Goal: Task Accomplishment & Management: Manage account settings

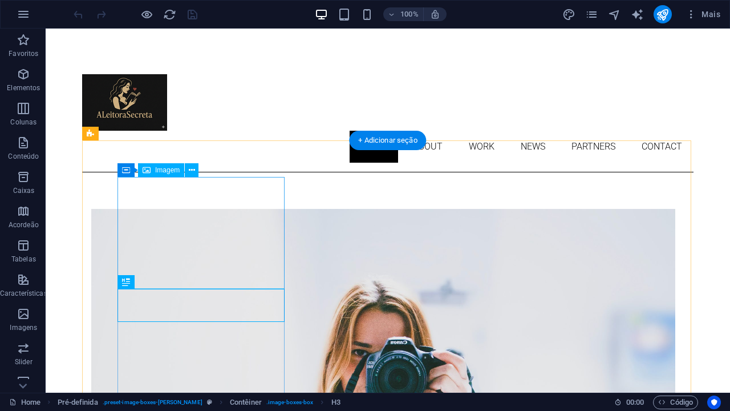
click at [250, 221] on figure at bounding box center [360, 404] width 539 height 390
click at [185, 172] on button at bounding box center [192, 170] width 14 height 14
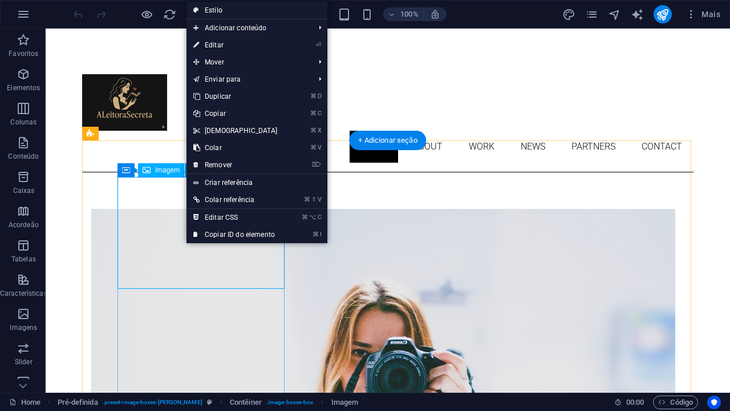
click at [173, 173] on span "Imagem" at bounding box center [167, 170] width 25 height 7
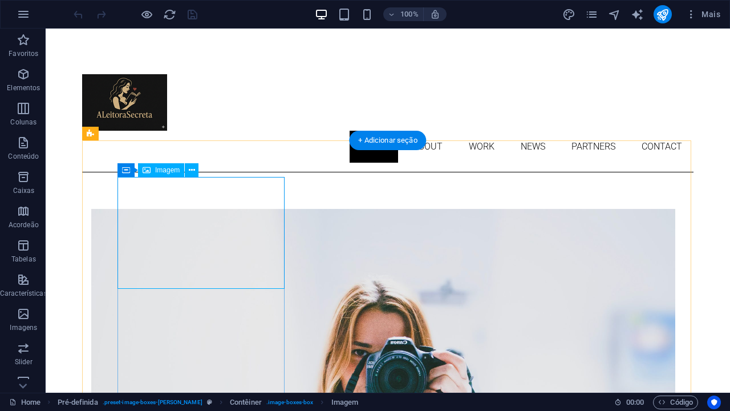
click at [172, 169] on span "Imagem" at bounding box center [167, 170] width 25 height 7
click at [195, 171] on button at bounding box center [192, 170] width 14 height 14
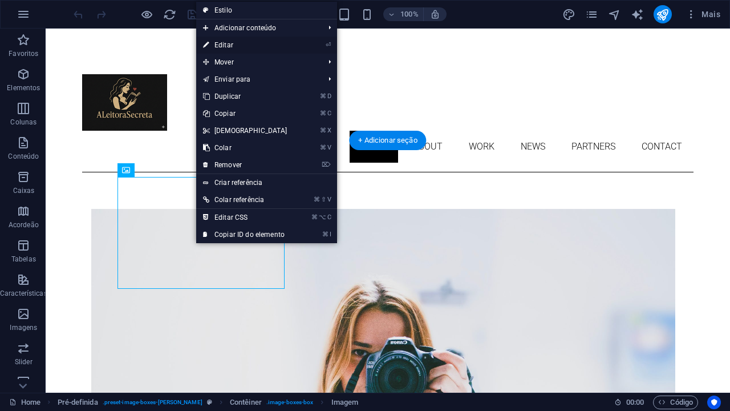
click at [253, 42] on link "⏎ Editar" at bounding box center [245, 45] width 98 height 17
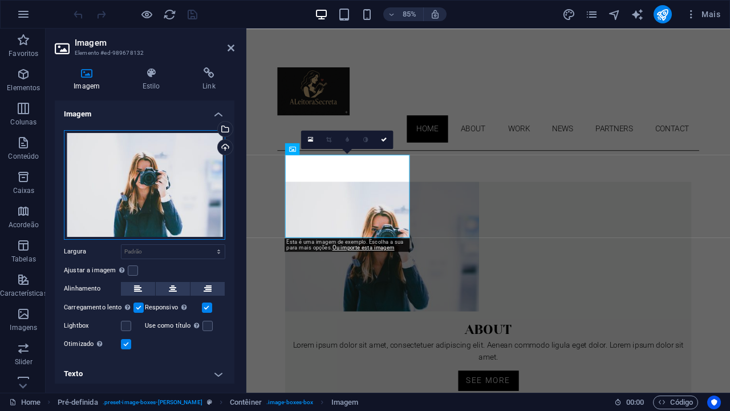
click at [123, 151] on div "Arraste os arquivos aqui, clique para escolher os arquivos ou selecione os arqu…" at bounding box center [144, 185] width 161 height 110
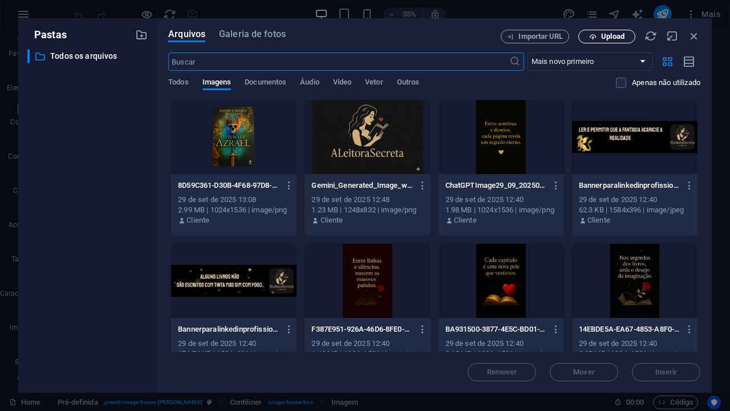
click at [595, 35] on icon "button" at bounding box center [592, 36] width 7 height 7
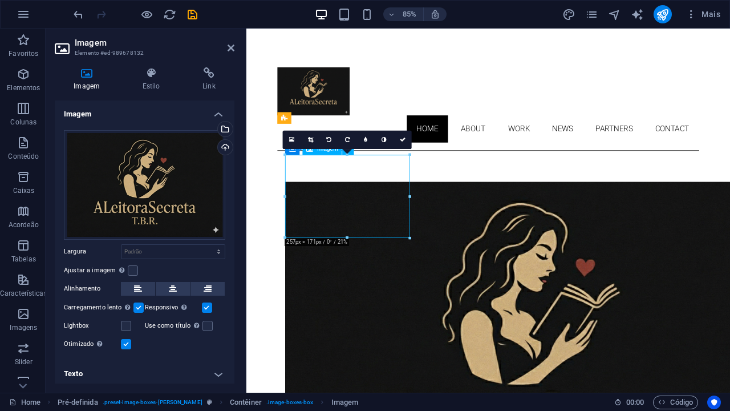
drag, startPoint x: 335, startPoint y: 216, endPoint x: 367, endPoint y: 222, distance: 32.7
click at [367, 222] on figure at bounding box center [531, 399] width 478 height 380
click at [224, 147] on div "Upload" at bounding box center [224, 148] width 17 height 17
click at [226, 144] on div "Upload" at bounding box center [224, 148] width 17 height 17
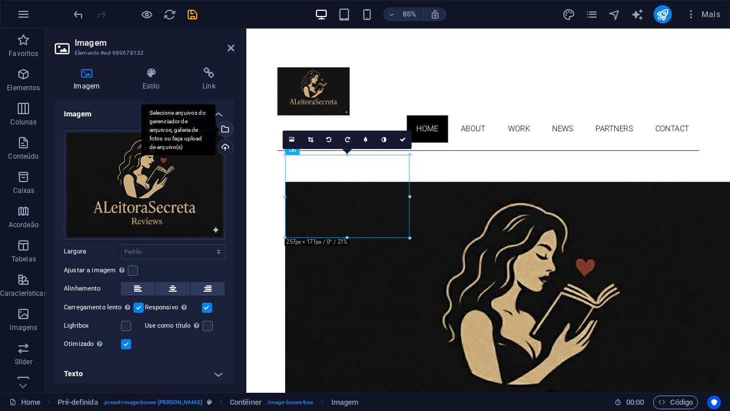
click at [222, 131] on div "Selecione arquivos do gerenciador de arquivos, galeria de fotos ou faça upload …" at bounding box center [224, 130] width 17 height 17
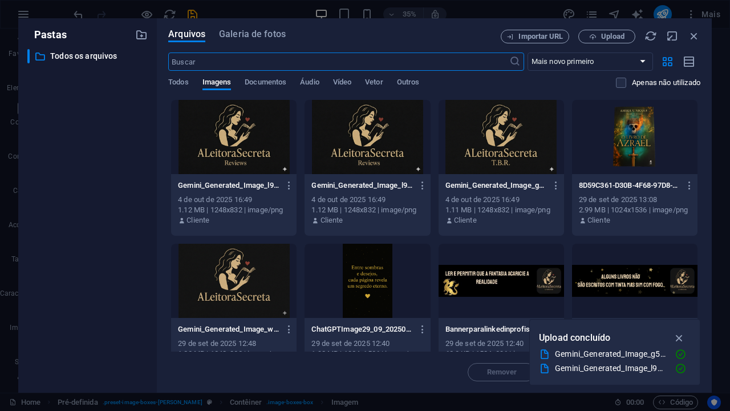
click at [232, 284] on div at bounding box center [234, 281] width 126 height 74
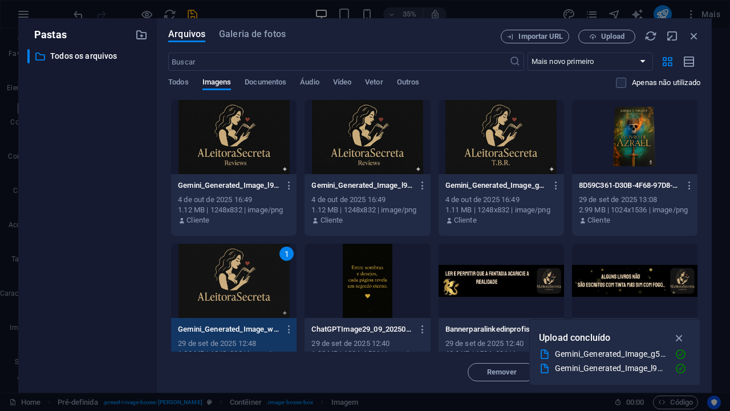
click at [678, 335] on icon "button" at bounding box center [679, 337] width 13 height 13
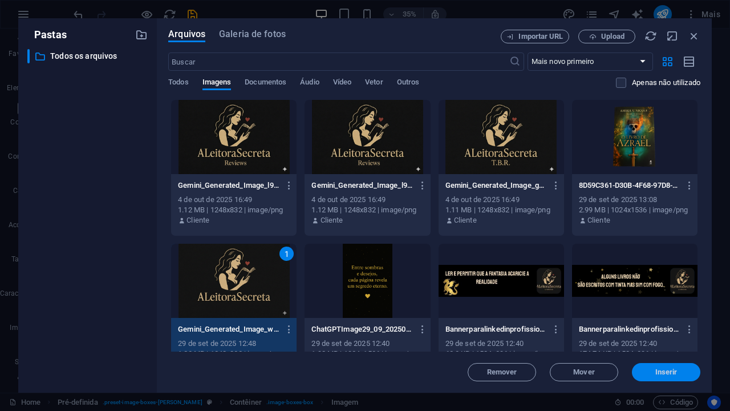
drag, startPoint x: 659, startPoint y: 378, endPoint x: 485, endPoint y: 411, distance: 177.0
click at [659, 378] on button "Inserir" at bounding box center [666, 372] width 68 height 18
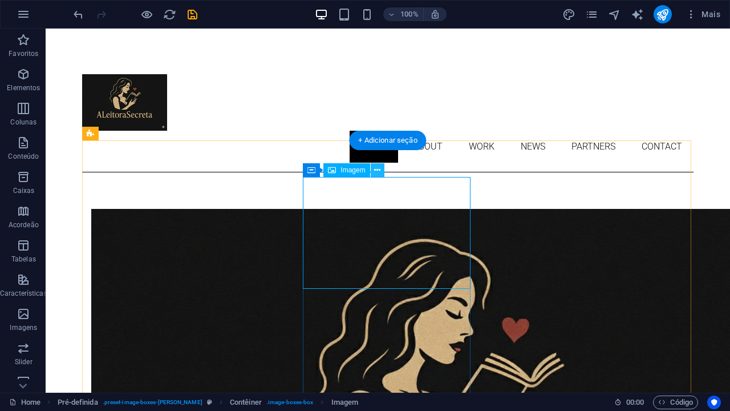
click at [378, 174] on icon at bounding box center [377, 170] width 6 height 12
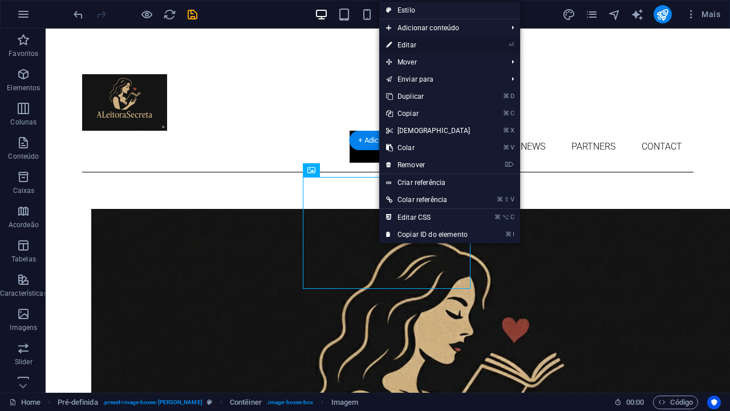
drag, startPoint x: 421, startPoint y: 43, endPoint x: 203, endPoint y: 19, distance: 219.3
click at [421, 43] on link "⏎ Editar" at bounding box center [428, 45] width 98 height 17
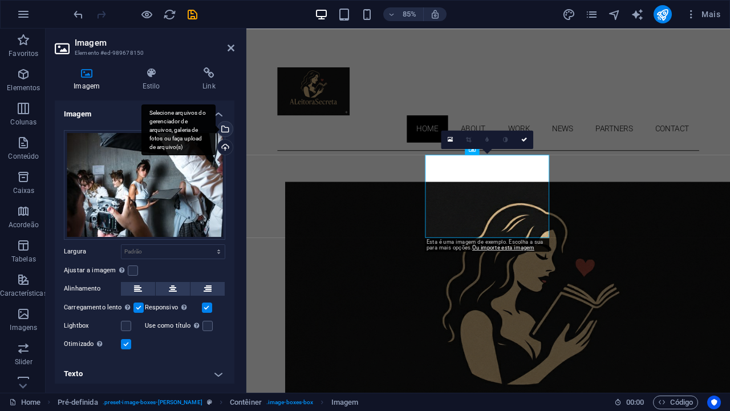
click at [224, 131] on div "Selecione arquivos do gerenciador de arquivos, galeria de fotos ou faça upload …" at bounding box center [224, 130] width 17 height 17
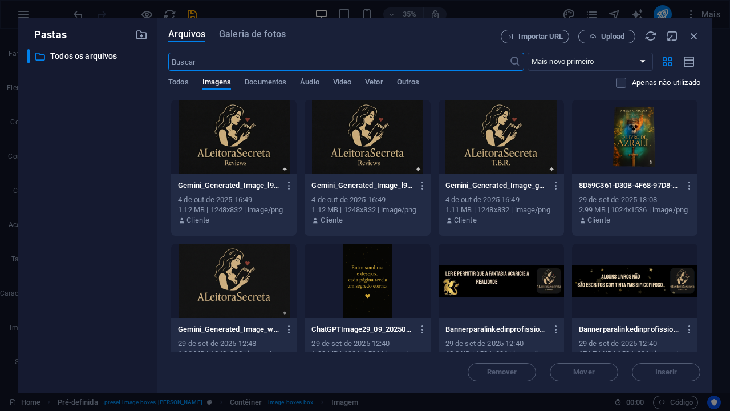
click at [480, 137] on div at bounding box center [502, 137] width 126 height 74
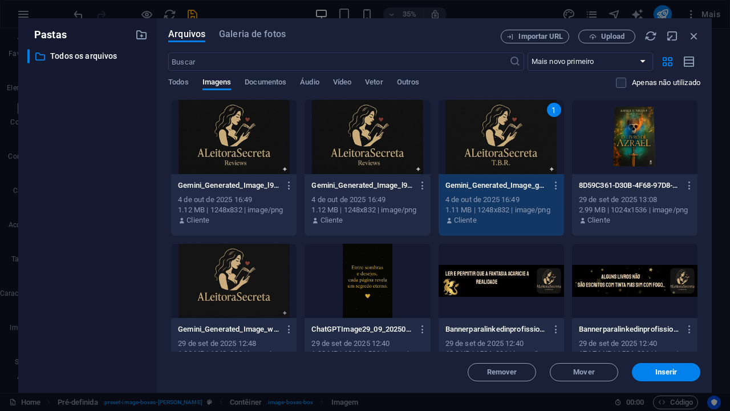
click at [357, 140] on div at bounding box center [368, 137] width 126 height 74
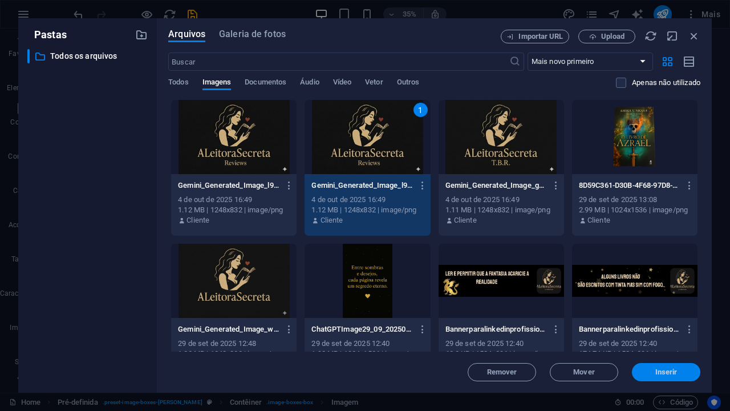
click at [646, 367] on button "Inserir" at bounding box center [666, 372] width 68 height 18
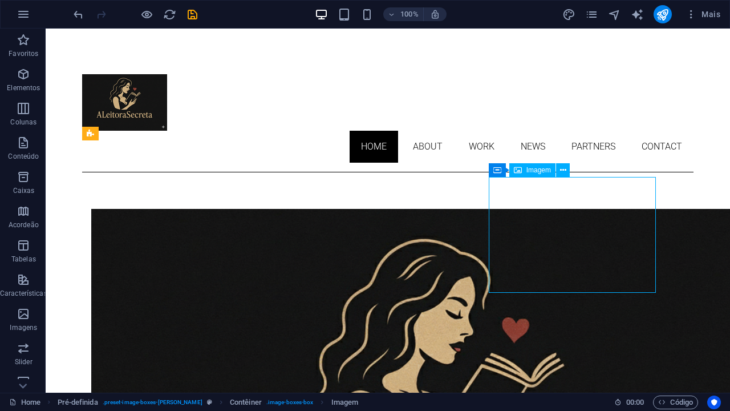
click at [537, 172] on span "Imagem" at bounding box center [539, 170] width 25 height 7
click at [569, 171] on button at bounding box center [563, 170] width 14 height 14
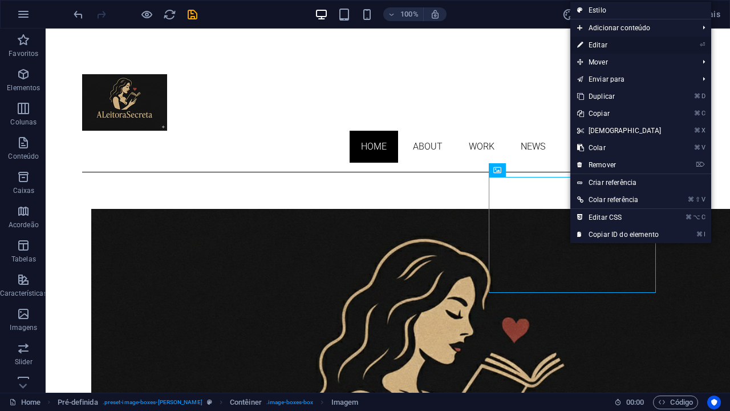
click at [603, 47] on link "⏎ Editar" at bounding box center [619, 45] width 98 height 17
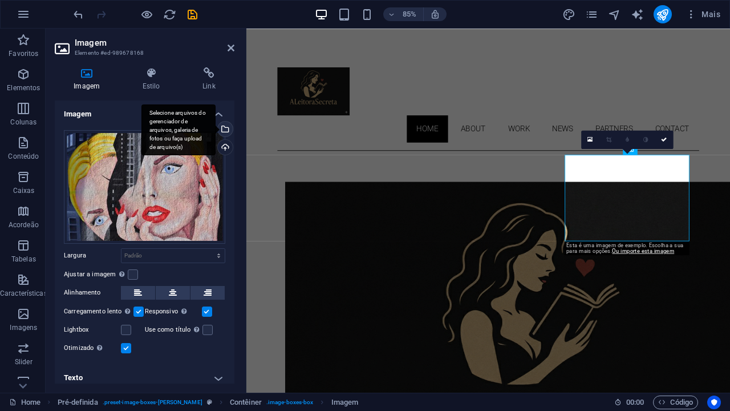
click at [216, 130] on div "Selecione arquivos do gerenciador de arquivos, galeria de fotos ou faça upload …" at bounding box center [178, 129] width 74 height 51
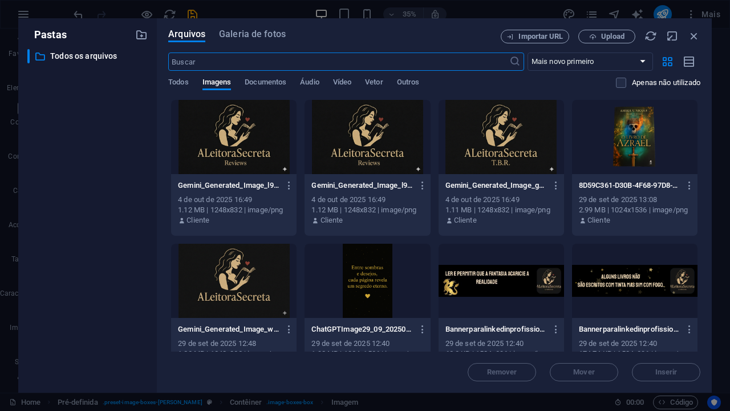
click at [462, 153] on div at bounding box center [502, 137] width 126 height 74
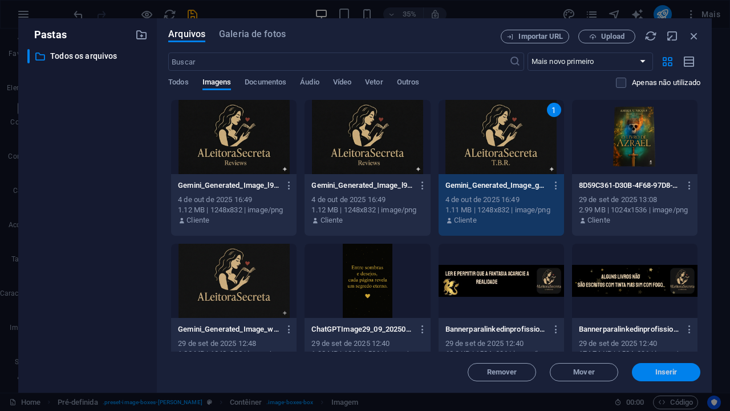
click at [654, 373] on span "Inserir" at bounding box center [666, 372] width 59 height 7
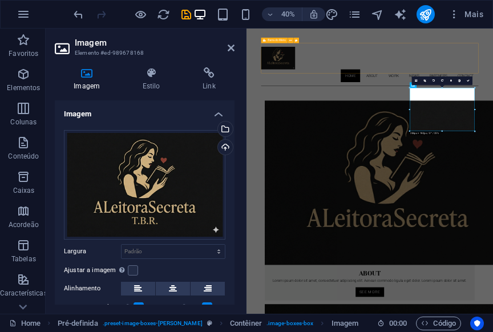
drag, startPoint x: 562, startPoint y: 71, endPoint x: 654, endPoint y: 50, distance: 94.8
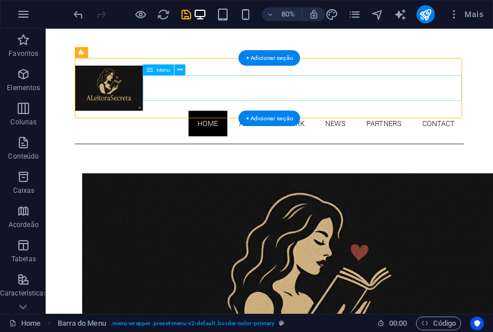
click at [305, 131] on nav "Home About Work News Partners Contact" at bounding box center [325, 147] width 486 height 32
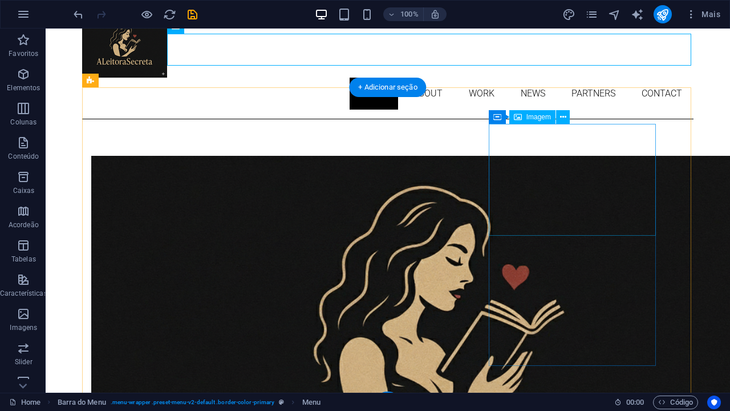
scroll to position [164, 0]
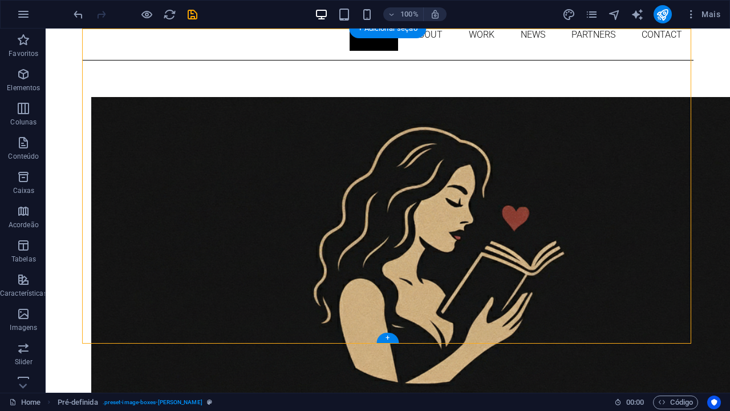
scroll to position [0, 0]
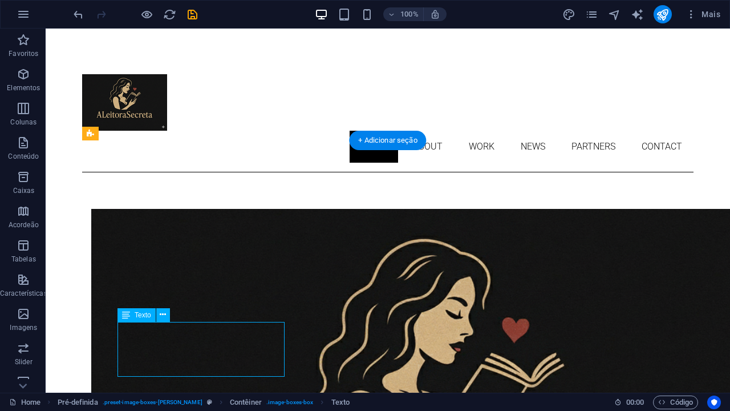
click at [191, 337] on div "H3 Pré-definida Contêiner Contêiner Imagem Contêiner Contêiner Imagem Contêiner…" at bounding box center [388, 211] width 685 height 364
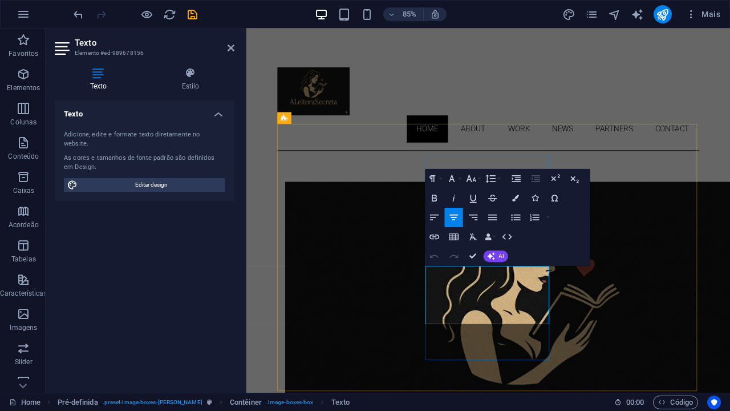
drag, startPoint x: 555, startPoint y: 365, endPoint x: 686, endPoint y: 284, distance: 154.7
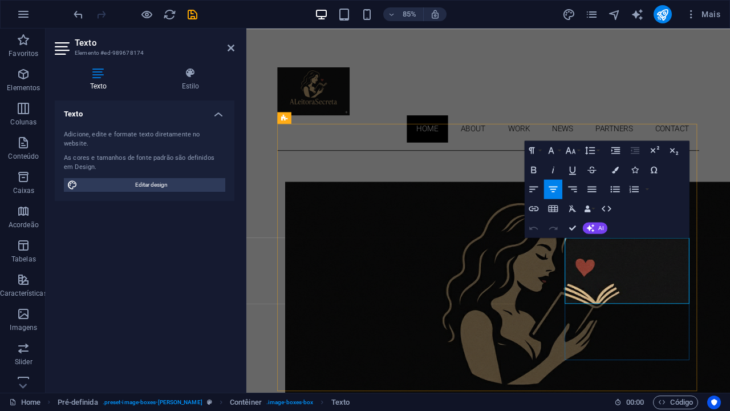
drag, startPoint x: 641, startPoint y: 289, endPoint x: 767, endPoint y: 347, distance: 138.9
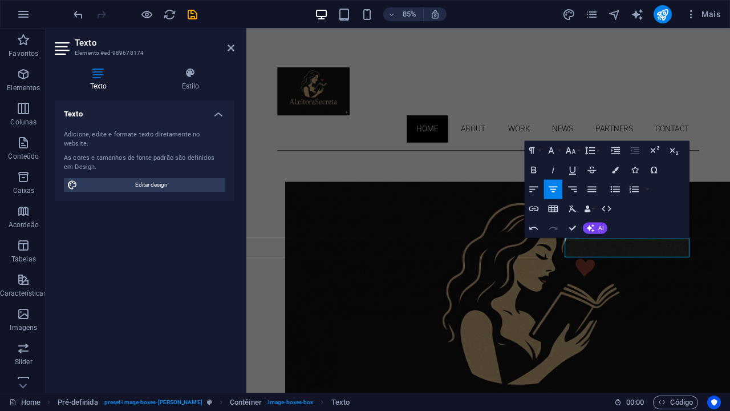
drag, startPoint x: 778, startPoint y: 403, endPoint x: 784, endPoint y: 404, distance: 5.8
drag, startPoint x: 756, startPoint y: 289, endPoint x: 765, endPoint y: 291, distance: 9.4
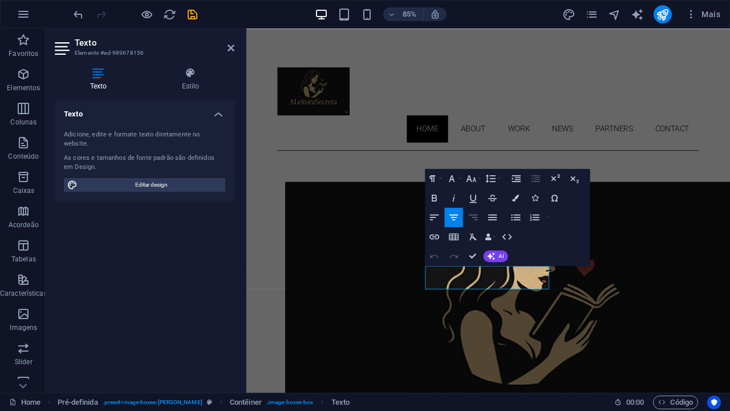
click at [475, 215] on icon "button" at bounding box center [473, 218] width 9 height 6
click at [454, 217] on icon "button" at bounding box center [454, 218] width 9 height 6
drag, startPoint x: 536, startPoint y: 330, endPoint x: 689, endPoint y: 274, distance: 162.5
click at [469, 215] on icon "button" at bounding box center [473, 218] width 9 height 6
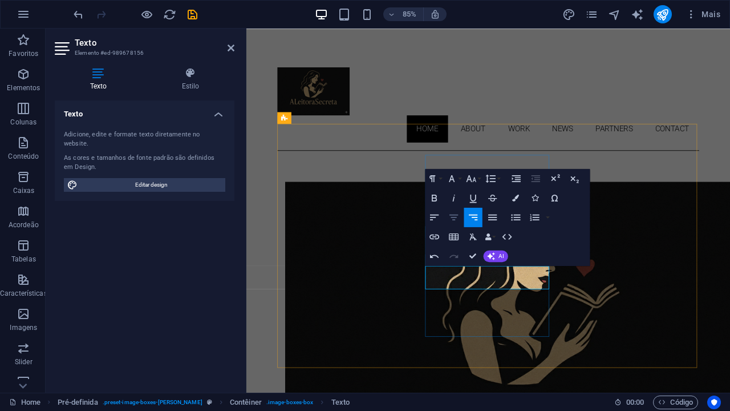
click at [458, 217] on icon "button" at bounding box center [453, 217] width 11 height 11
click at [487, 217] on icon "button" at bounding box center [492, 217] width 11 height 11
click at [433, 218] on icon "button" at bounding box center [433, 217] width 11 height 11
click at [460, 218] on button "Align Center" at bounding box center [453, 217] width 18 height 19
click at [475, 217] on icon "button" at bounding box center [473, 218] width 9 height 6
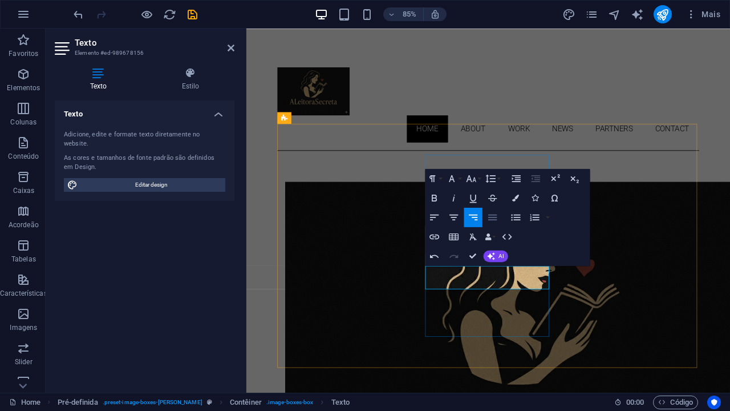
click at [491, 218] on icon "button" at bounding box center [492, 217] width 11 height 11
click at [456, 220] on icon "button" at bounding box center [453, 217] width 11 height 11
click at [474, 219] on icon "button" at bounding box center [472, 217] width 11 height 11
click at [483, 221] on div "Align Left Align Center Align Right Align Justify" at bounding box center [463, 217] width 76 height 19
click at [488, 221] on icon "button" at bounding box center [492, 217] width 11 height 11
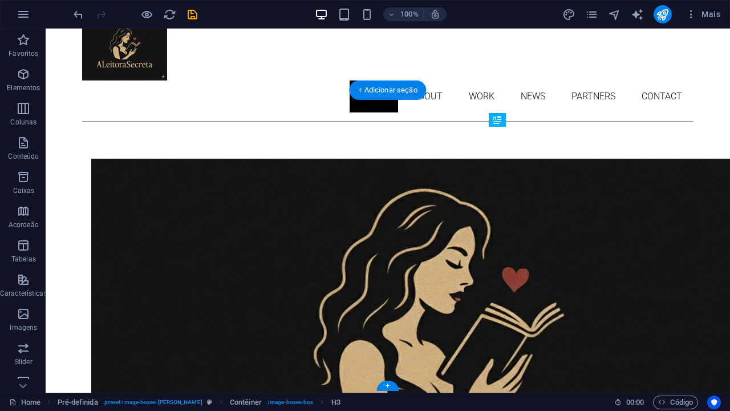
drag, startPoint x: 574, startPoint y: 268, endPoint x: 572, endPoint y: 252, distance: 16.8
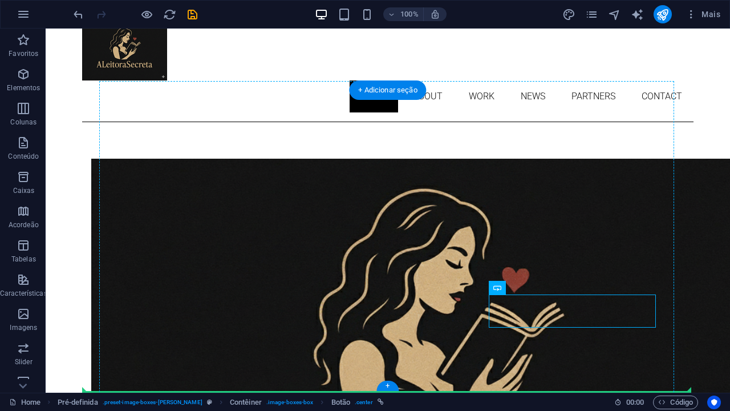
drag, startPoint x: 574, startPoint y: 302, endPoint x: 574, endPoint y: 336, distance: 34.2
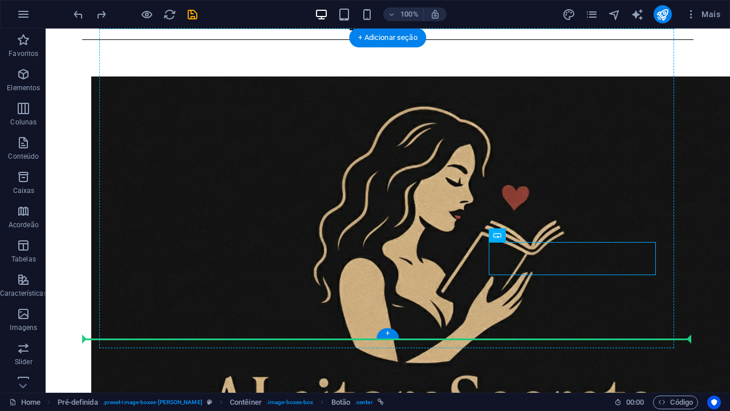
scroll to position [169, 0]
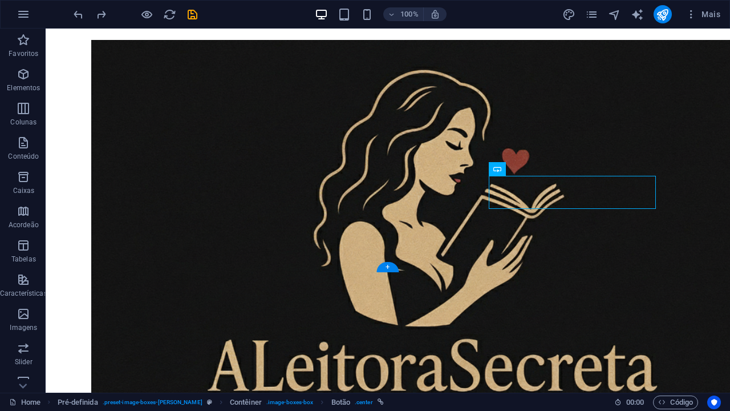
drag, startPoint x: 526, startPoint y: 310, endPoint x: 523, endPoint y: 206, distance: 103.9
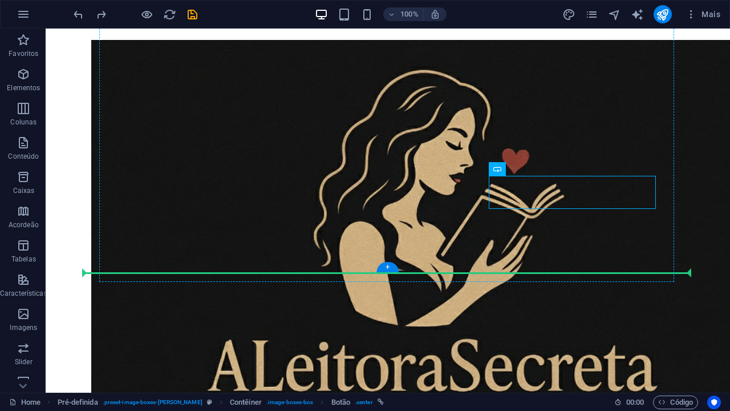
drag, startPoint x: 623, startPoint y: 185, endPoint x: 630, endPoint y: 229, distance: 44.0
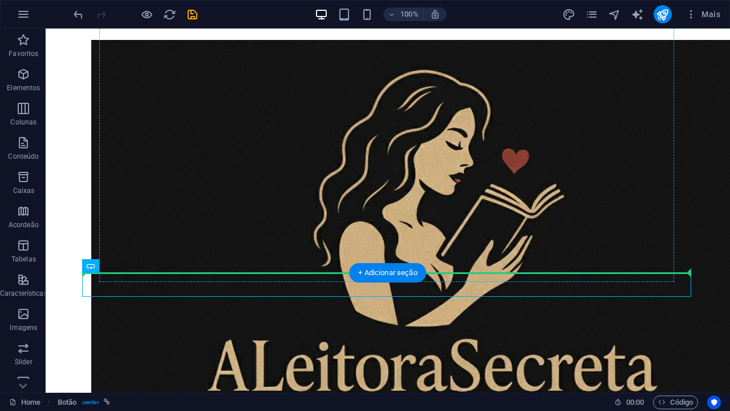
drag, startPoint x: 408, startPoint y: 282, endPoint x: 570, endPoint y: 217, distance: 174.8
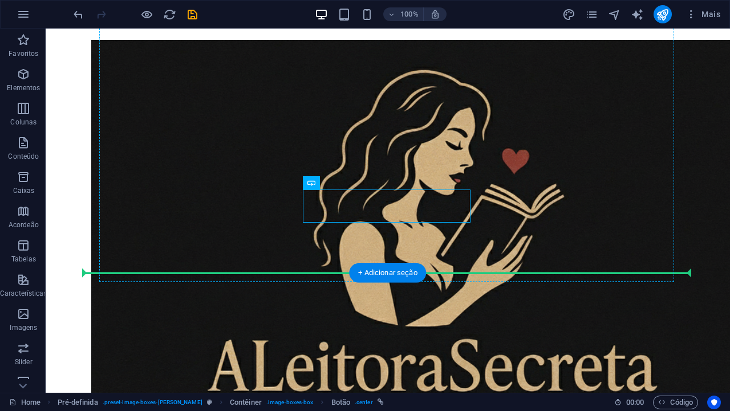
drag, startPoint x: 410, startPoint y: 199, endPoint x: 412, endPoint y: 224, distance: 25.8
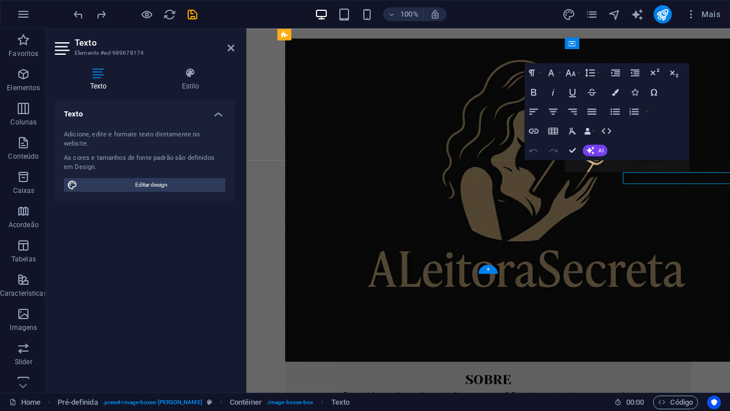
scroll to position [124, 0]
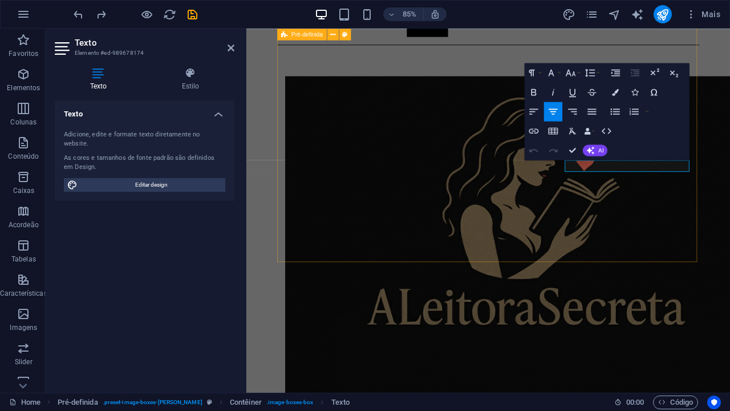
drag, startPoint x: 775, startPoint y: 191, endPoint x: 768, endPoint y: 193, distance: 6.5
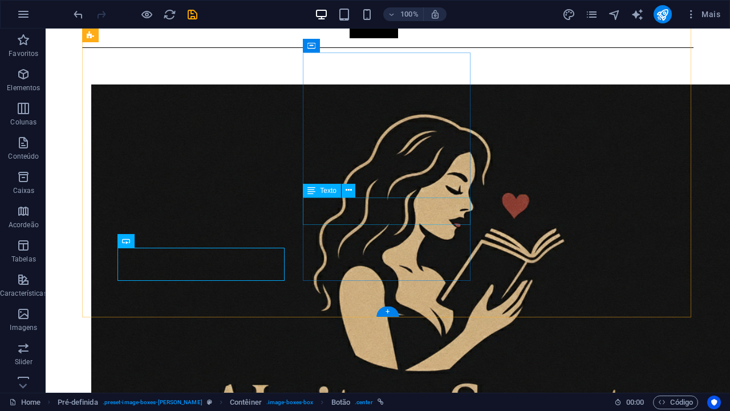
drag, startPoint x: 436, startPoint y: 210, endPoint x: 405, endPoint y: 217, distance: 32.2
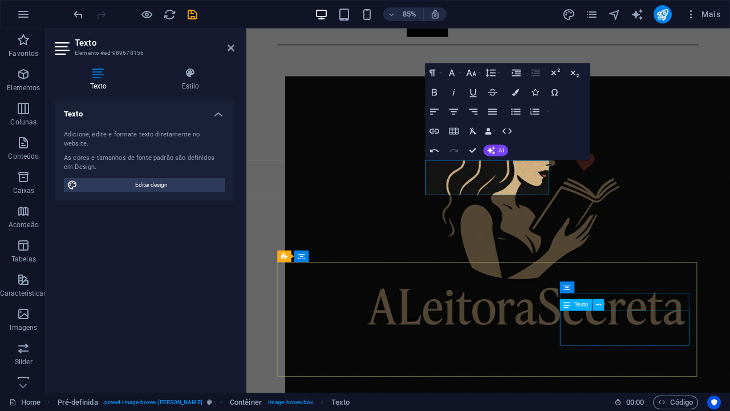
click at [23, 14] on button "button" at bounding box center [23, 14] width 27 height 27
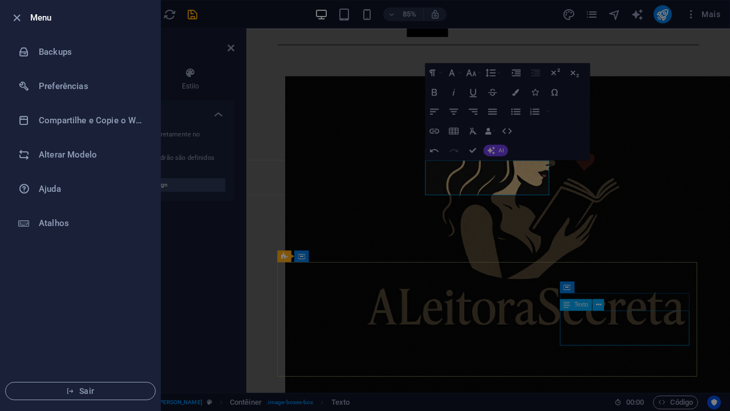
click at [489, 193] on div at bounding box center [365, 205] width 730 height 411
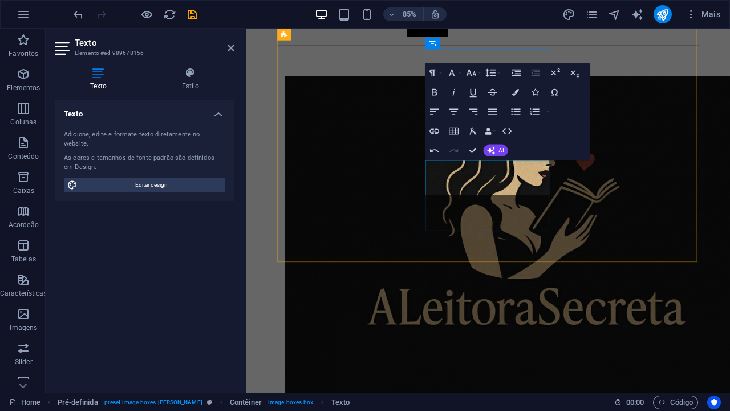
click at [454, 110] on icon "button" at bounding box center [453, 111] width 11 height 11
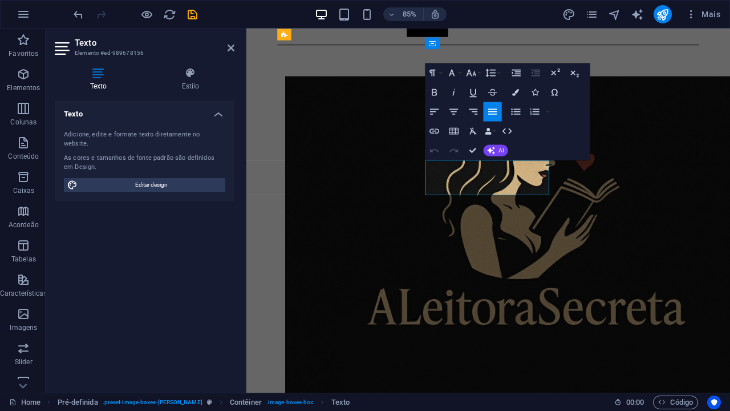
drag, startPoint x: 542, startPoint y: 208, endPoint x: 439, endPoint y: 186, distance: 105.1
click at [458, 110] on icon "button" at bounding box center [453, 111] width 11 height 11
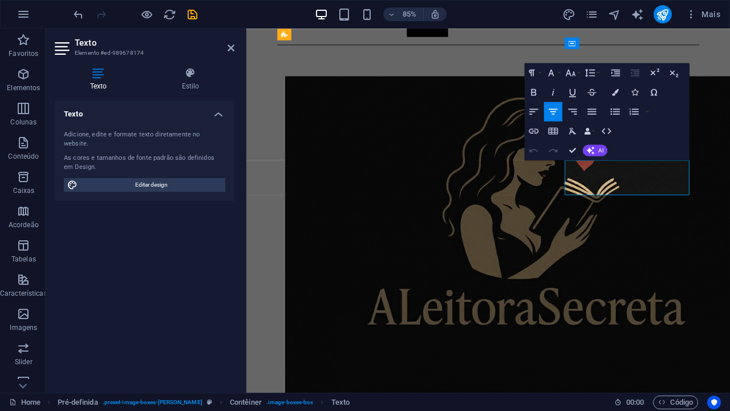
click at [553, 111] on icon "button" at bounding box center [553, 111] width 11 height 11
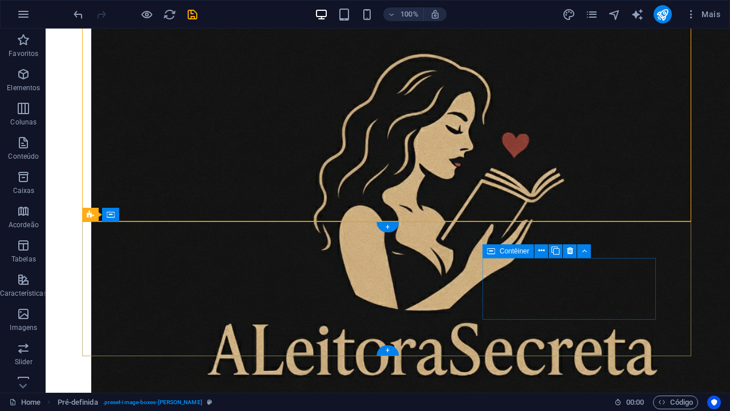
scroll to position [220, 0]
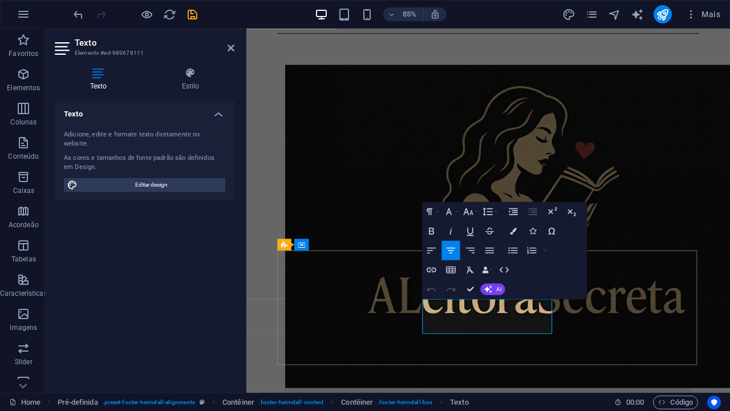
drag, startPoint x: 569, startPoint y: 354, endPoint x: 497, endPoint y: 348, distance: 71.6
drag, startPoint x: 517, startPoint y: 379, endPoint x: 551, endPoint y: 378, distance: 34.2
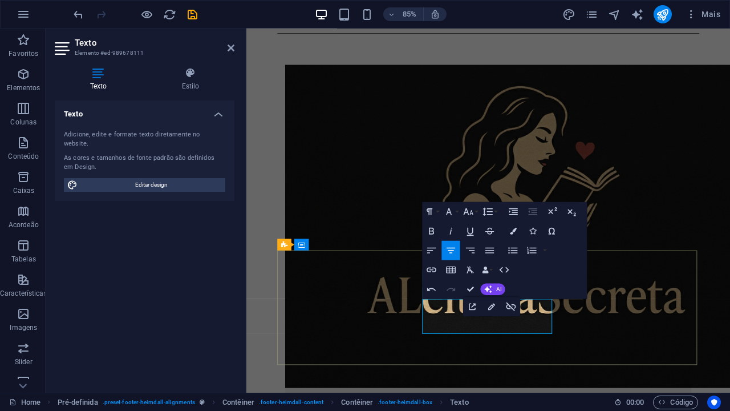
drag, startPoint x: 774, startPoint y: 340, endPoint x: 577, endPoint y: 362, distance: 198.0
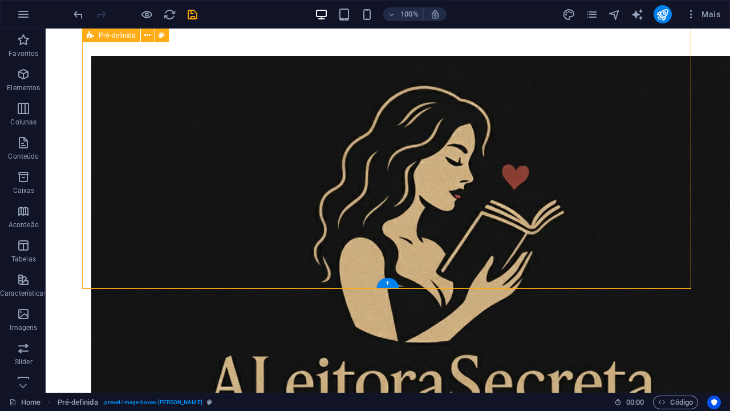
scroll to position [185, 0]
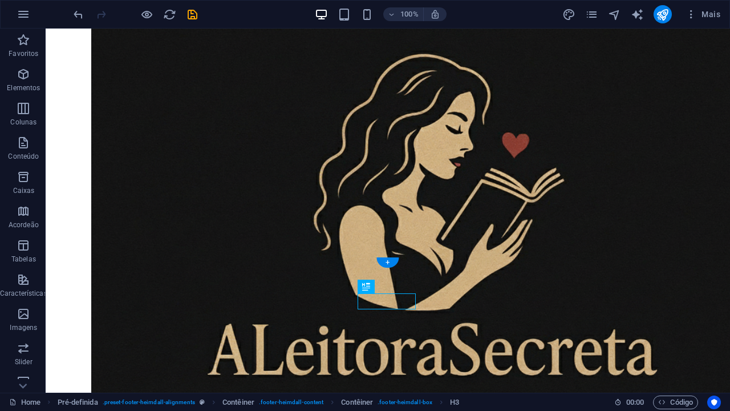
drag, startPoint x: 395, startPoint y: 303, endPoint x: 150, endPoint y: 297, distance: 245.4
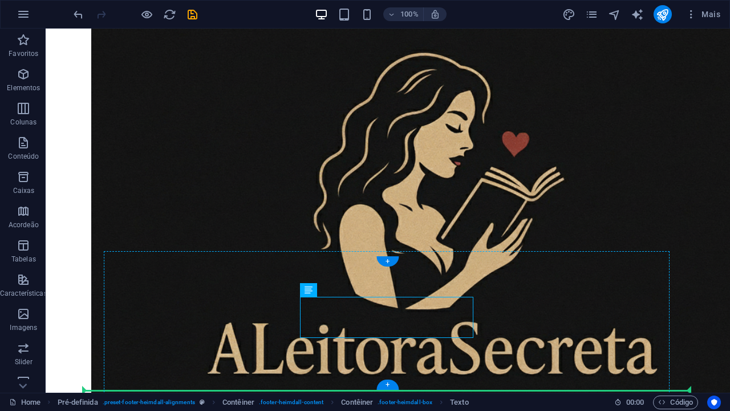
drag, startPoint x: 398, startPoint y: 330, endPoint x: 132, endPoint y: 338, distance: 265.4
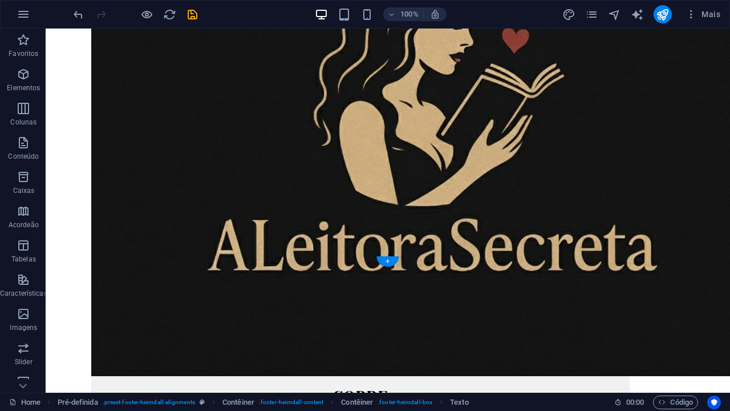
scroll to position [301, 0]
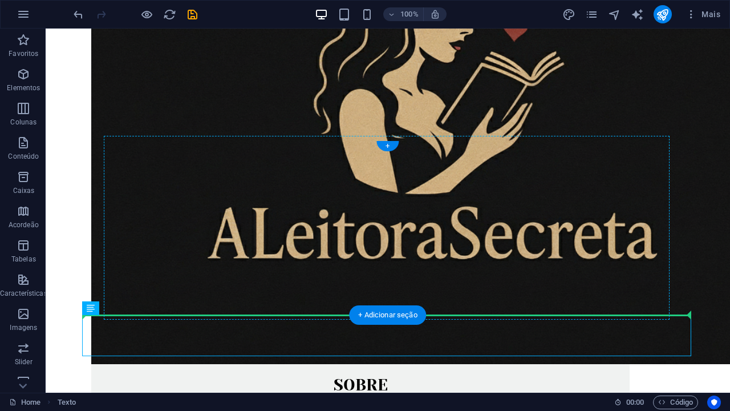
drag, startPoint x: 98, startPoint y: 339, endPoint x: 124, endPoint y: 228, distance: 114.3
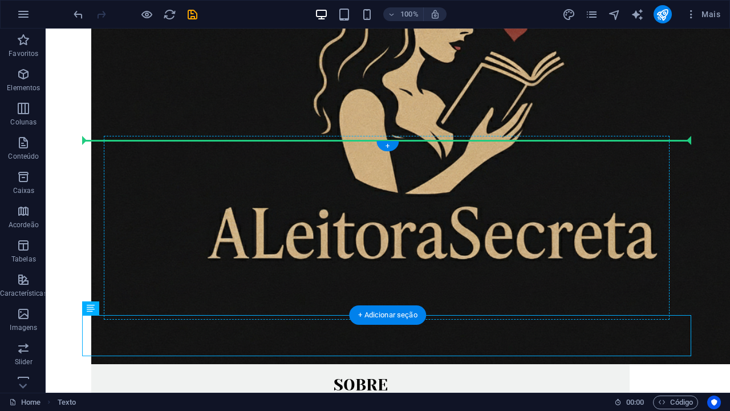
drag, startPoint x: 99, startPoint y: 338, endPoint x: 137, endPoint y: 225, distance: 119.1
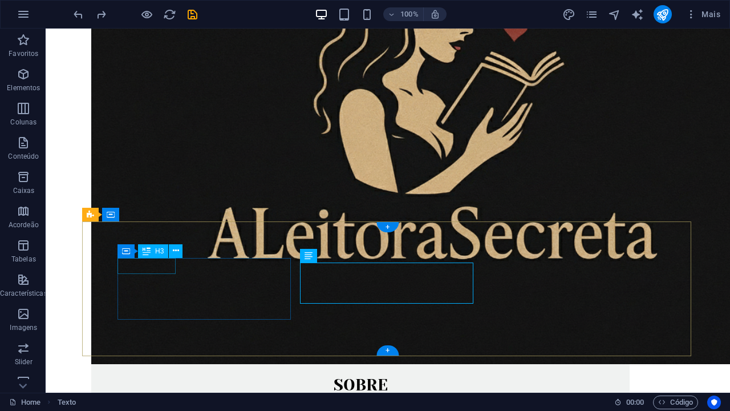
scroll to position [220, 0]
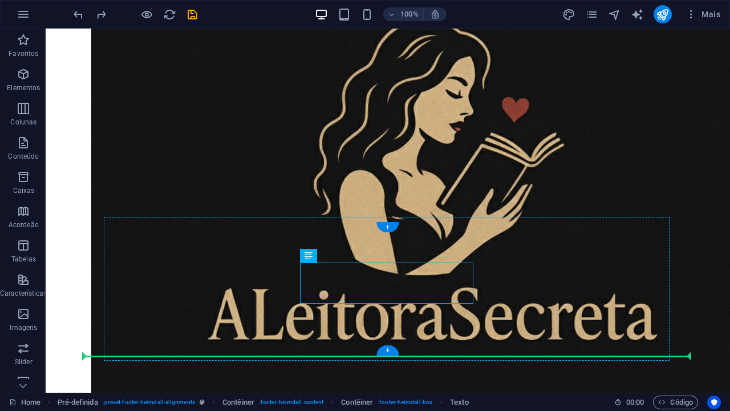
drag, startPoint x: 383, startPoint y: 288, endPoint x: 196, endPoint y: 293, distance: 186.6
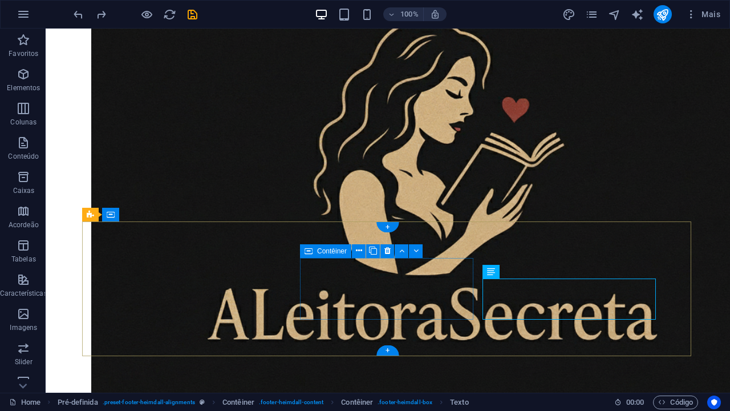
drag, startPoint x: 451, startPoint y: 307, endPoint x: 314, endPoint y: 319, distance: 137.4
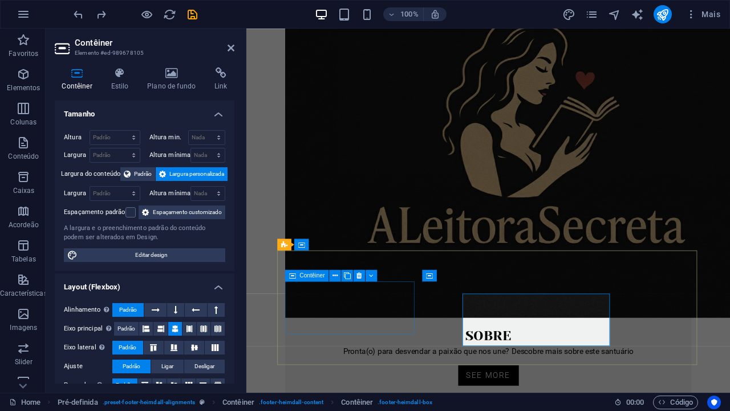
scroll to position [138, 0]
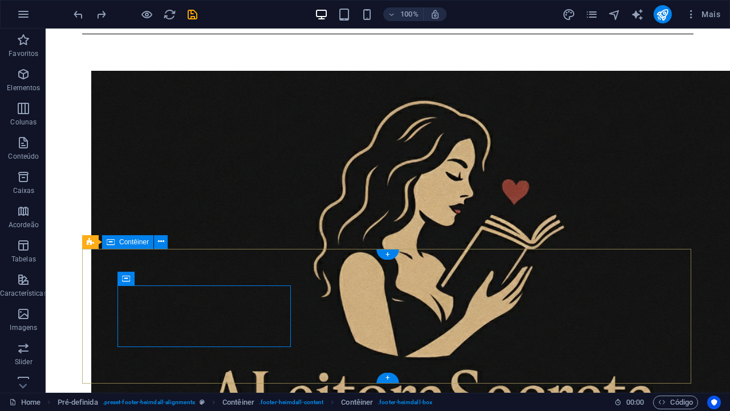
scroll to position [193, 0]
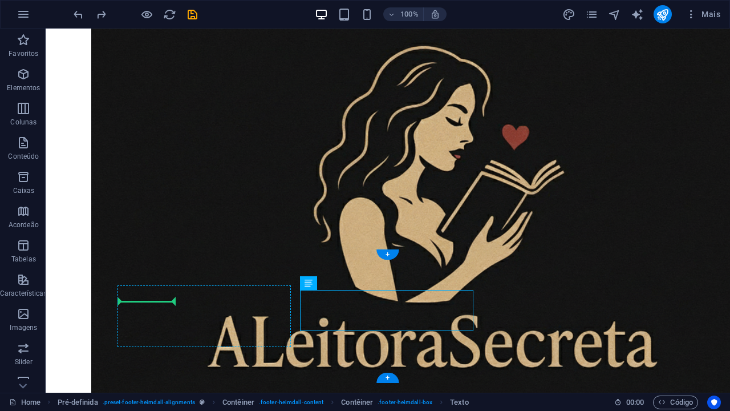
drag, startPoint x: 376, startPoint y: 315, endPoint x: 175, endPoint y: 301, distance: 201.4
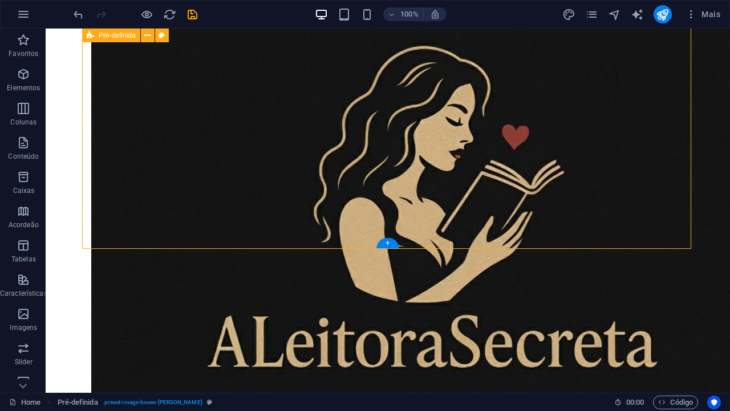
click at [615, 15] on icon "navigator" at bounding box center [614, 14] width 13 height 13
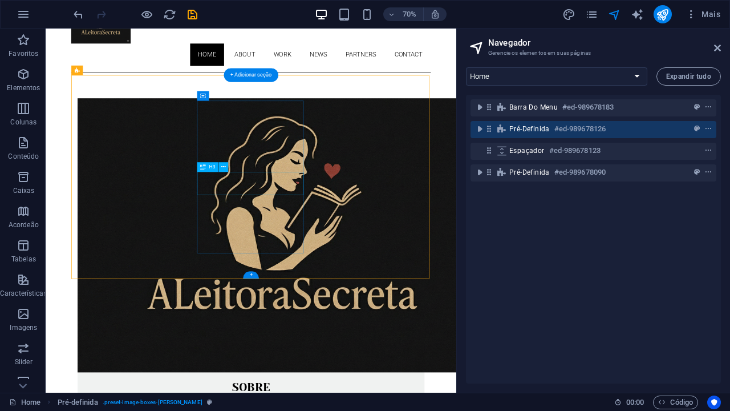
scroll to position [0, 0]
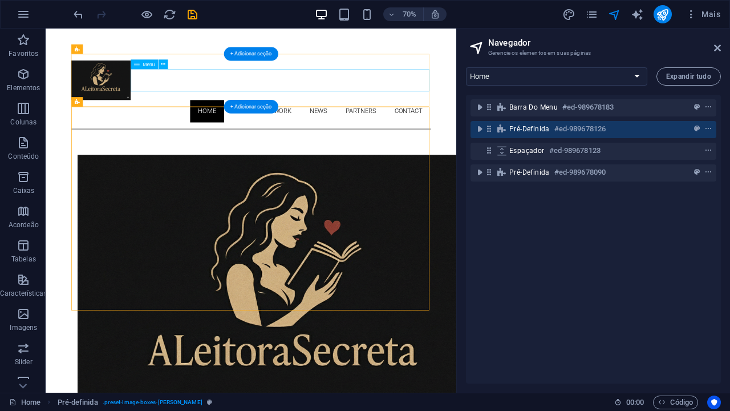
click at [556, 131] on nav "Home About Work News Partners Contact" at bounding box center [339, 147] width 514 height 32
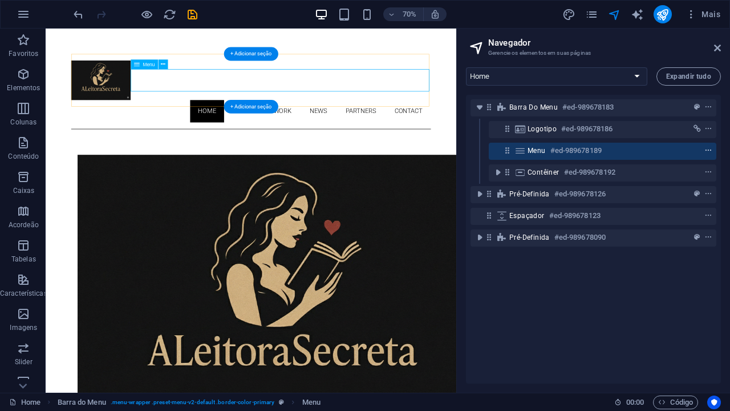
click at [707, 149] on icon "context-menu" at bounding box center [709, 151] width 8 height 8
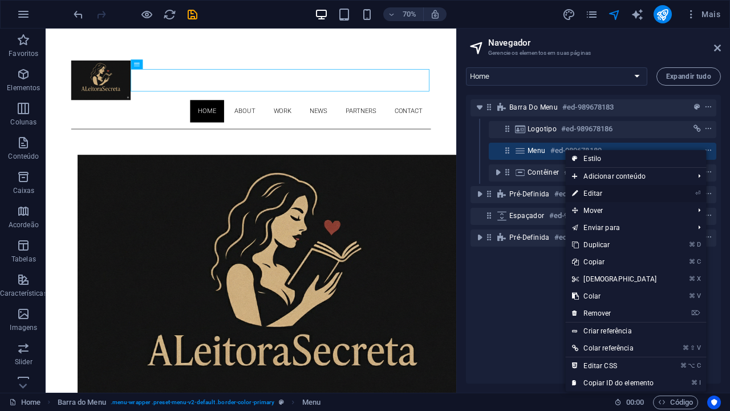
click at [602, 191] on link "⏎ Editar" at bounding box center [614, 193] width 98 height 17
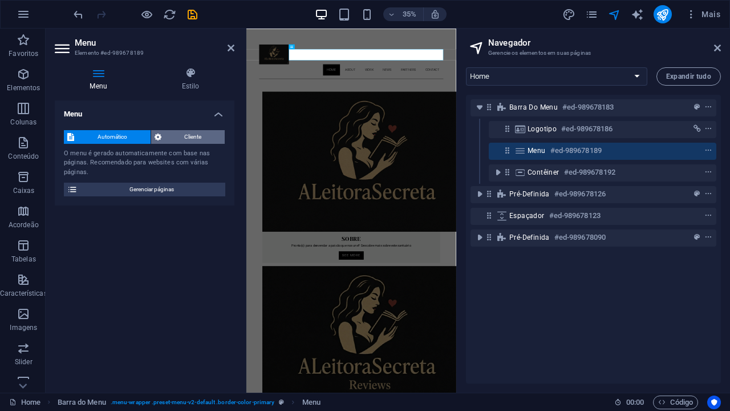
click at [176, 137] on span "Cliente" at bounding box center [193, 137] width 57 height 14
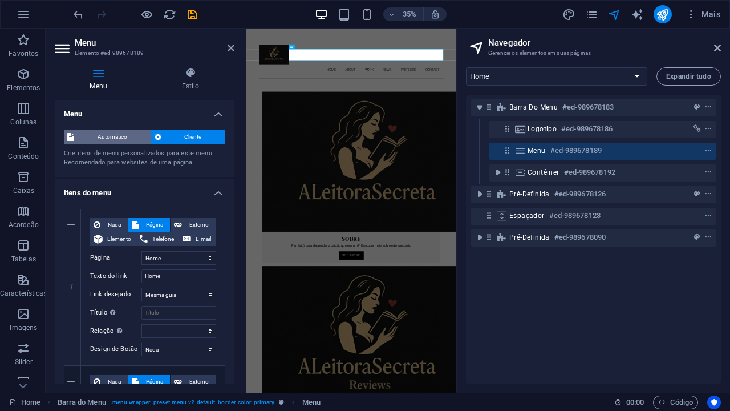
click at [119, 136] on span "Automático" at bounding box center [113, 137] width 70 height 14
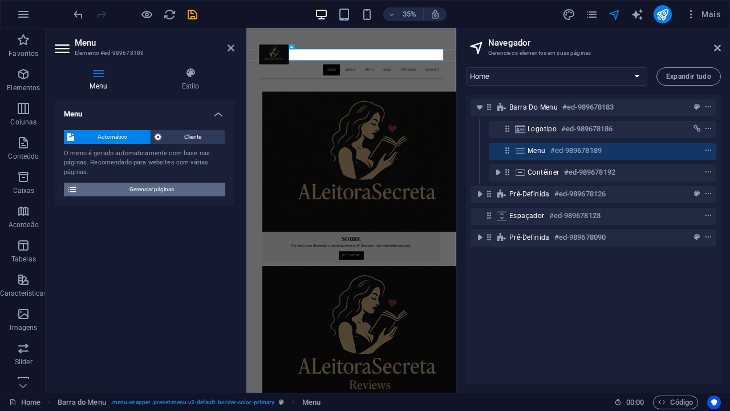
click at [133, 189] on span "Gerenciar páginas" at bounding box center [151, 190] width 141 height 14
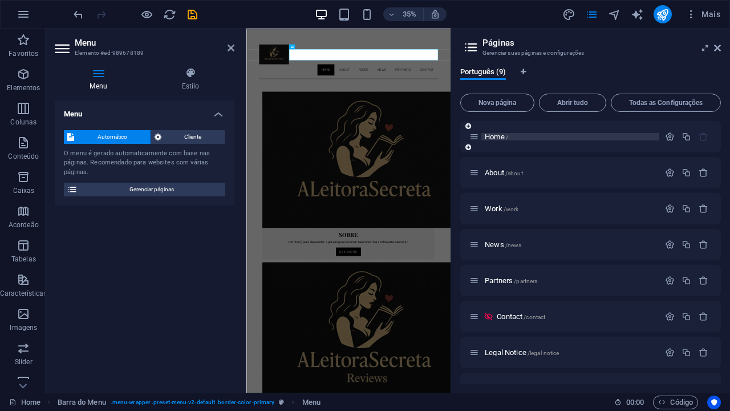
click at [497, 137] on span "Home /" at bounding box center [496, 136] width 23 height 9
click at [669, 136] on icon "button" at bounding box center [670, 137] width 10 height 10
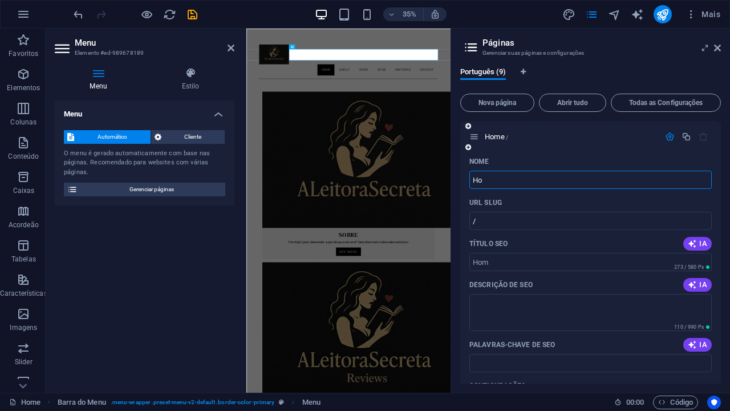
type input "H"
type input "In"
type input "/i"
type input "In"
type input "/in"
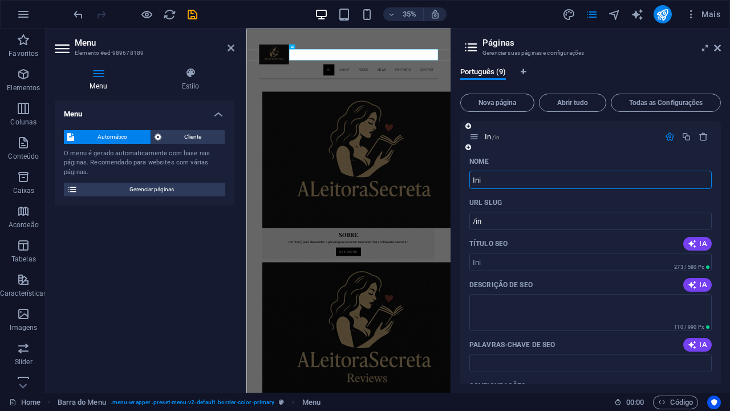
type input "Ini"
type input "/ini"
type input "Inici"
type input "/inic"
type input "Inicio"
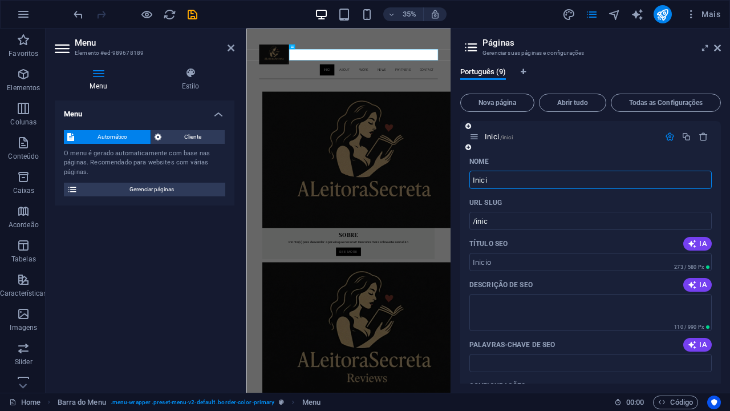
type input "/inici"
type input "Inicio"
type input "/inicio"
type input "Inici"
type input "/inici"
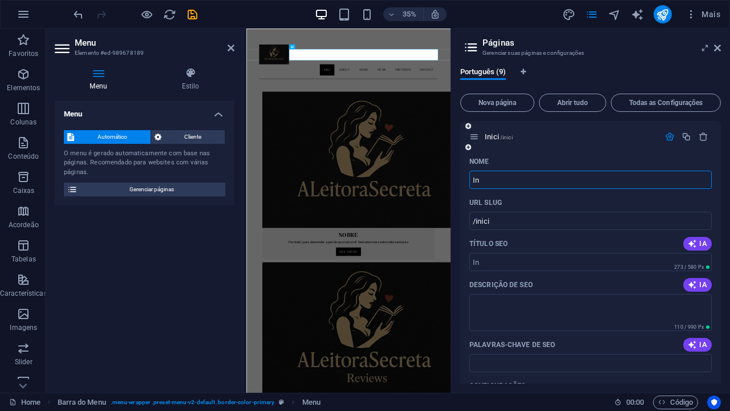
type input "In"
type input "/in"
type input "Inic´"
type input "/ini"
type input "Inic´"
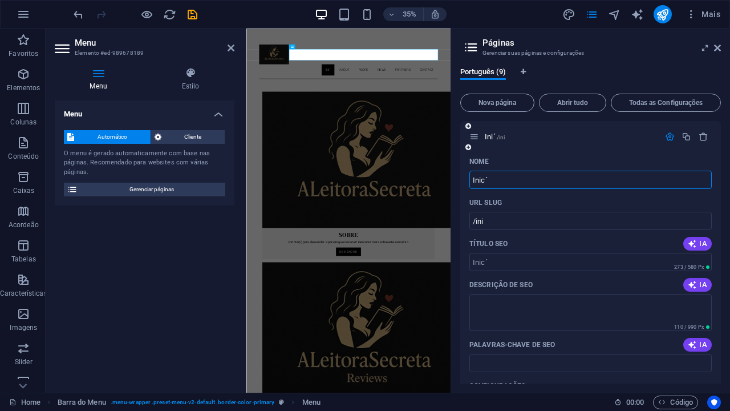
type input "/inic"
type input "Inici´"
type input "/inici"
type input "Inicio´"
type input "/inicio"
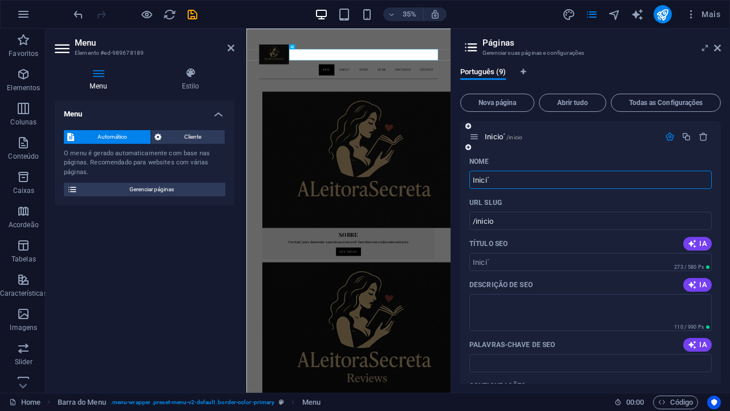
type input "Inici´"
type input "/inici"
type input "Inic´"
type input "/inic"
type input "Ini´"
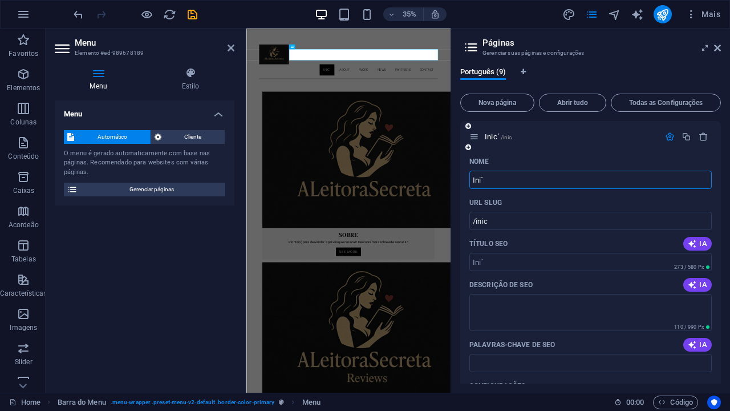
type input "/ini"
type input "Inic´"
type input "/inic"
type input "Inici´"
type input "/inici"
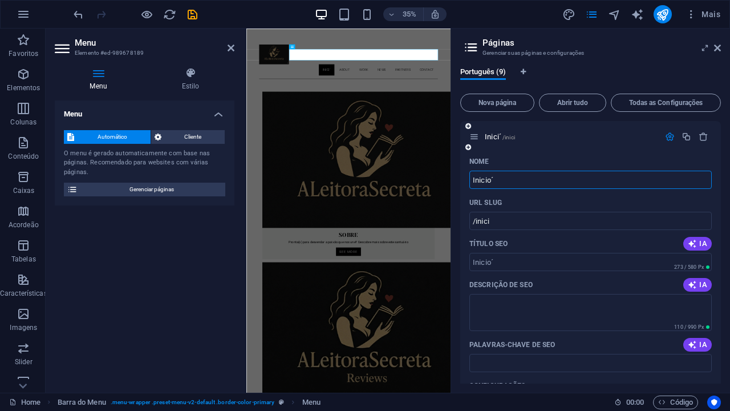
type input "Inicio´"
type input "/inicio"
click at [564, 160] on div "Nome" at bounding box center [591, 161] width 242 height 18
click at [475, 137] on icon at bounding box center [475, 137] width 10 height 10
click at [475, 135] on icon at bounding box center [475, 137] width 10 height 10
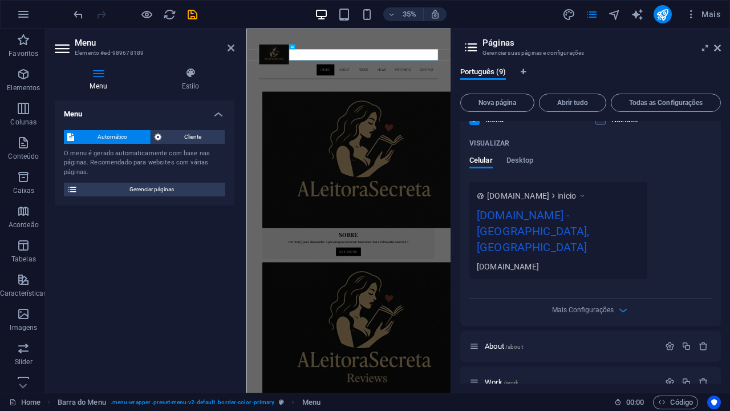
scroll to position [344, 0]
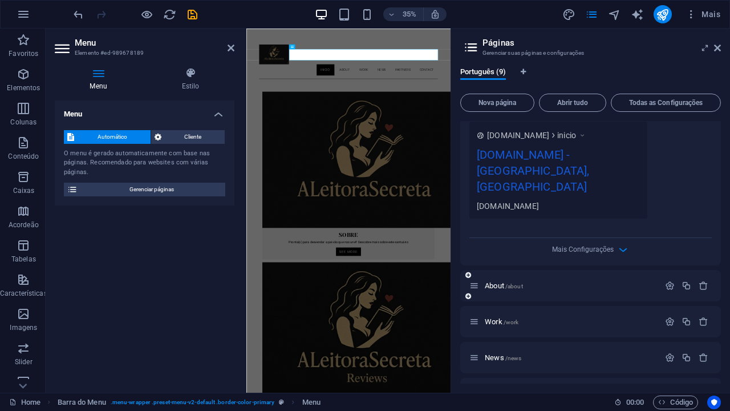
click at [476, 281] on icon at bounding box center [475, 286] width 10 height 10
click at [669, 281] on icon "button" at bounding box center [670, 286] width 10 height 10
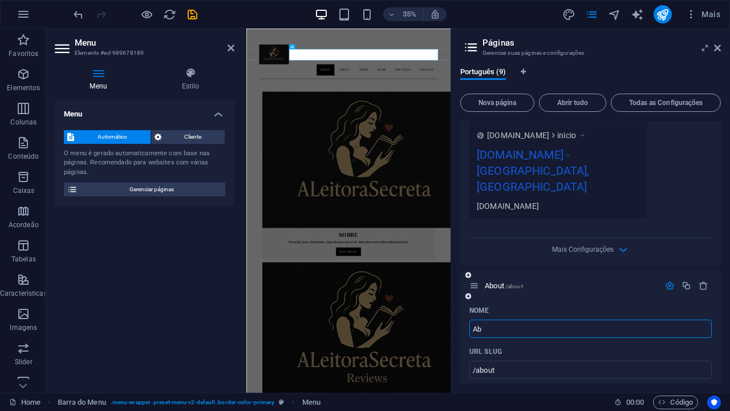
type input "A"
type input "/"
type input "Sobre"
type input "/sobre"
type input "Sobre"
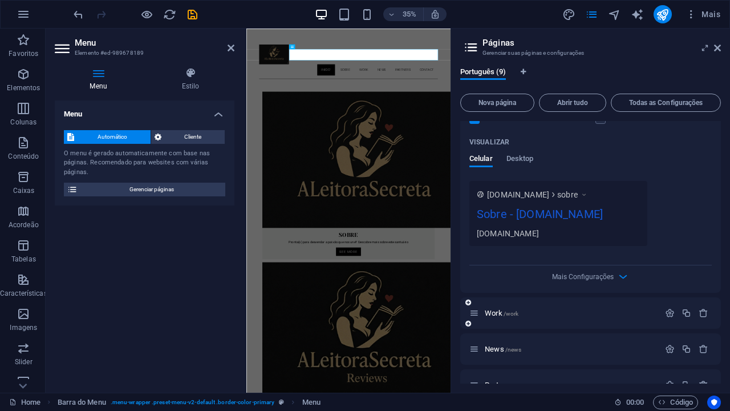
scroll to position [830, 0]
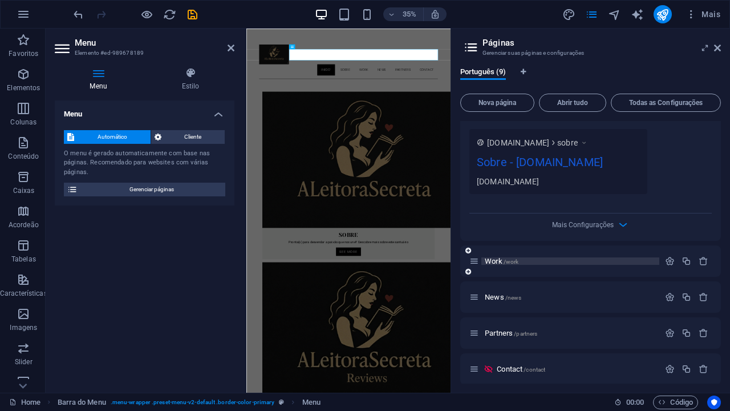
click at [495, 257] on span "Work /work" at bounding box center [502, 261] width 34 height 9
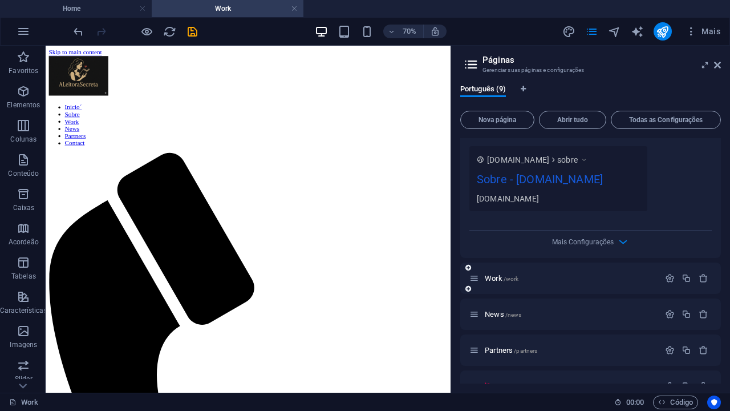
scroll to position [0, 0]
click at [666, 273] on icon "button" at bounding box center [670, 278] width 10 height 10
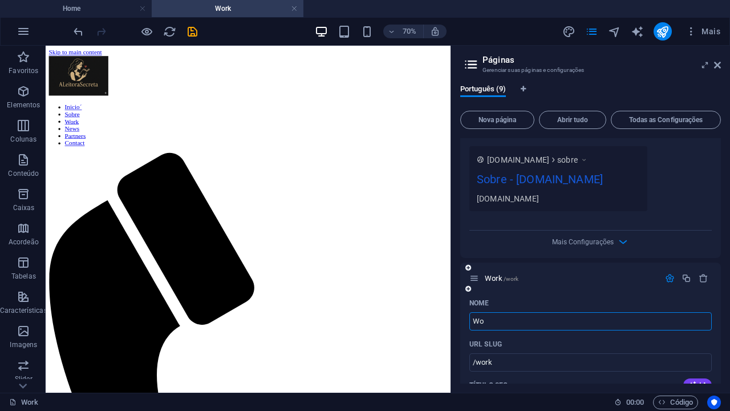
type input "W"
type input "/"
type input "Re"
type input "/re"
type input "Re"
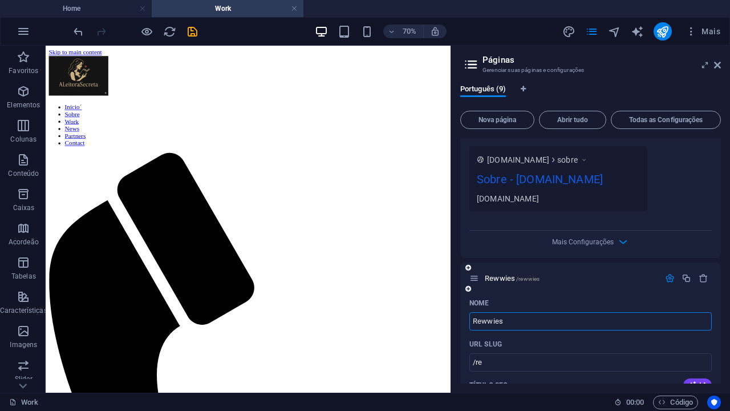
type input "Rewwie"
type input "/rewwies"
type input "Rewwies"
type input "Re"
type input "/re"
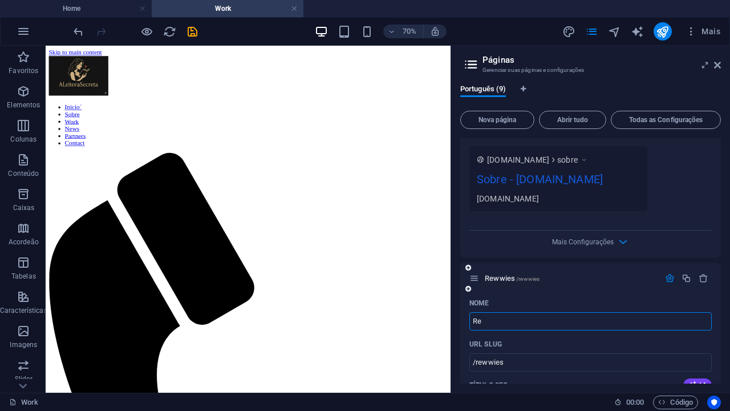
type input "Re"
type input "Revi"
type input "/revie"
type input "Revie"
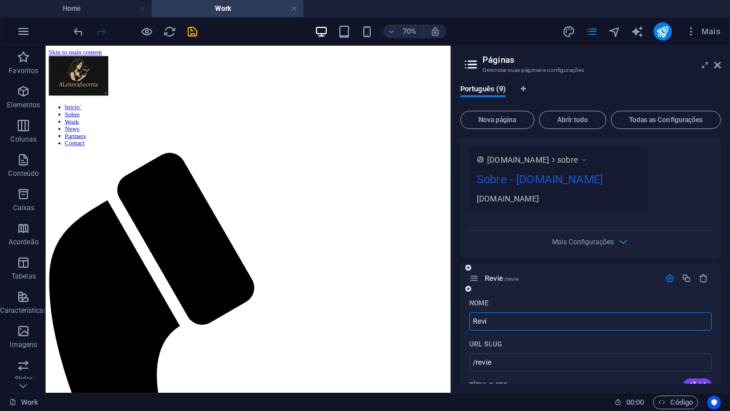
type input "/revi"
type input "Revi"
type input "Revie"
type input "/revie"
type input "Revie"
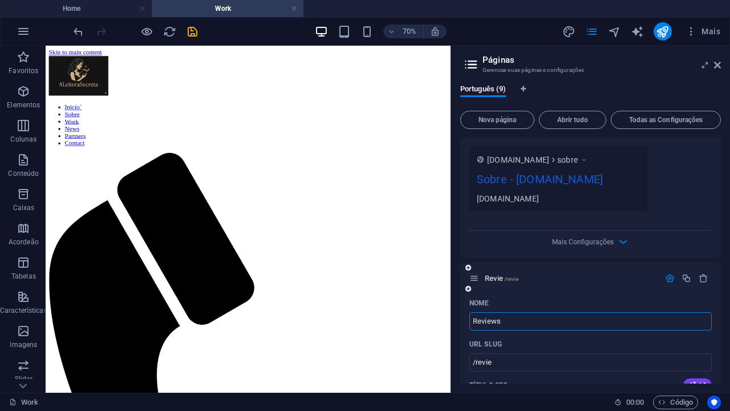
type input "Reviews"
type input "/reviews"
type input "Reviews"
click at [568, 262] on div "Reviews /reviews" at bounding box center [590, 277] width 261 height 31
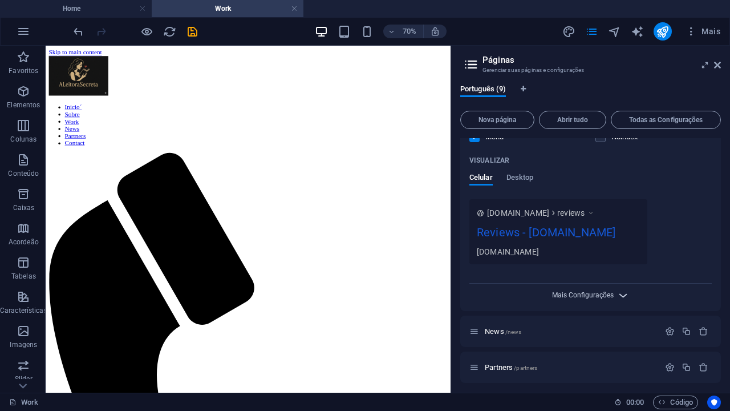
scroll to position [1287, 0]
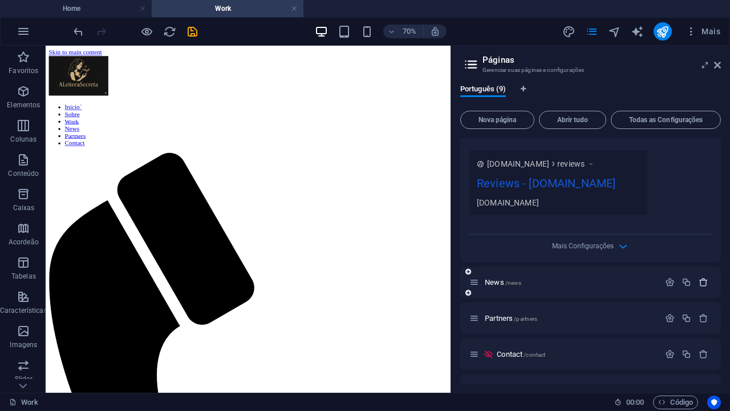
click at [702, 277] on icon "button" at bounding box center [704, 282] width 10 height 10
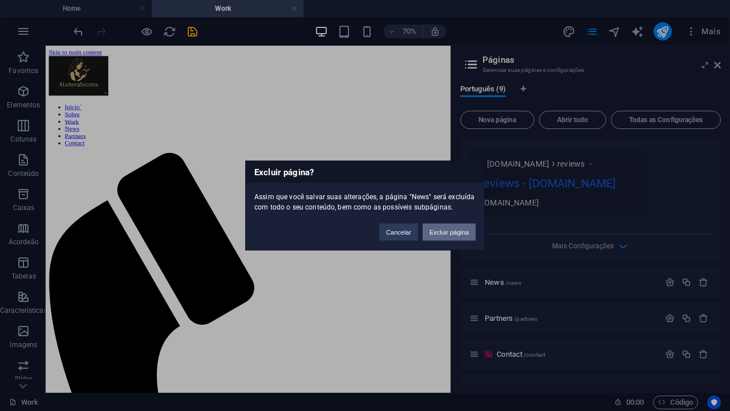
click at [436, 230] on button "Excluir página" at bounding box center [449, 232] width 53 height 17
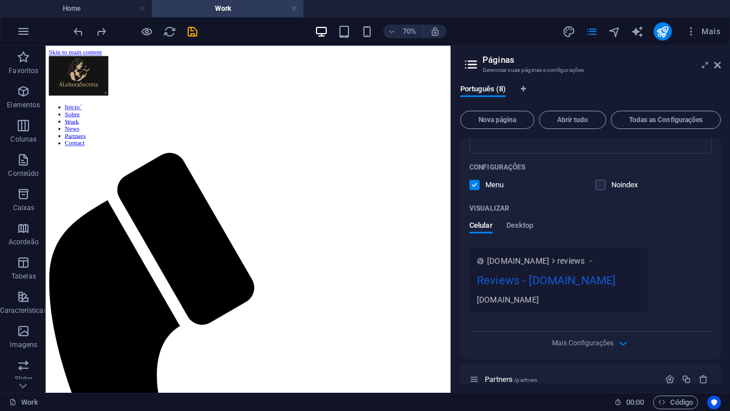
scroll to position [1255, 0]
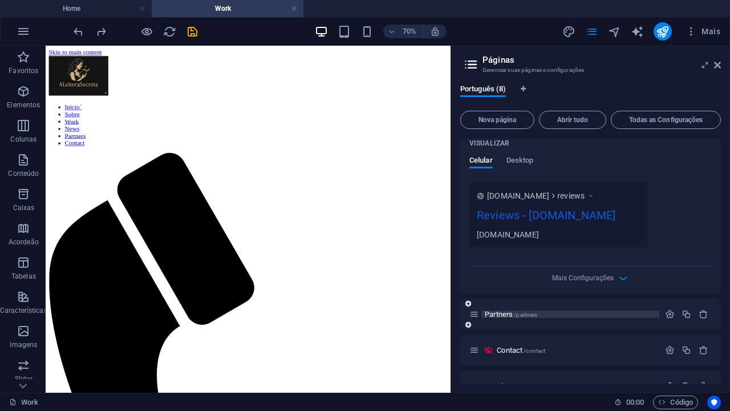
click at [510, 310] on span "Partners /partners" at bounding box center [511, 314] width 52 height 9
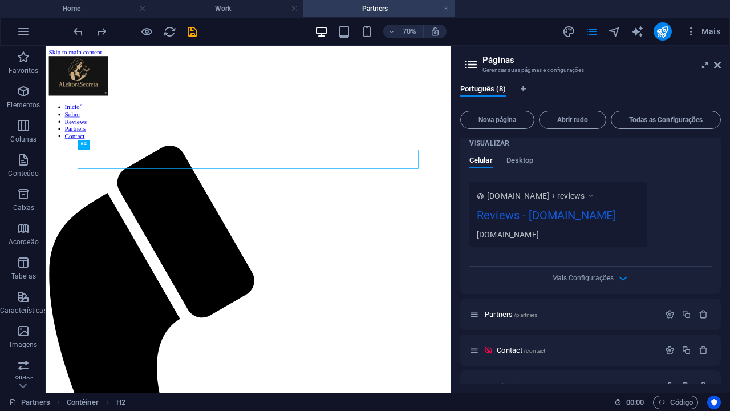
scroll to position [0, 0]
click at [666, 309] on icon "button" at bounding box center [670, 314] width 10 height 10
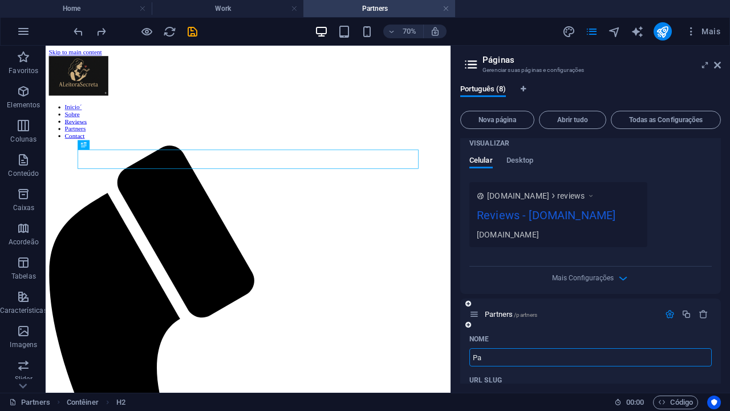
type input "P"
type input "/"
type input "TBR"
type input "/tb"
type input "TB"
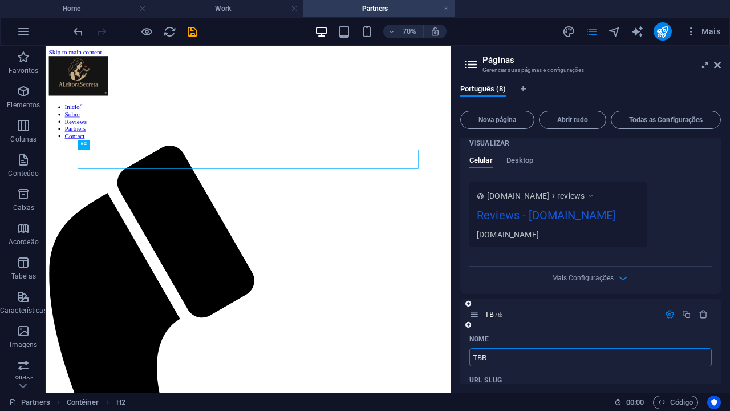
type input "TBR"
type input "/tbr"
type input "TBR"
click at [611, 330] on div "Nome" at bounding box center [591, 339] width 242 height 18
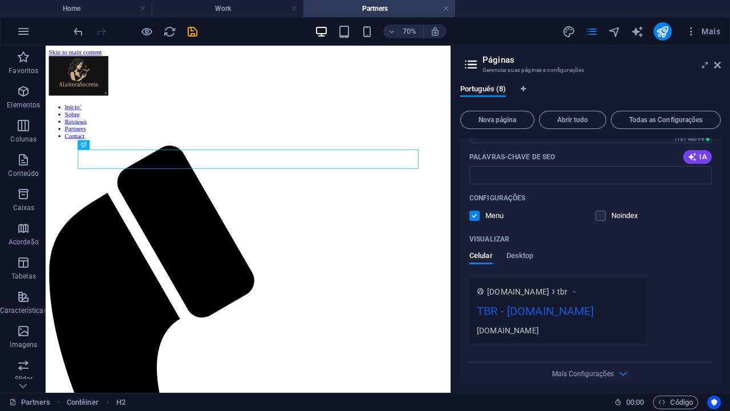
scroll to position [1648, 0]
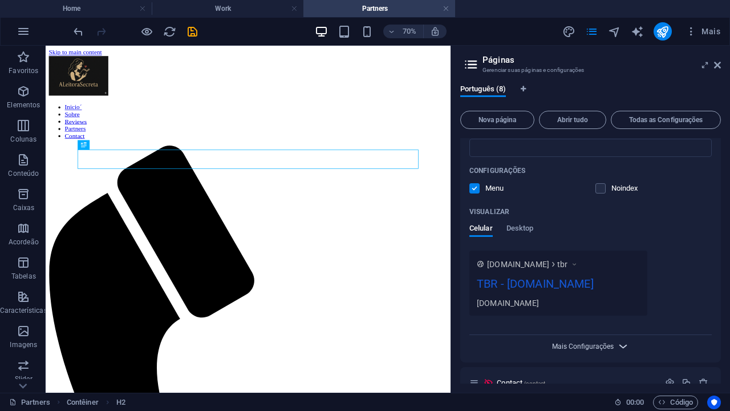
click at [588, 342] on span "Mais Configurações" at bounding box center [583, 346] width 62 height 8
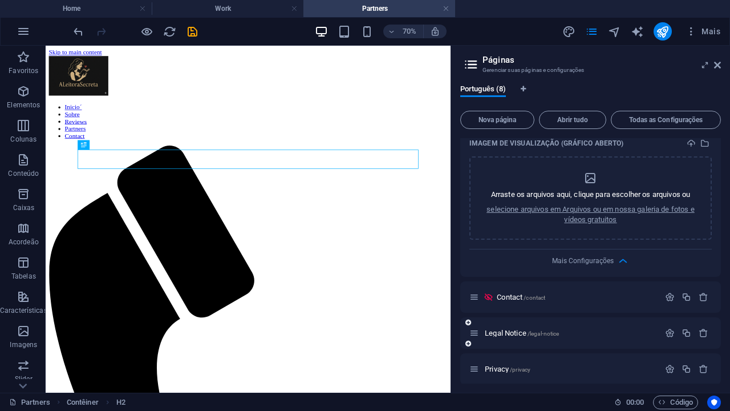
scroll to position [1917, 0]
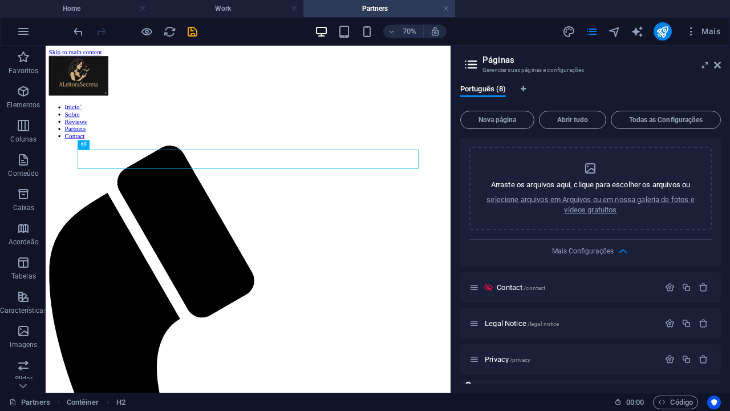
click at [517, 391] on span "Blog Post /blog-post" at bounding box center [527, 395] width 60 height 9
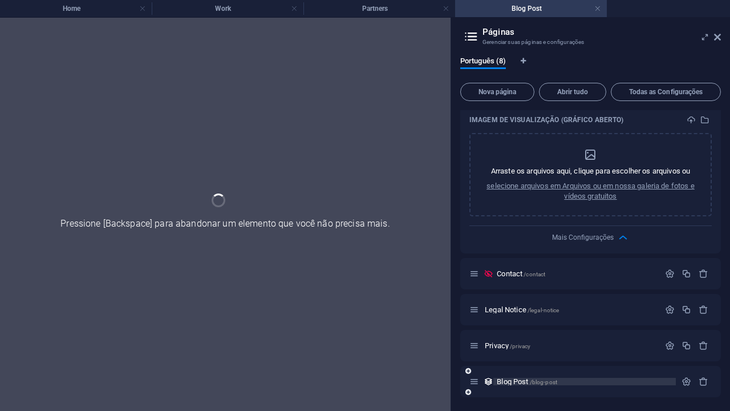
scroll to position [1871, 0]
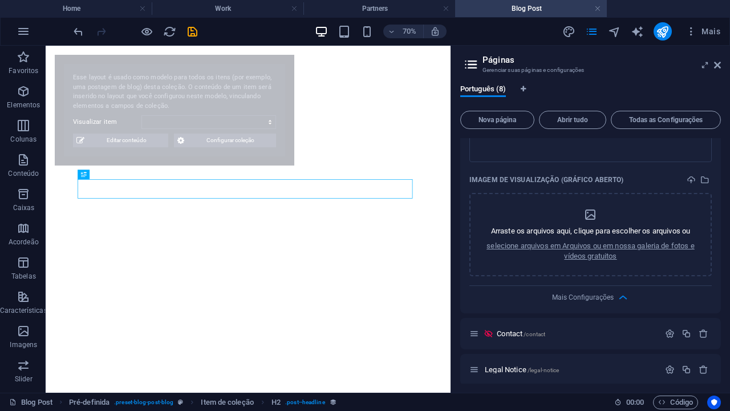
select select "68da61ea46cee0fd00010f6a"
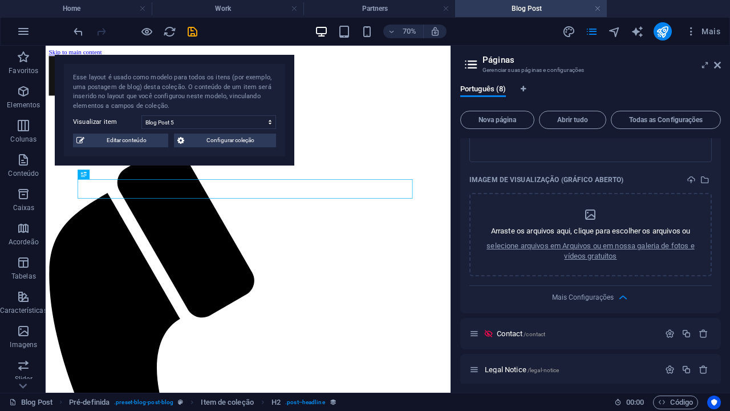
scroll to position [0, 0]
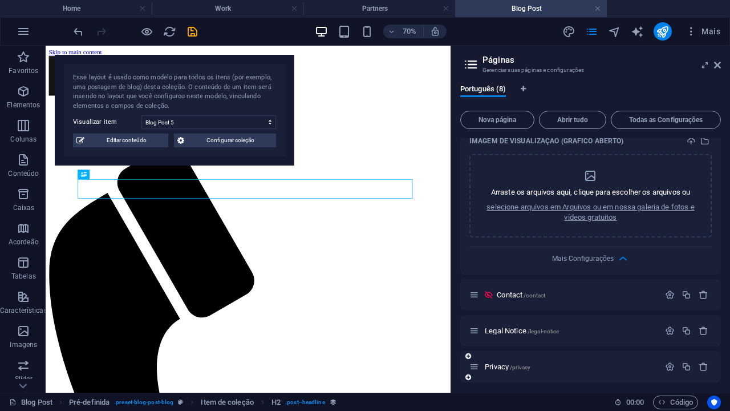
scroll to position [1917, 0]
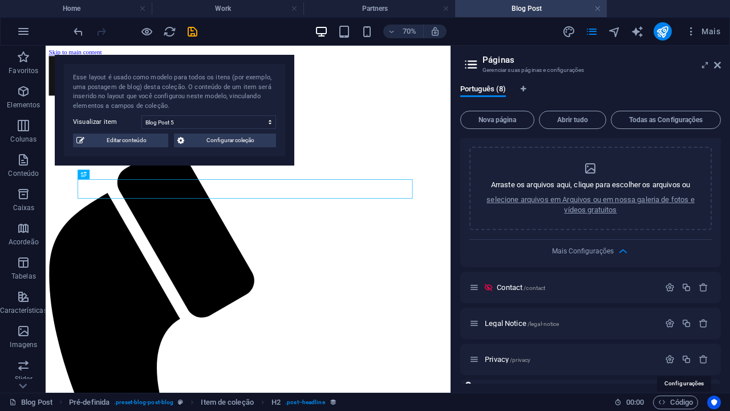
click at [683, 390] on icon "button" at bounding box center [687, 395] width 10 height 10
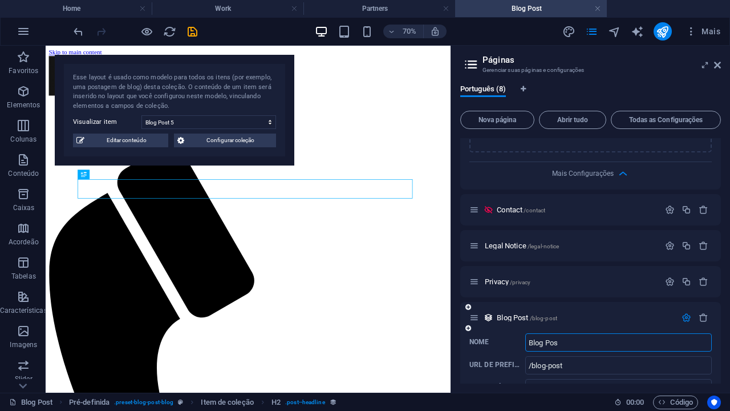
type input "Blog Pos"
type input "/blog-pos"
type input "B"
type input "/"
type input "Re"
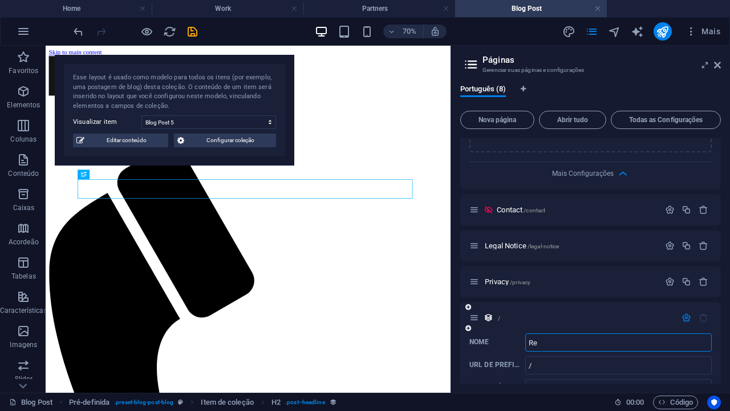
type input "/re"
type input "Revi"
type input "/rev"
type input "Revi"
type input "/revi"
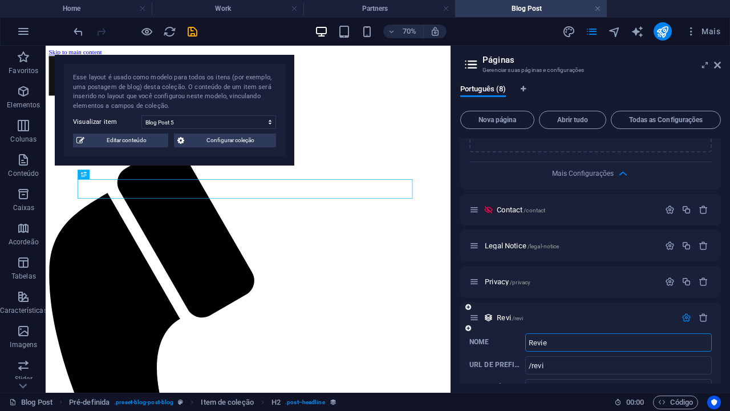
type input "Revie"
type input "/revie"
type input "Reviews"
type input "/reviews-8"
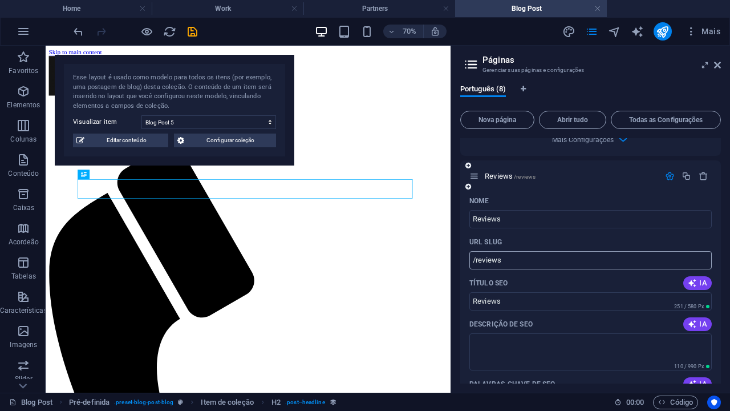
scroll to position [864, 0]
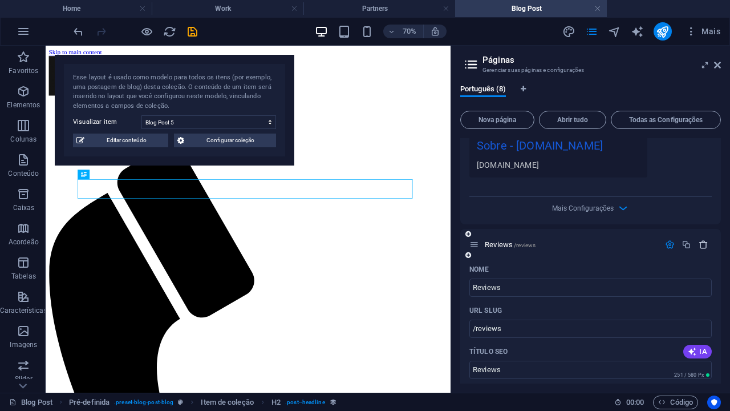
click at [699, 240] on icon "button" at bounding box center [704, 245] width 10 height 10
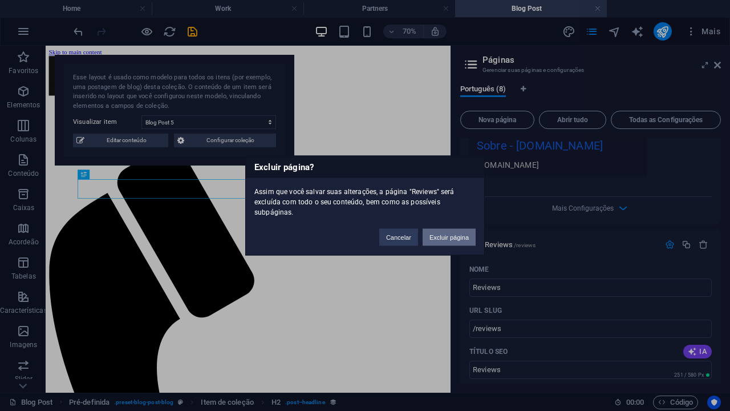
click at [439, 237] on button "Excluir página" at bounding box center [449, 237] width 53 height 17
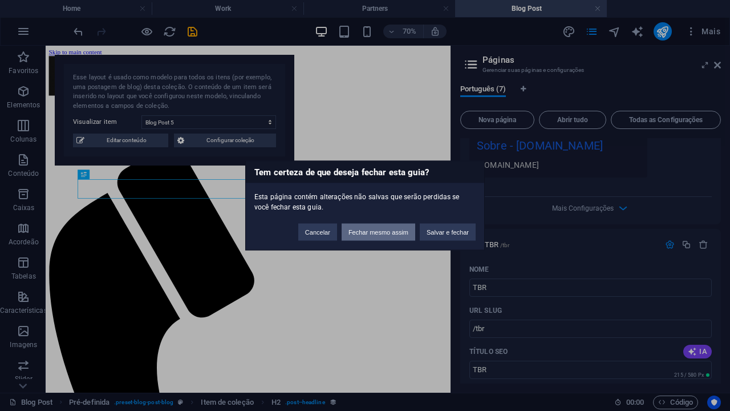
click at [393, 234] on button "Fechar mesmo assim" at bounding box center [379, 232] width 74 height 17
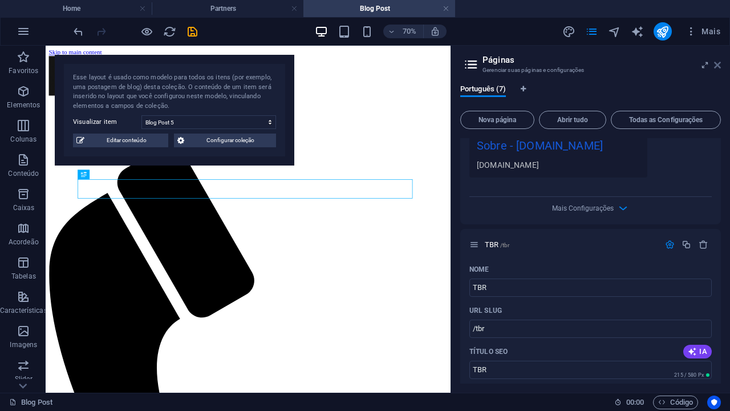
click at [719, 63] on icon at bounding box center [717, 64] width 7 height 9
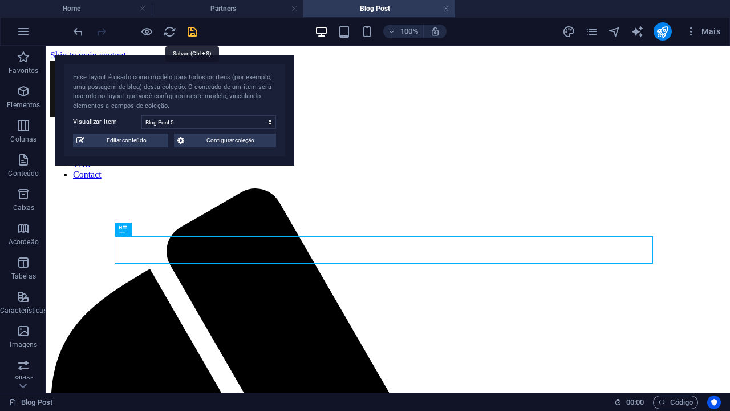
click at [195, 30] on icon "save" at bounding box center [192, 31] width 13 height 13
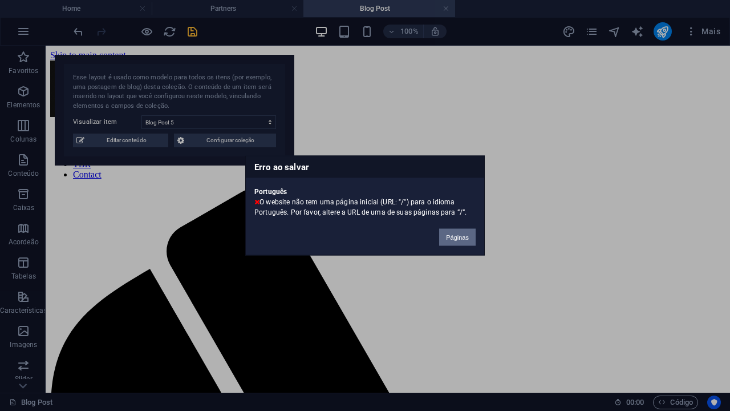
click at [460, 240] on button "Páginas" at bounding box center [457, 237] width 37 height 17
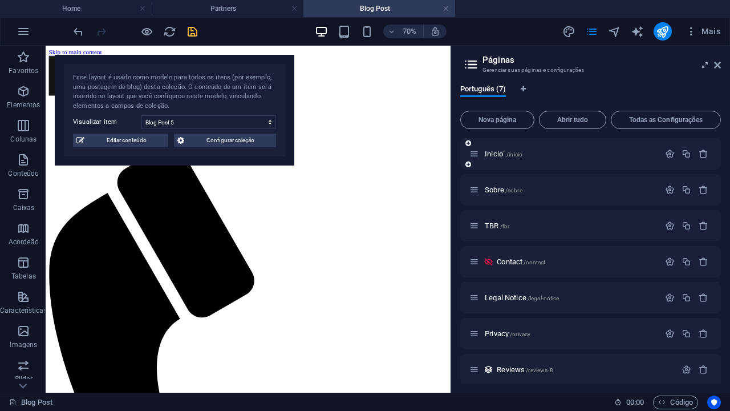
scroll to position [2, 0]
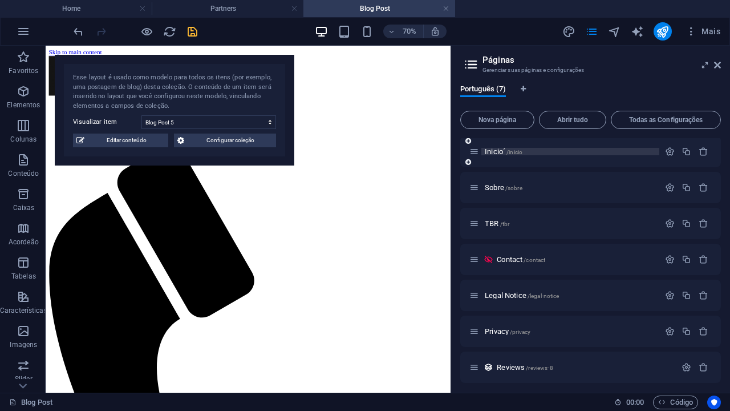
click at [497, 151] on span "Inicio´ /inicio" at bounding box center [504, 151] width 38 height 9
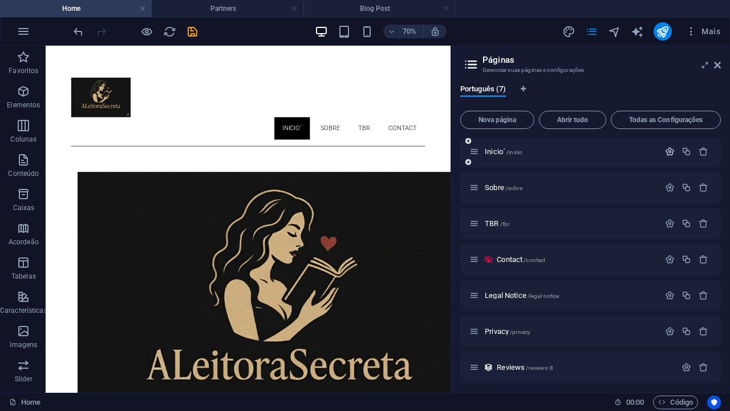
click at [667, 151] on icon "button" at bounding box center [670, 152] width 10 height 10
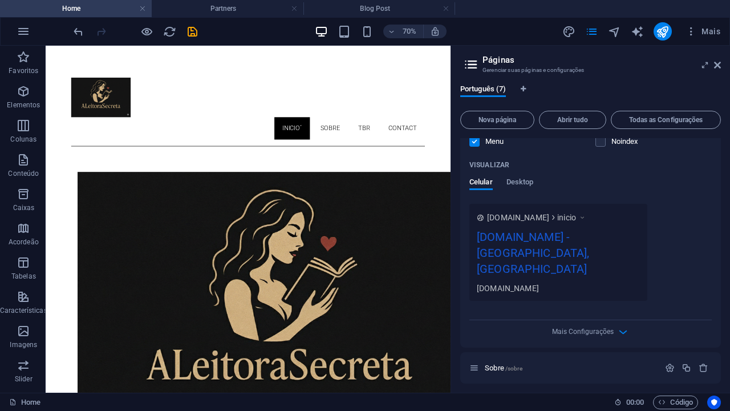
scroll to position [309, 0]
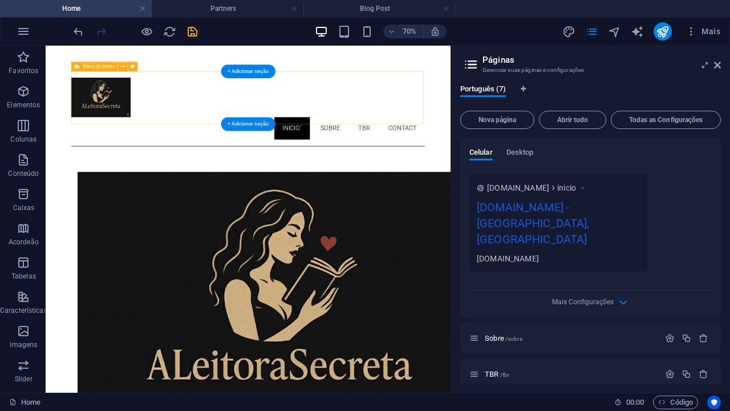
click at [511, 86] on div "Inicio´ Sobre TBR Contact Menu" at bounding box center [334, 135] width 505 height 107
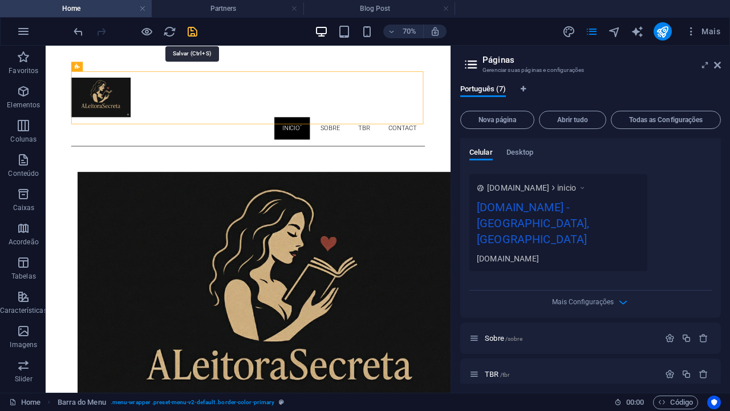
click at [187, 29] on icon "save" at bounding box center [192, 31] width 13 height 13
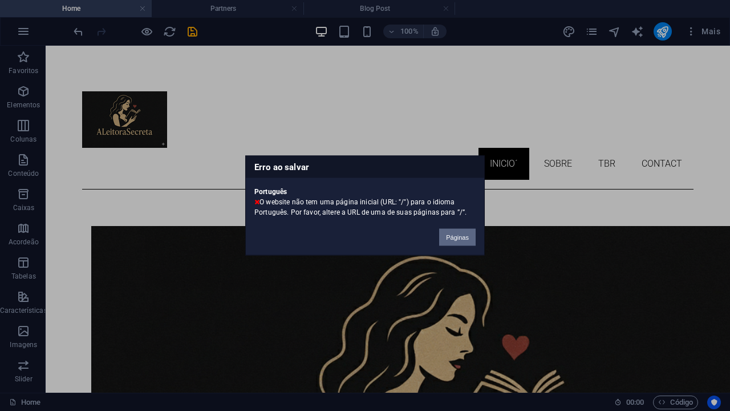
click at [448, 237] on button "Páginas" at bounding box center [457, 237] width 37 height 17
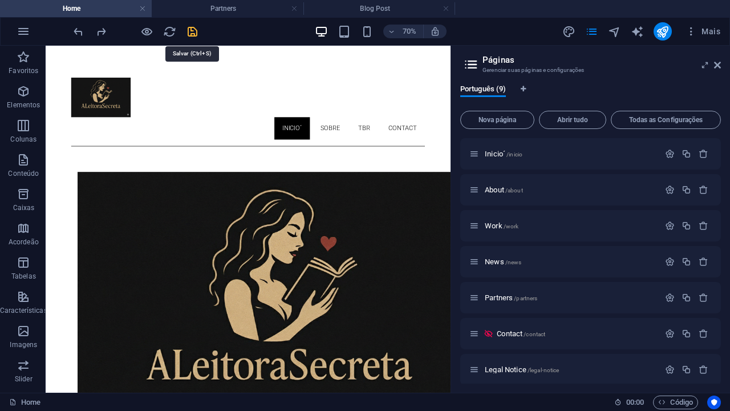
click at [192, 33] on icon "save" at bounding box center [192, 31] width 13 height 13
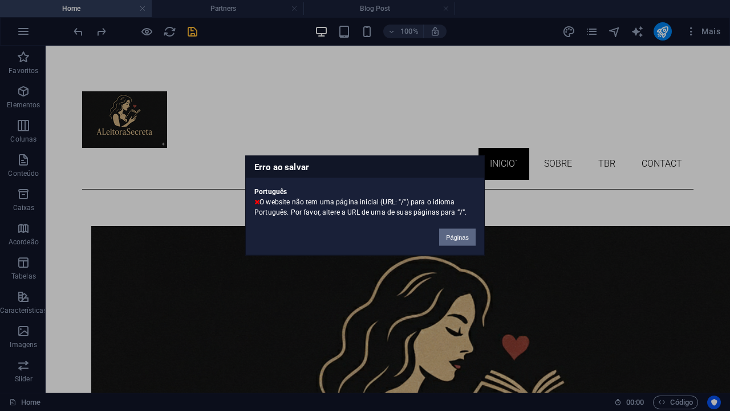
click at [448, 241] on button "Páginas" at bounding box center [457, 237] width 37 height 17
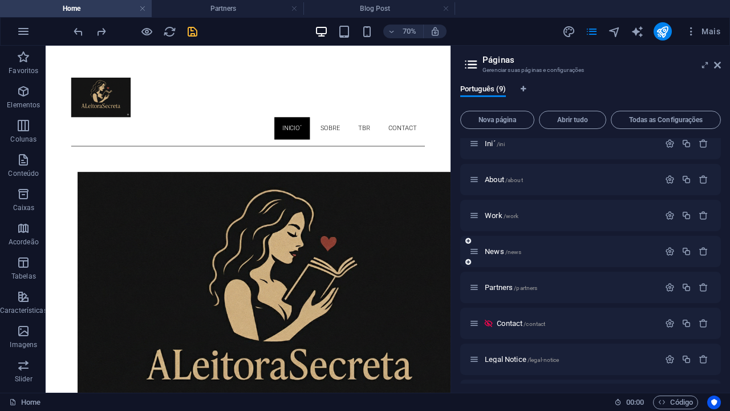
scroll to position [78, 0]
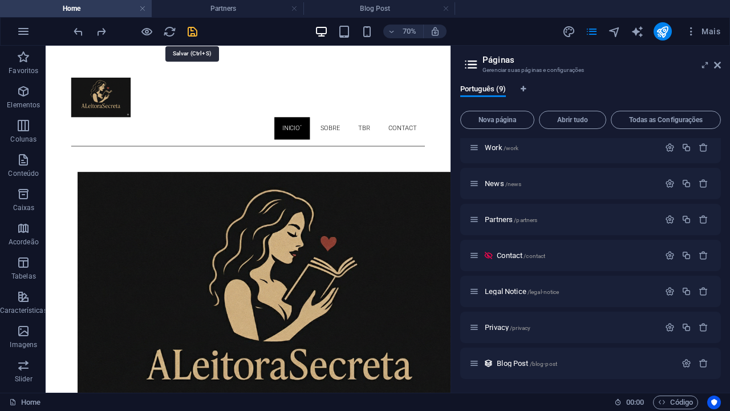
click at [192, 30] on icon "save" at bounding box center [192, 31] width 13 height 13
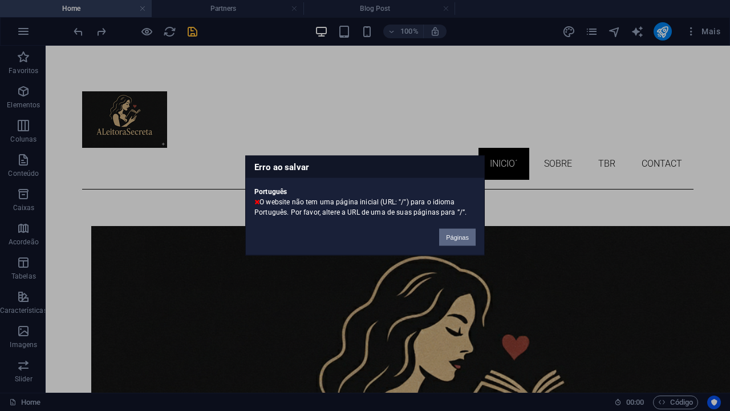
drag, startPoint x: 443, startPoint y: 242, endPoint x: 570, endPoint y: 280, distance: 132.7
click at [443, 242] on button "Páginas" at bounding box center [457, 237] width 37 height 17
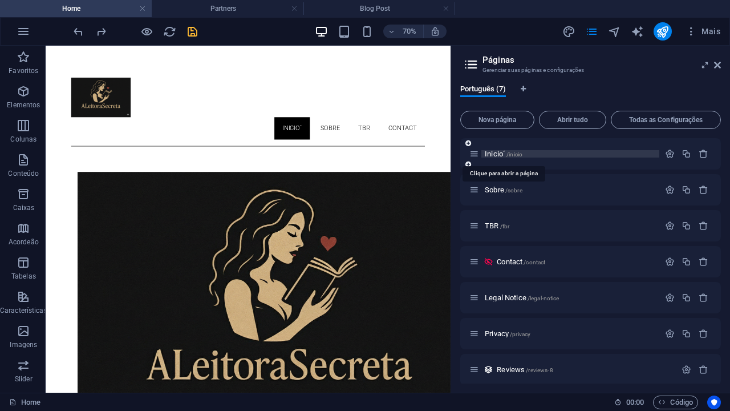
click at [518, 153] on span "/inicio" at bounding box center [515, 154] width 16 height 6
click at [669, 151] on icon "button" at bounding box center [670, 154] width 10 height 10
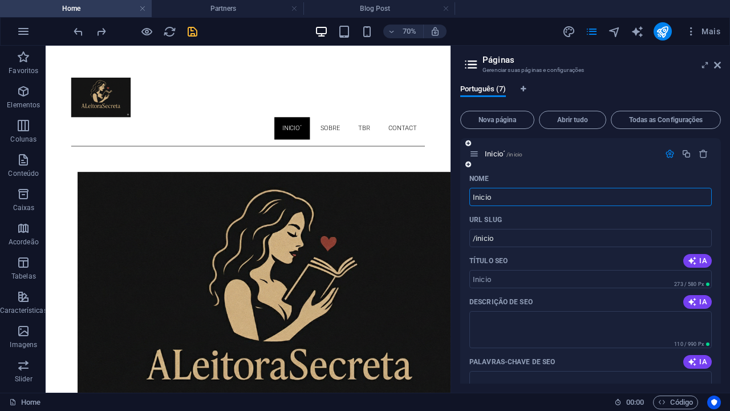
type input "Inicio"
click at [587, 139] on div "Inicio /inicio" at bounding box center [590, 153] width 261 height 31
click at [527, 237] on input "/inicio" at bounding box center [591, 238] width 242 height 18
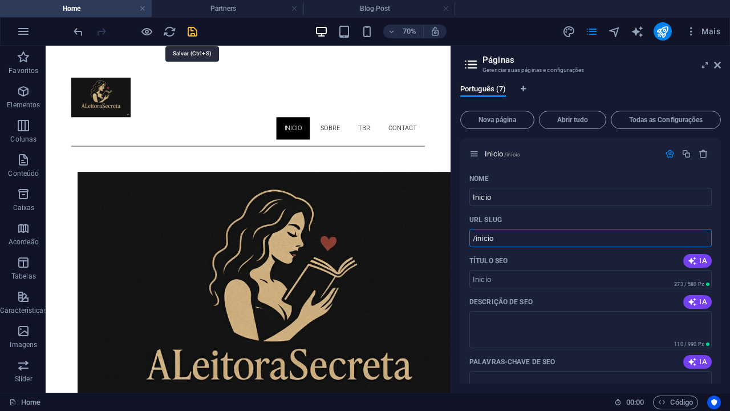
click at [197, 30] on icon "save" at bounding box center [192, 31] width 13 height 13
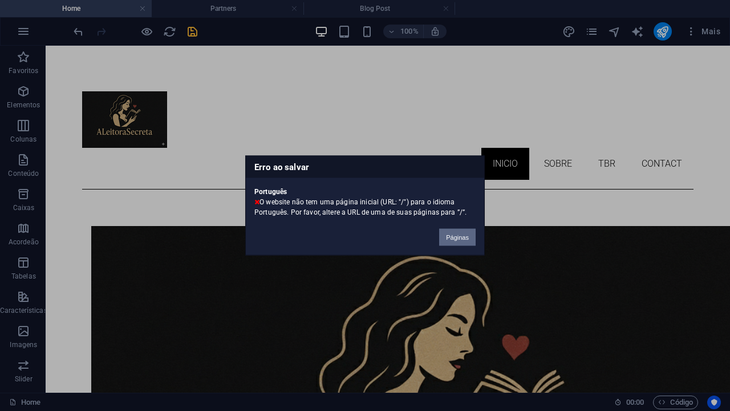
click at [451, 243] on button "Páginas" at bounding box center [457, 237] width 37 height 17
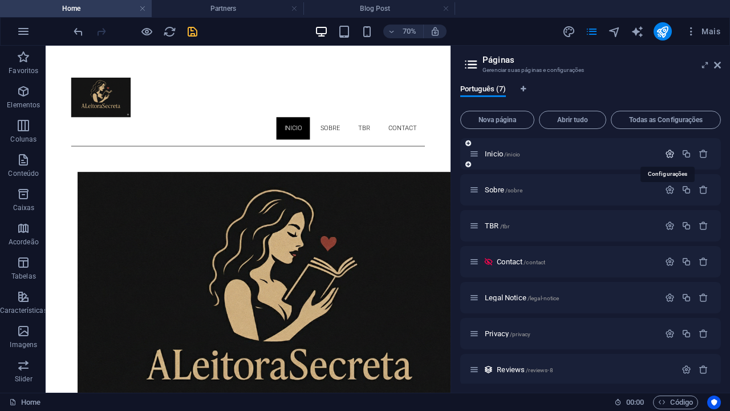
click at [666, 155] on icon "button" at bounding box center [670, 154] width 10 height 10
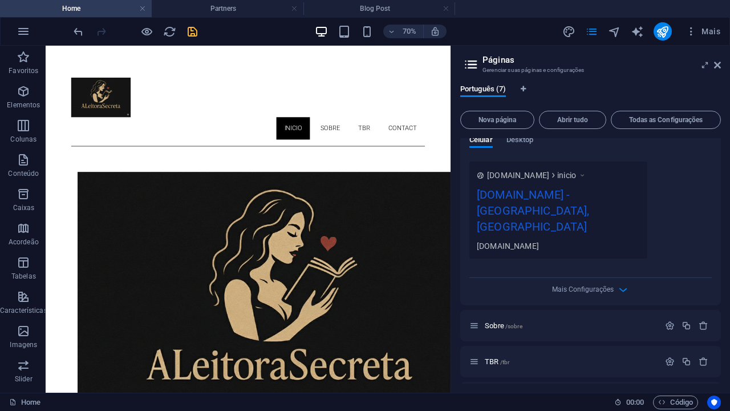
scroll to position [371, 0]
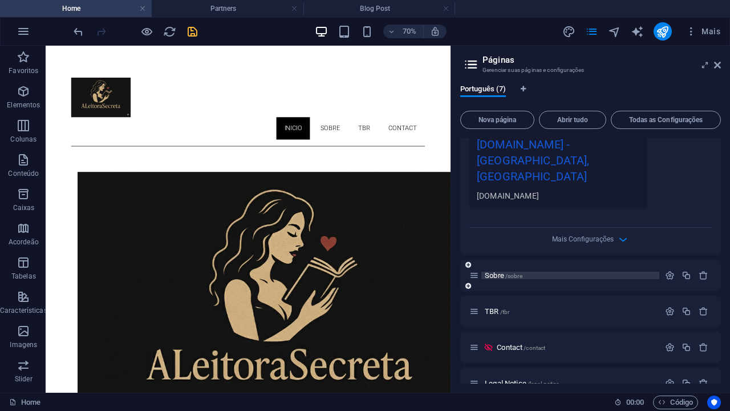
click at [496, 271] on span "Sobre /sobre" at bounding box center [504, 275] width 38 height 9
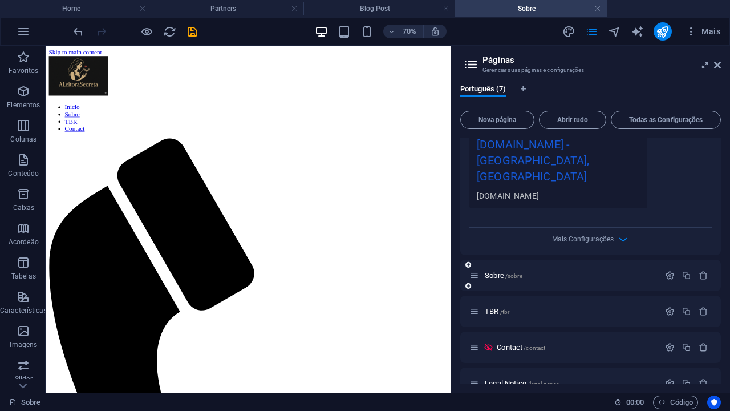
scroll to position [0, 0]
click at [667, 270] on icon "button" at bounding box center [670, 275] width 10 height 10
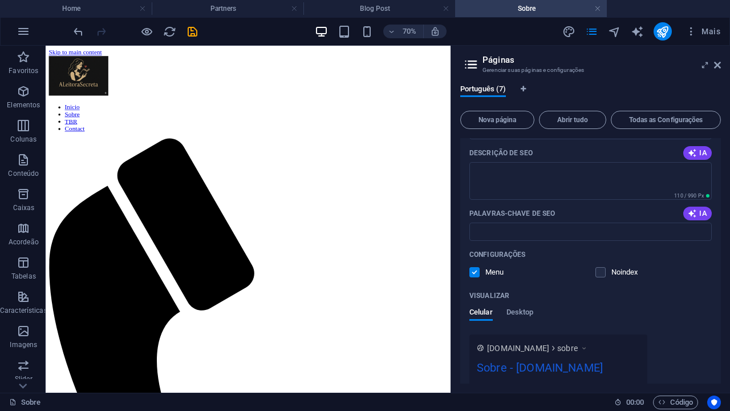
scroll to position [778, 0]
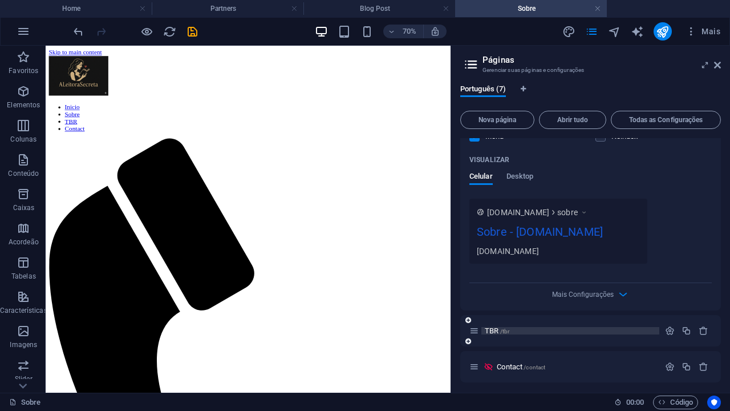
click at [500, 328] on span "/tbr" at bounding box center [505, 331] width 10 height 6
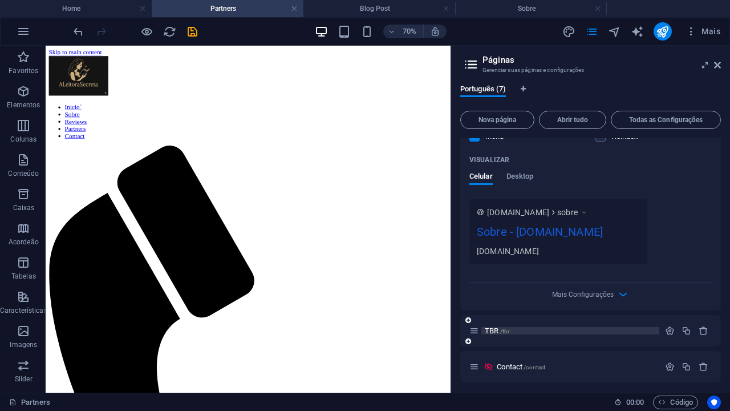
click at [487, 326] on span "TBR /tbr" at bounding box center [497, 330] width 25 height 9
click at [666, 326] on icon "button" at bounding box center [670, 331] width 10 height 10
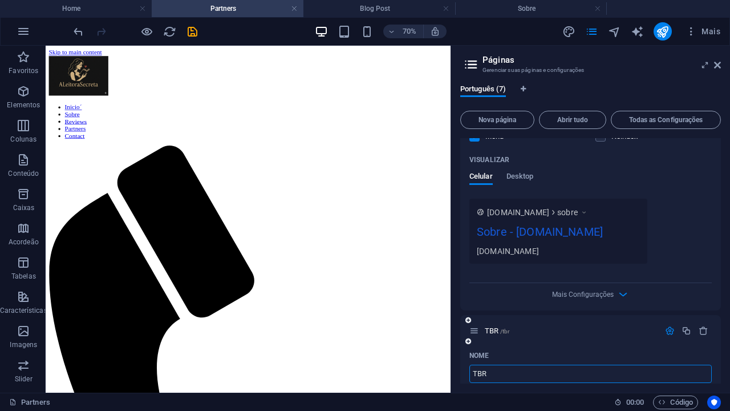
drag, startPoint x: 473, startPoint y: 337, endPoint x: 478, endPoint y: 334, distance: 5.9
click at [473, 365] on input "TBR" at bounding box center [591, 374] width 242 height 18
type input "&TBR"
type input "TBR"
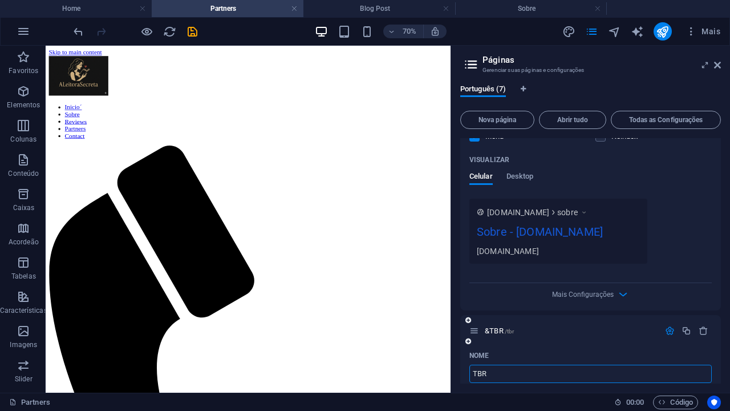
type input "TBR"
type input "/TBR"
type input "TBR"
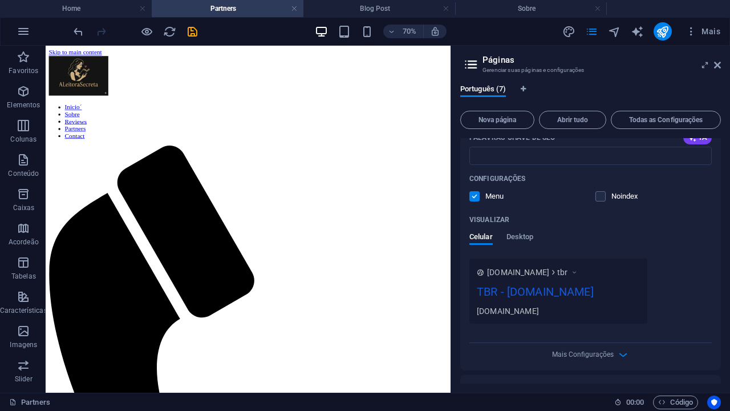
scroll to position [1221, 0]
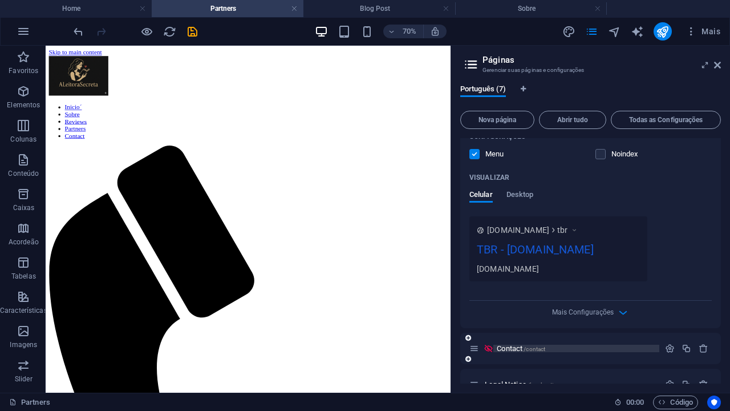
click at [511, 344] on span "Contact /contact" at bounding box center [521, 348] width 48 height 9
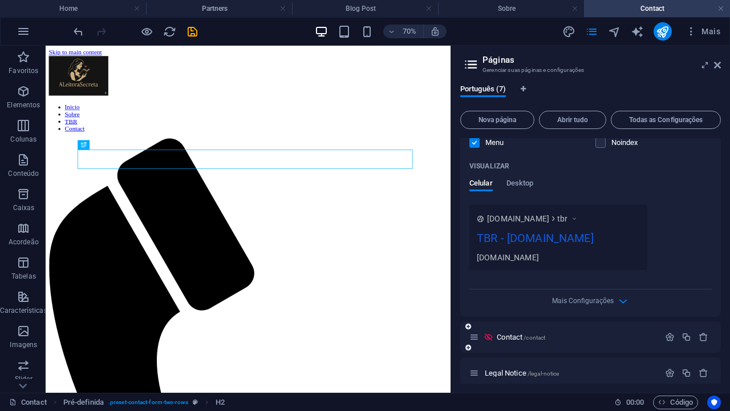
scroll to position [1237, 0]
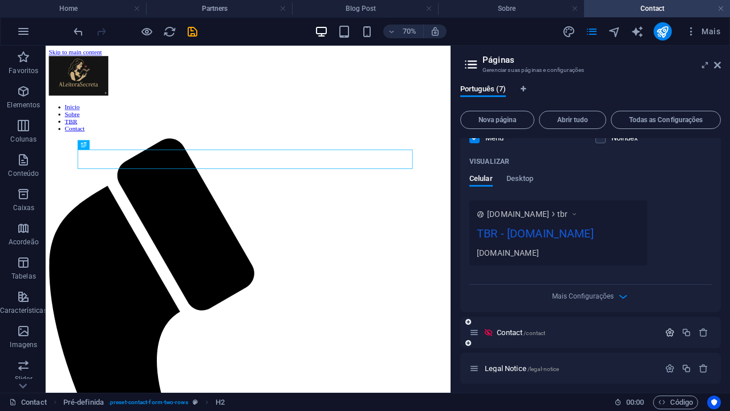
click at [665, 327] on icon "button" at bounding box center [670, 332] width 10 height 10
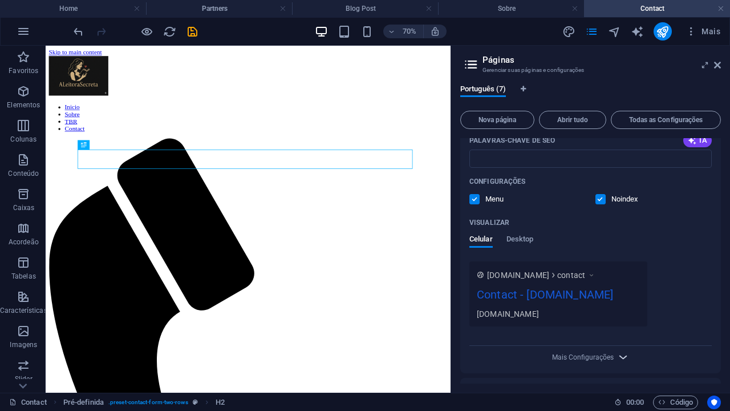
scroll to position [1693, 0]
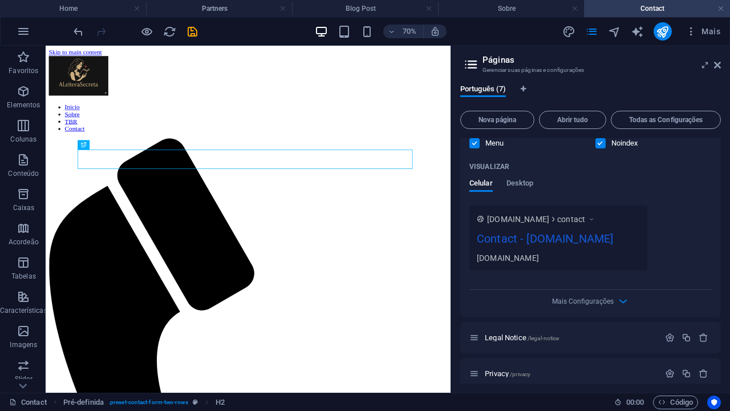
click at [515, 405] on span "Reviews /reviews-8" at bounding box center [525, 409] width 56 height 9
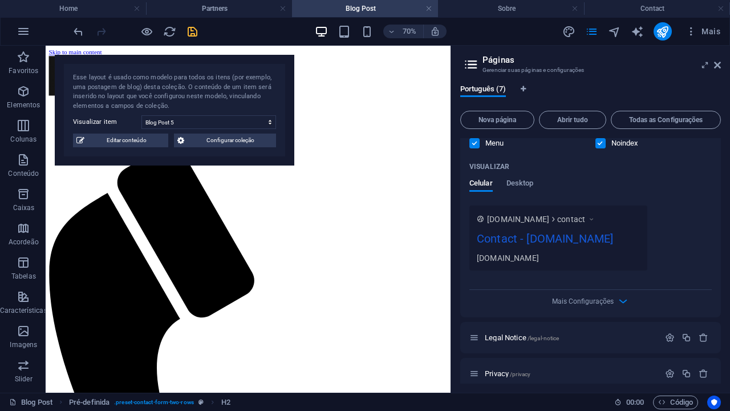
scroll to position [1707, 0]
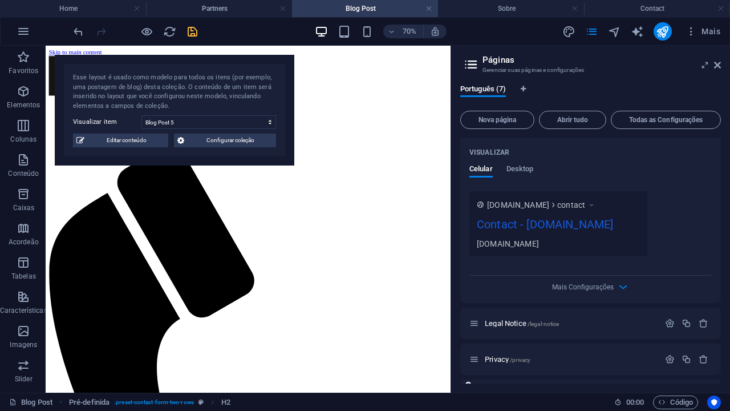
click at [682, 390] on icon "button" at bounding box center [687, 395] width 10 height 10
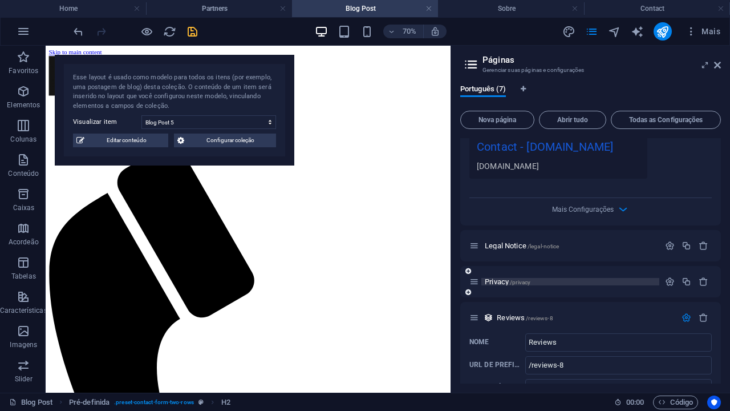
click at [500, 277] on span "Privacy /privacy" at bounding box center [508, 281] width 46 height 9
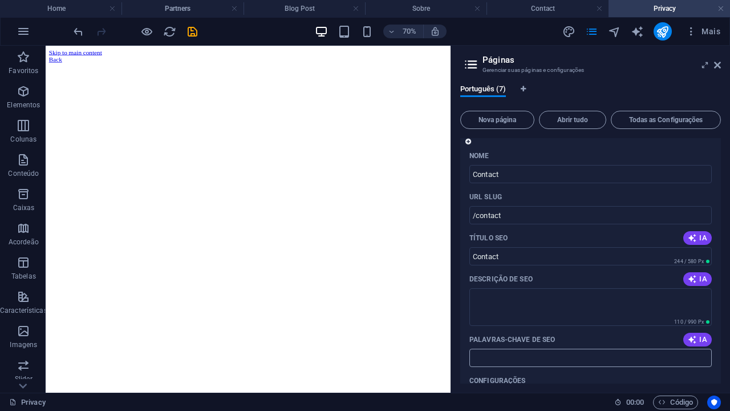
scroll to position [1306, 0]
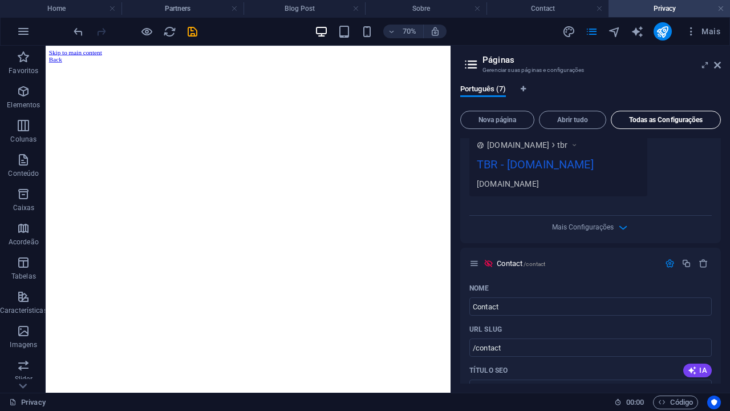
click at [641, 124] on button "Todas as Configurações" at bounding box center [666, 120] width 110 height 18
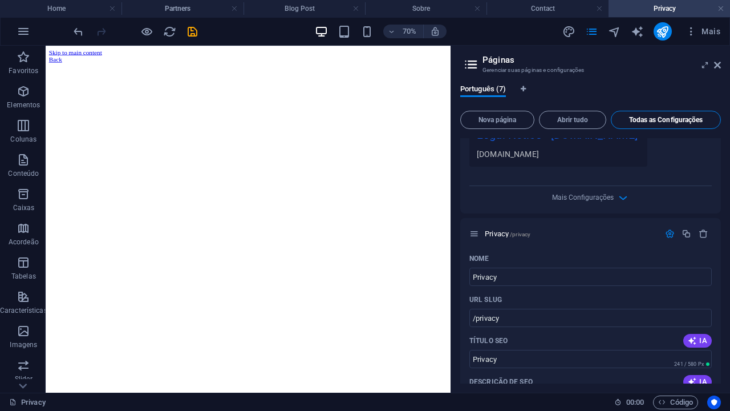
click at [645, 121] on span "Todas as Configurações" at bounding box center [666, 119] width 100 height 7
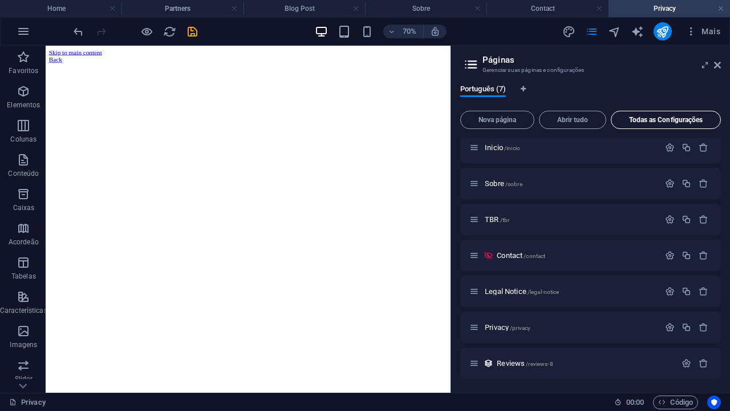
scroll to position [6, 0]
click at [645, 121] on span "Todas as Configurações" at bounding box center [666, 119] width 100 height 7
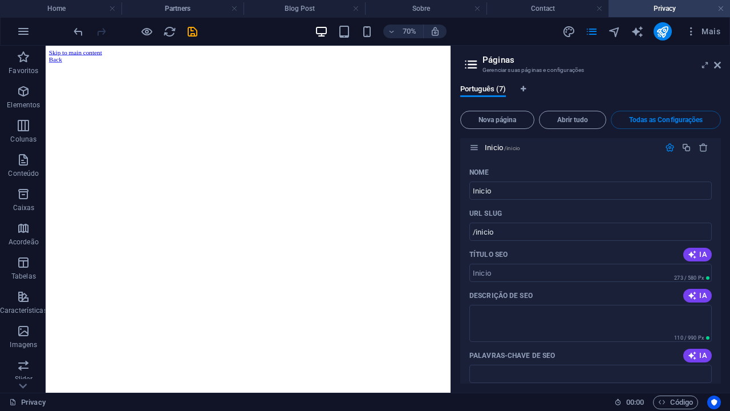
scroll to position [2652, 0]
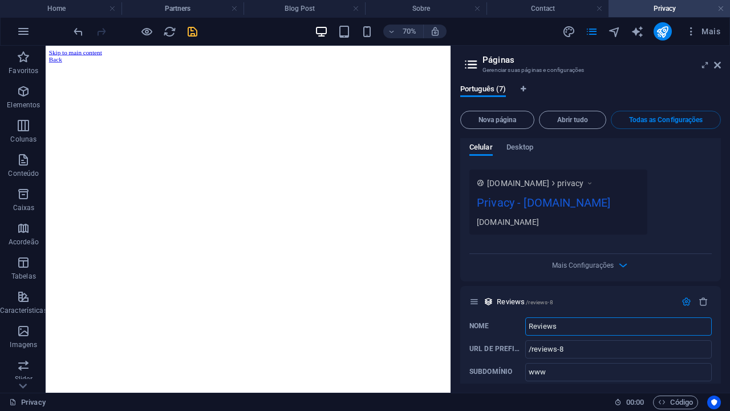
click at [196, 33] on icon "save" at bounding box center [192, 31] width 13 height 13
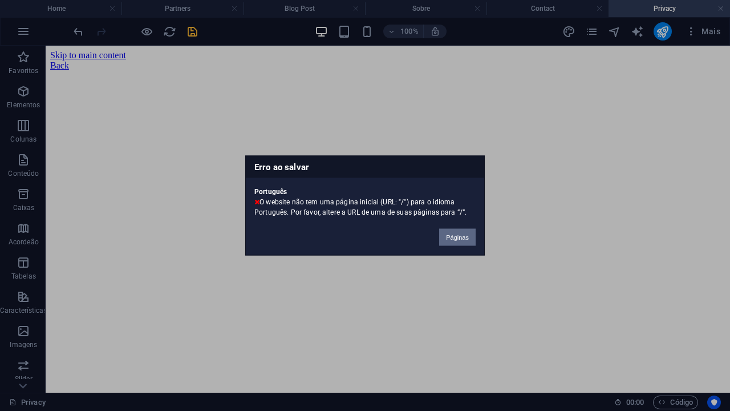
click at [457, 238] on button "Páginas" at bounding box center [457, 237] width 37 height 17
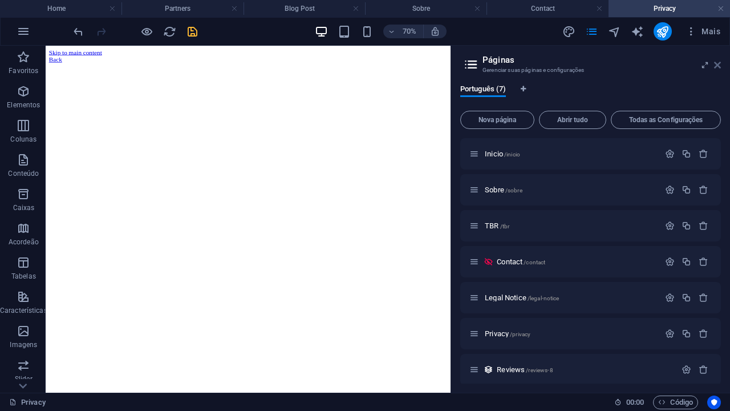
click at [719, 63] on icon at bounding box center [717, 64] width 7 height 9
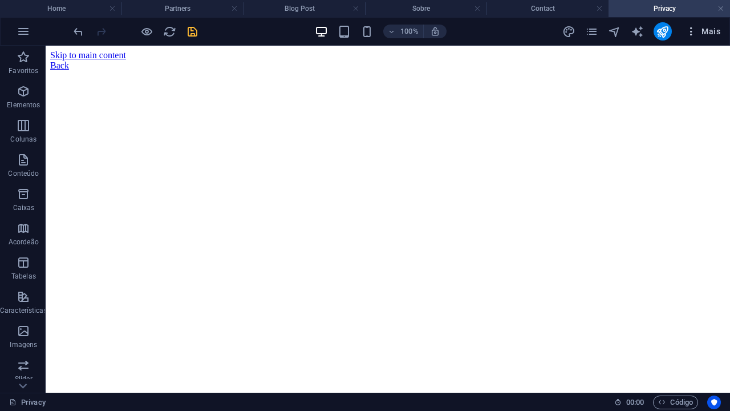
click at [716, 30] on span "Mais" at bounding box center [703, 31] width 35 height 11
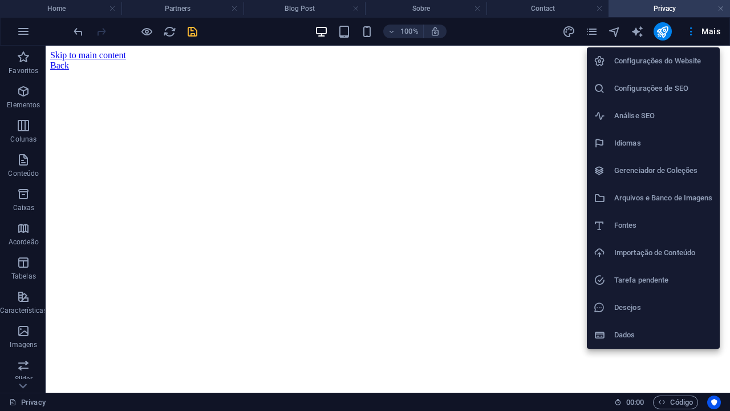
click at [684, 64] on h6 "Configurações do Website" at bounding box center [663, 61] width 99 height 14
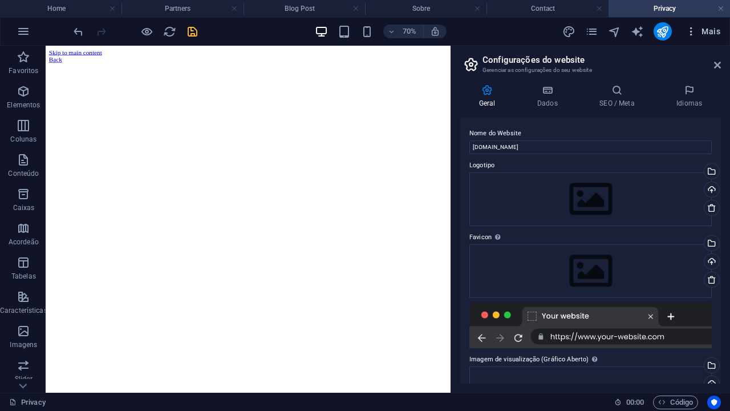
click at [715, 27] on span "Mais" at bounding box center [703, 31] width 35 height 11
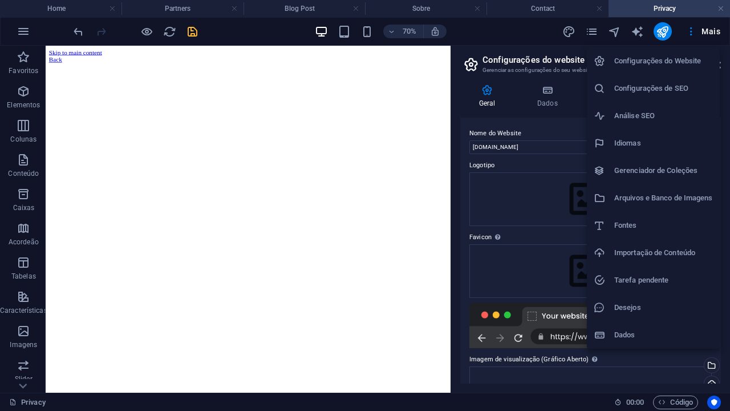
click at [422, 70] on div at bounding box center [365, 205] width 730 height 411
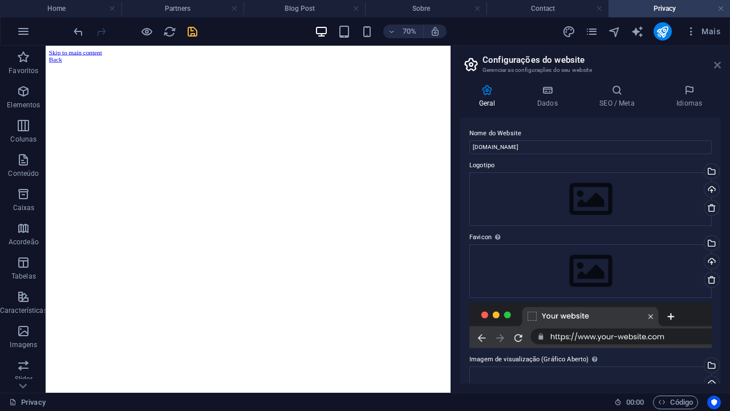
click at [719, 63] on icon at bounding box center [717, 64] width 7 height 9
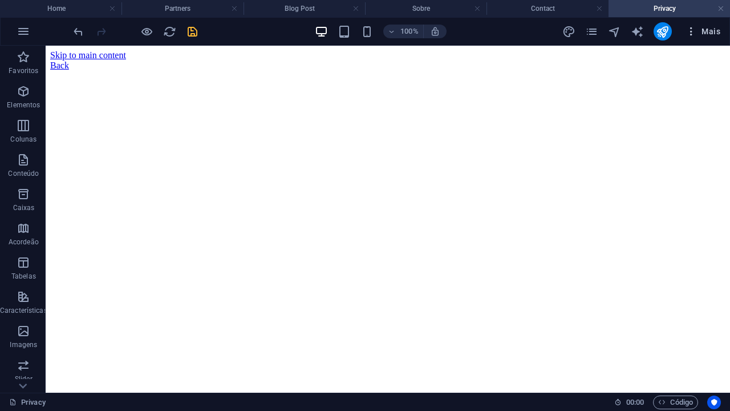
click at [695, 33] on icon "button" at bounding box center [691, 31] width 11 height 11
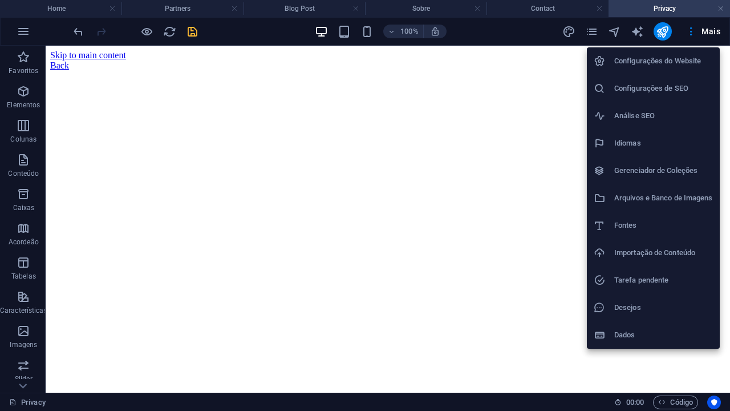
click at [596, 34] on div at bounding box center [365, 205] width 730 height 411
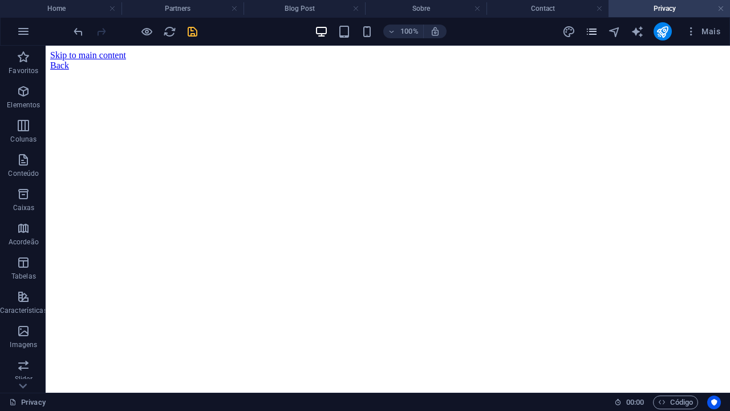
click at [596, 34] on icon "pages" at bounding box center [591, 31] width 13 height 13
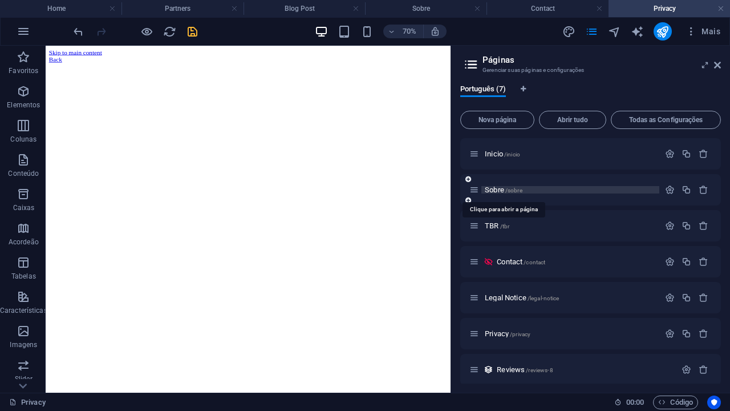
click at [500, 192] on span "Sobre /sobre" at bounding box center [504, 189] width 38 height 9
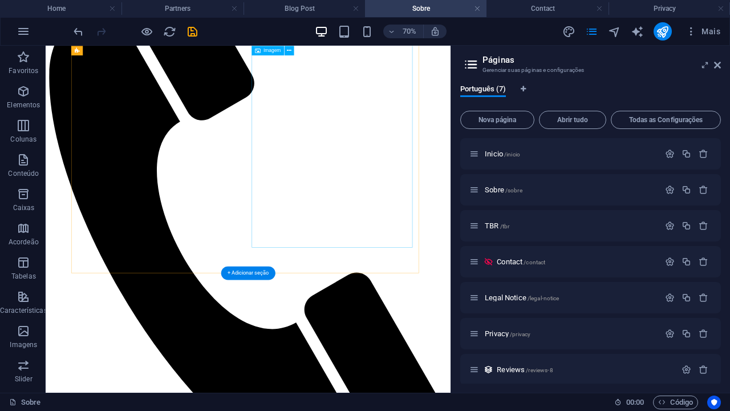
scroll to position [314, 0]
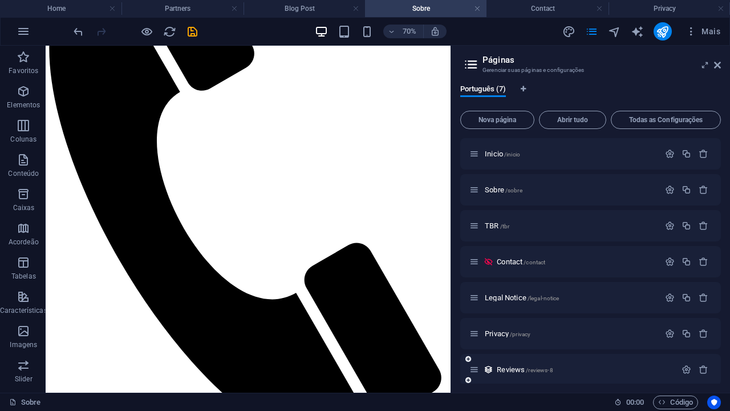
click at [521, 374] on div "Reviews /reviews-8" at bounding box center [573, 369] width 207 height 13
click at [518, 367] on span "Reviews /reviews-8" at bounding box center [525, 369] width 56 height 9
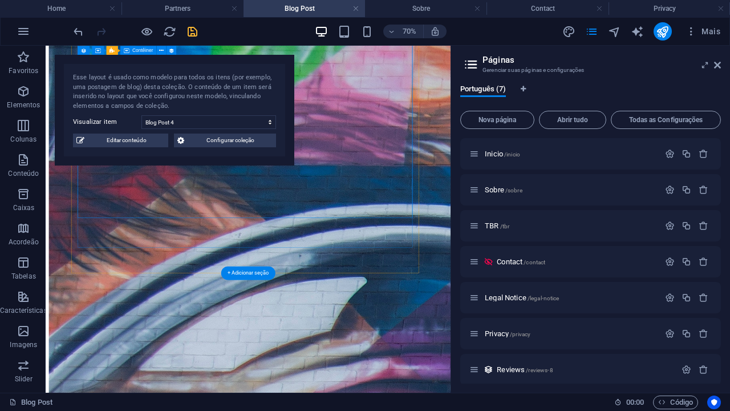
scroll to position [1342, 0]
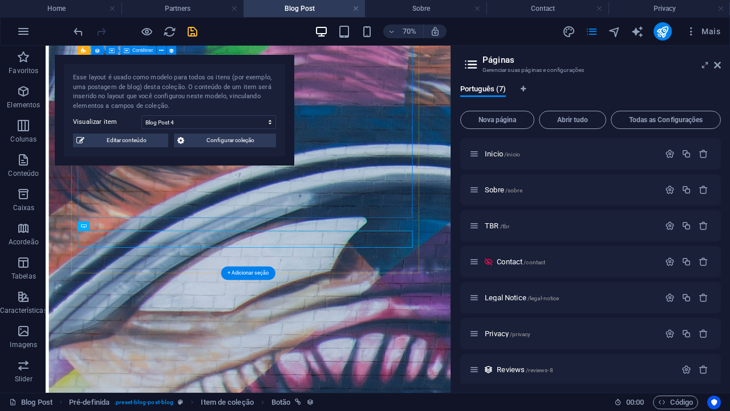
click at [279, 118] on div "Esse layout é usado como modelo para todos os itens (por exemplo, uma postagem …" at bounding box center [175, 110] width 240 height 111
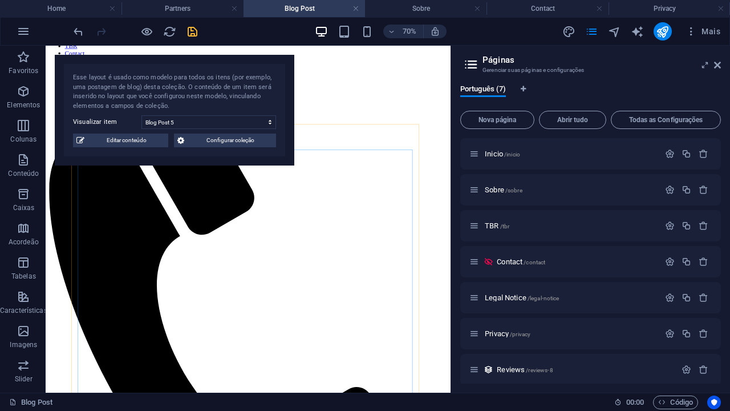
scroll to position [0, 0]
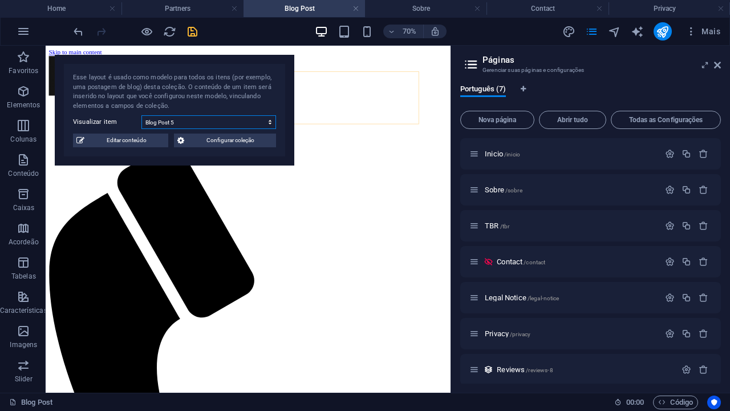
select select "68da61ea46cee0fd00010f66"
click at [141, 140] on span "Editar conteúdo" at bounding box center [126, 140] width 77 height 14
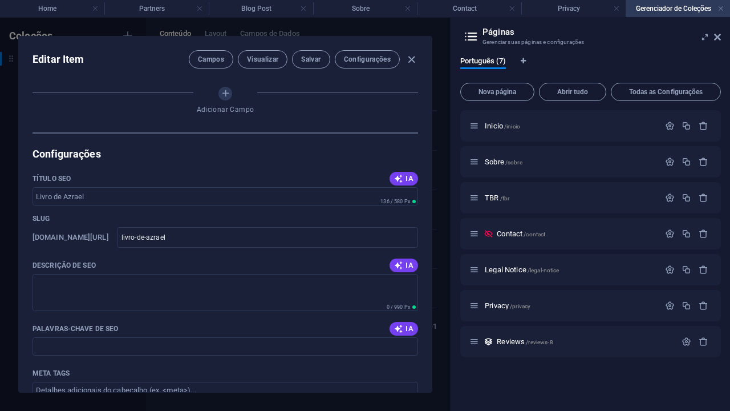
select select "Category 1"
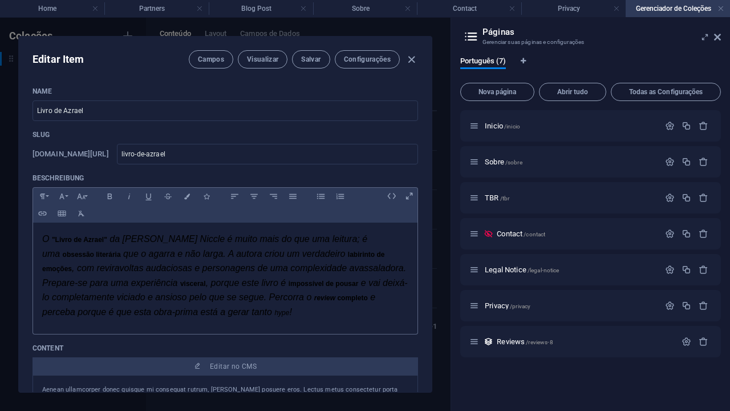
scroll to position [2, 0]
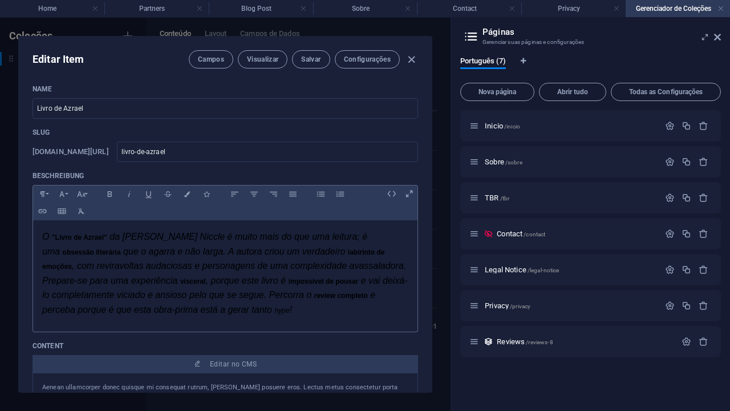
click at [129, 262] on em ", com reviravoltas audaciosas e personagens de uma complexidade avassaladora. P…" at bounding box center [224, 273] width 364 height 25
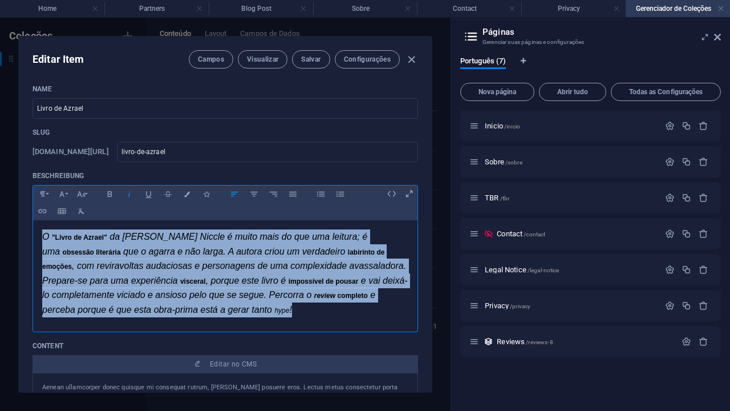
drag, startPoint x: 34, startPoint y: 234, endPoint x: 357, endPoint y: 333, distance: 338.2
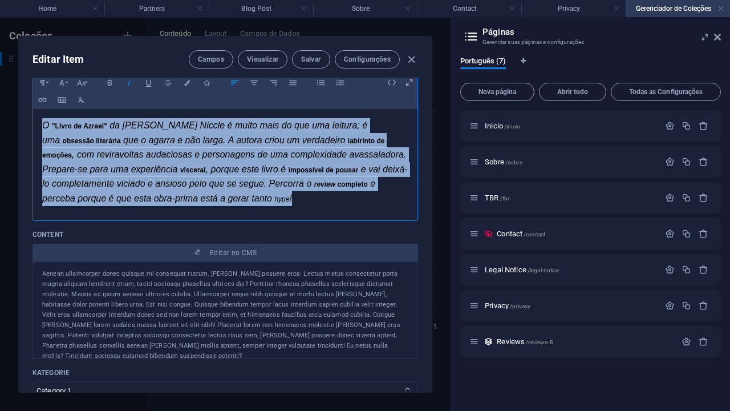
scroll to position [13, 0]
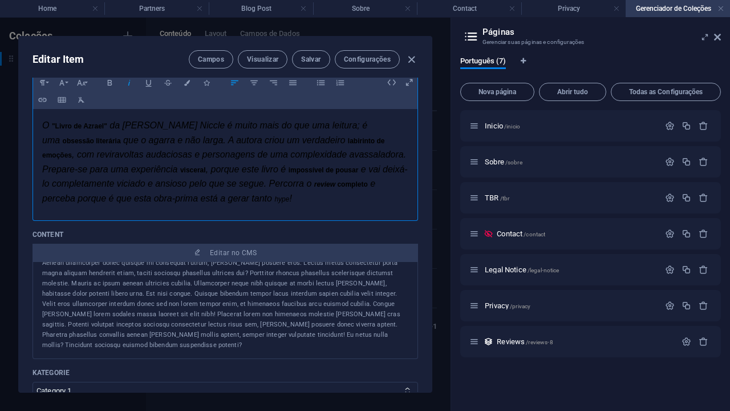
drag, startPoint x: 321, startPoint y: 331, endPoint x: 313, endPoint y: 331, distance: 7.4
click at [314, 331] on div "Aenean ullamcorper donec quisque mi consequat rutrum, [PERSON_NAME] posuere ero…" at bounding box center [225, 304] width 366 height 92
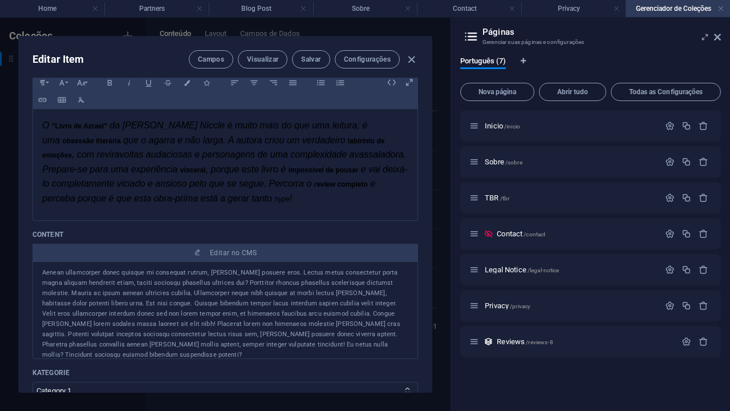
scroll to position [0, 0]
drag, startPoint x: 313, startPoint y: 331, endPoint x: 22, endPoint y: 249, distance: 303.0
click at [22, 249] on div "Name Livro de [PERSON_NAME] ​ Slug [DOMAIN_NAME][URL] livro-de-azrael ​ Beschre…" at bounding box center [225, 235] width 413 height 314
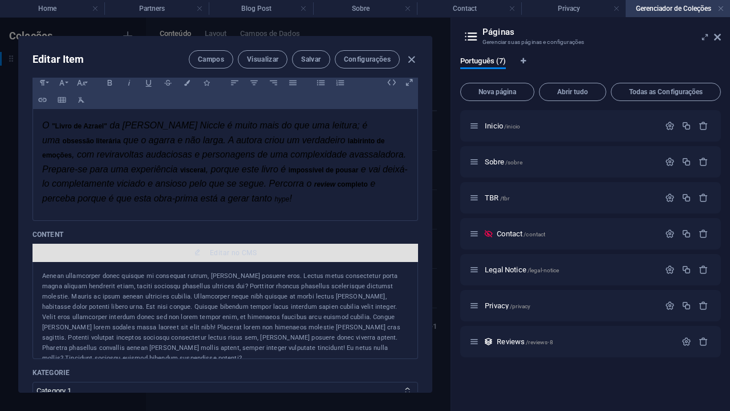
click at [212, 248] on span "Editar no CMS" at bounding box center [233, 252] width 47 height 9
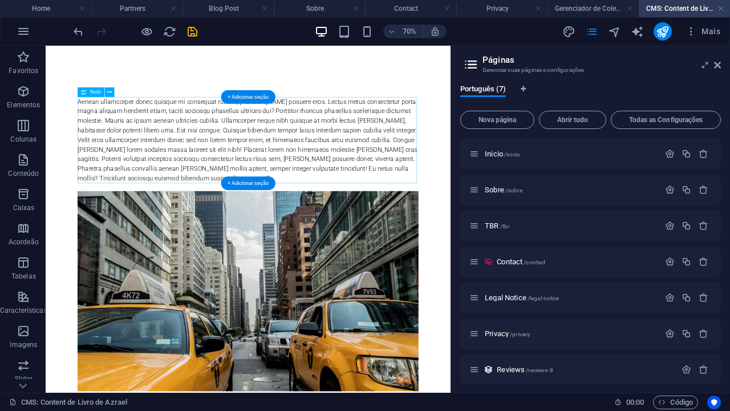
click at [175, 153] on div "Aenean ullamcorper donec quisque mi consequat rutrum, [PERSON_NAME] posuere ero…" at bounding box center [334, 180] width 487 height 123
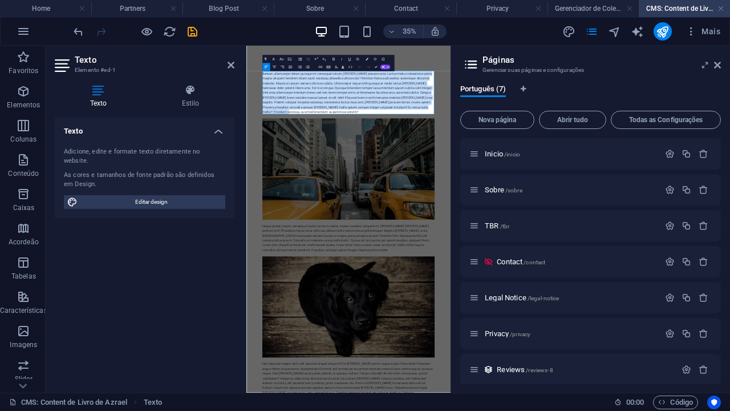
drag, startPoint x: 339, startPoint y: 230, endPoint x: 292, endPoint y: 124, distance: 116.2
click at [292, 124] on div "Aenean ullamcorper donec quisque mi consequat rutrum, [PERSON_NAME] posuere ero…" at bounding box center [538, 180] width 492 height 123
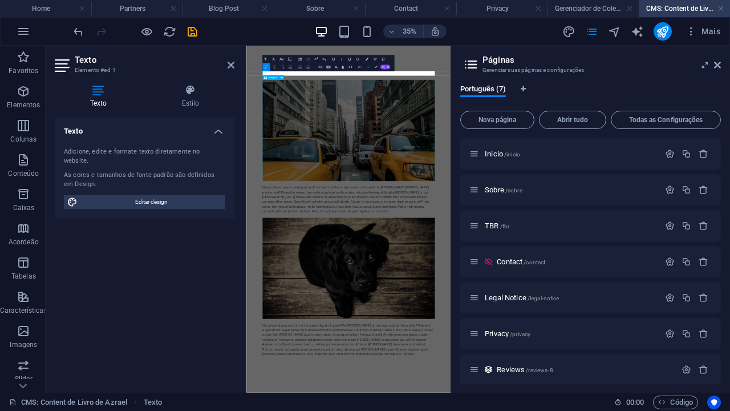
click at [435, 326] on figure at bounding box center [538, 288] width 492 height 289
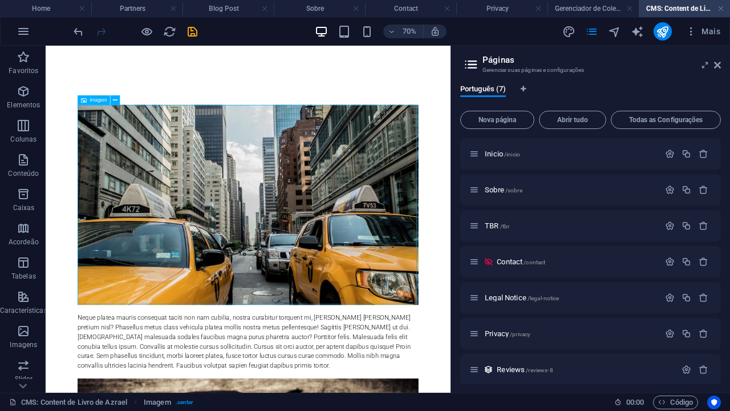
click at [92, 100] on span "Imagem" at bounding box center [98, 100] width 17 height 5
click at [114, 98] on icon at bounding box center [115, 100] width 5 height 9
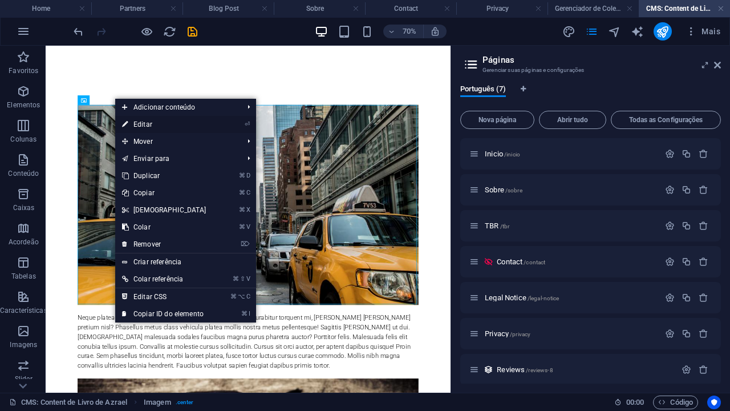
click at [155, 123] on link "⏎ Editar" at bounding box center [164, 124] width 98 height 17
select select "%"
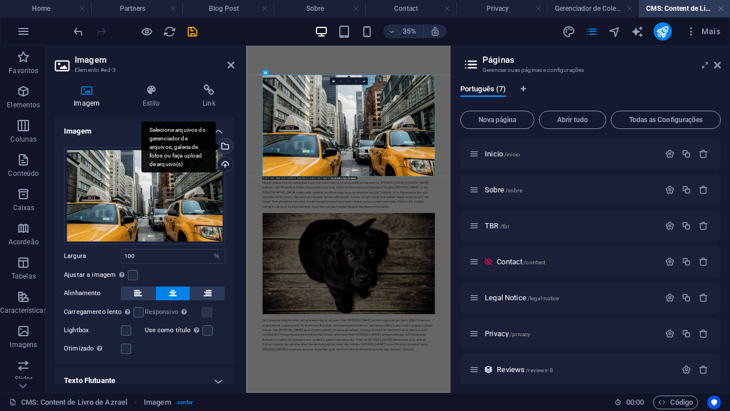
click at [227, 144] on div "Selecione arquivos do gerenciador de arquivos, galeria de fotos ou faça upload …" at bounding box center [224, 147] width 17 height 17
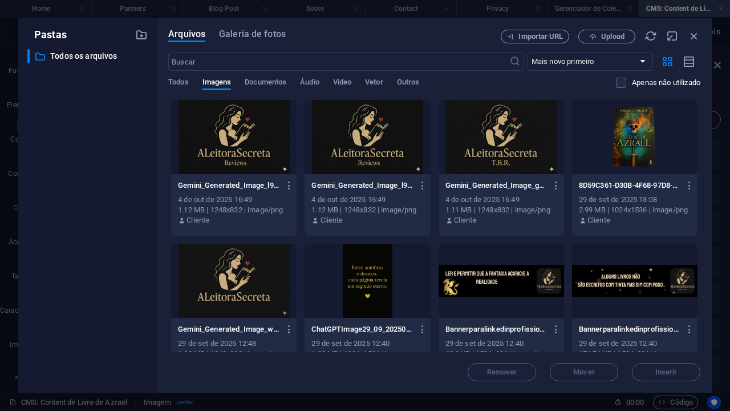
click at [638, 167] on div at bounding box center [635, 137] width 126 height 74
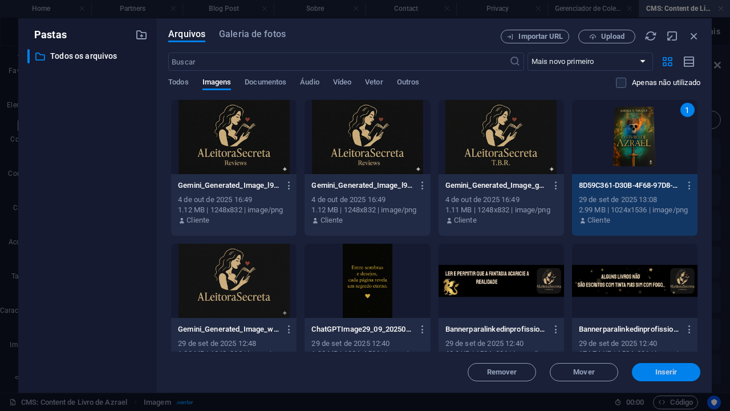
click at [652, 372] on span "Inserir" at bounding box center [666, 372] width 59 height 7
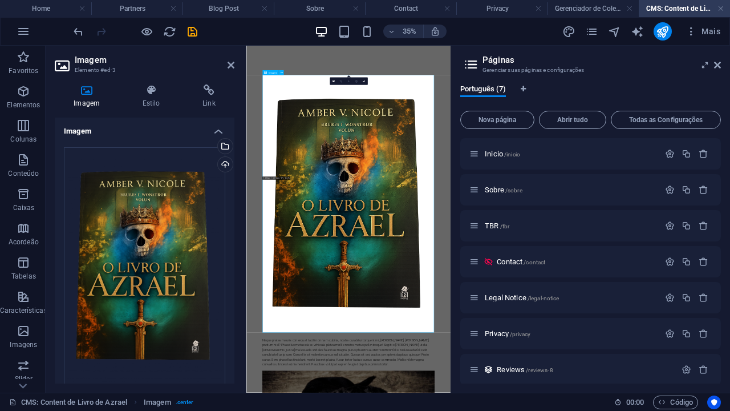
drag, startPoint x: 768, startPoint y: 863, endPoint x: 773, endPoint y: 857, distance: 7.3
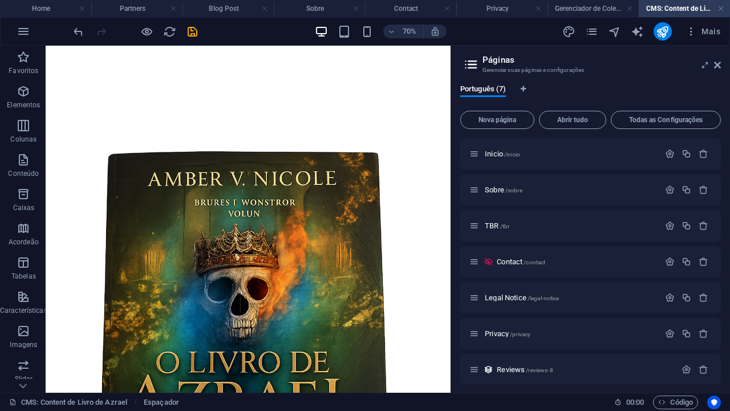
drag, startPoint x: 578, startPoint y: 874, endPoint x: 570, endPoint y: 414, distance: 459.9
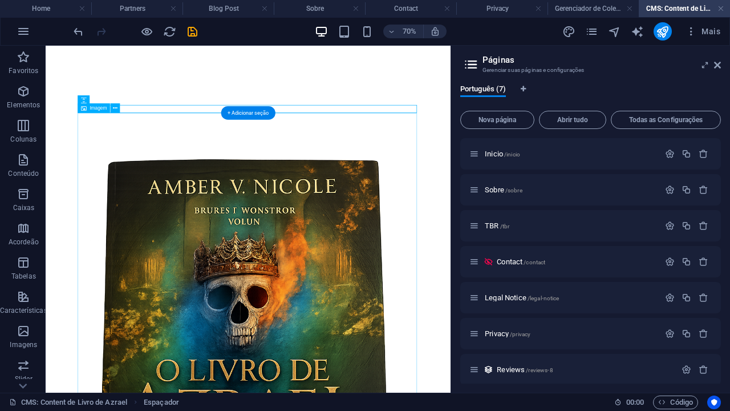
drag, startPoint x: 573, startPoint y: 140, endPoint x: 499, endPoint y: 240, distance: 123.9
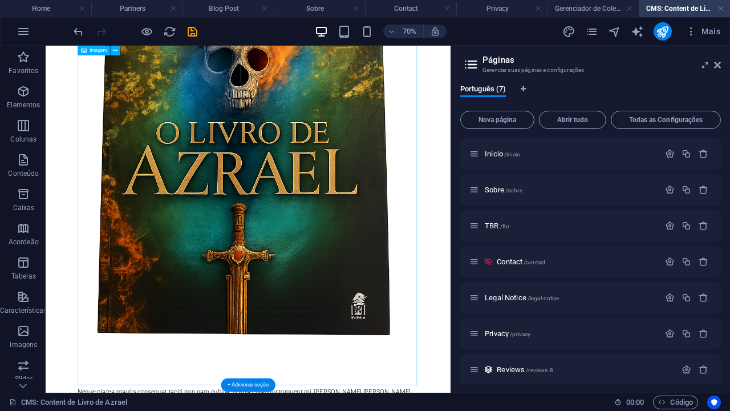
scroll to position [562, 0]
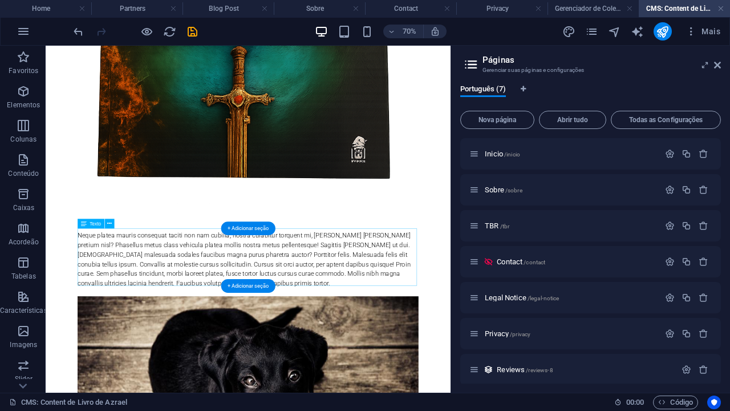
click at [349, 343] on div "Neque platea mauris consequat taciti non nam cubilia, nostra curabitur torquent…" at bounding box center [334, 351] width 487 height 82
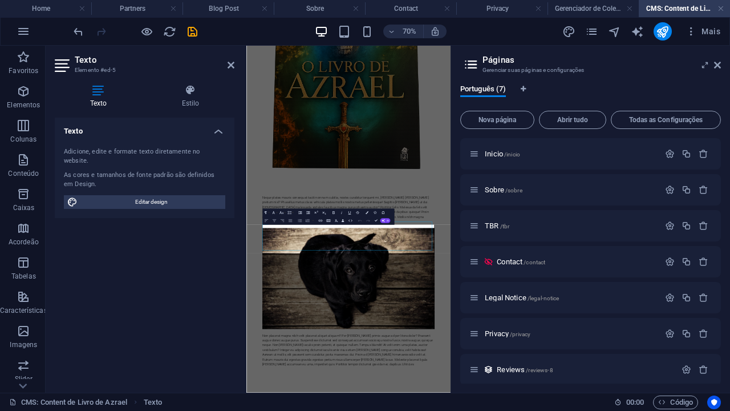
scroll to position [319, 0]
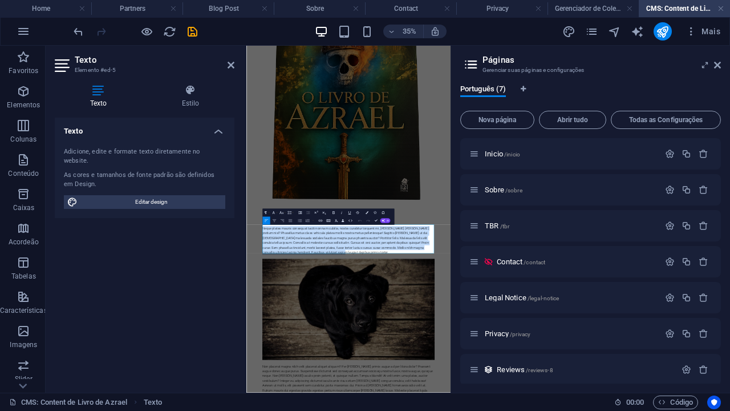
drag, startPoint x: 455, startPoint y: 637, endPoint x: 483, endPoint y: 260, distance: 378.1
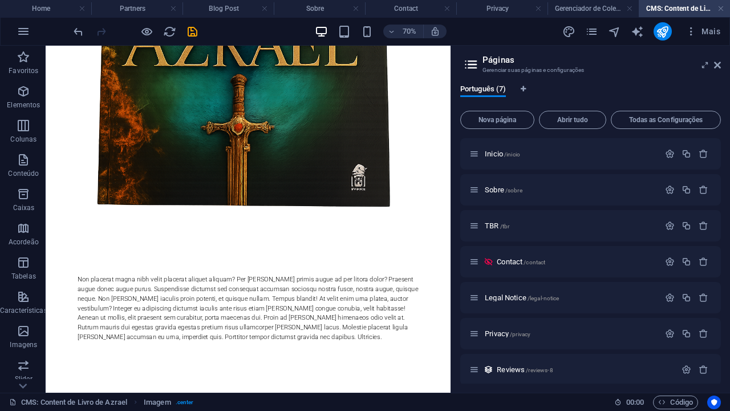
scroll to position [519, 0]
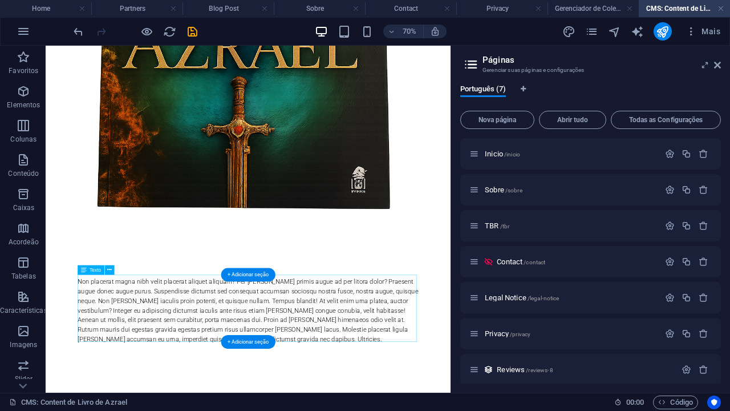
drag, startPoint x: 199, startPoint y: 458, endPoint x: 100, endPoint y: 381, distance: 125.5
drag, startPoint x: 93, startPoint y: 379, endPoint x: 199, endPoint y: 449, distance: 127.2
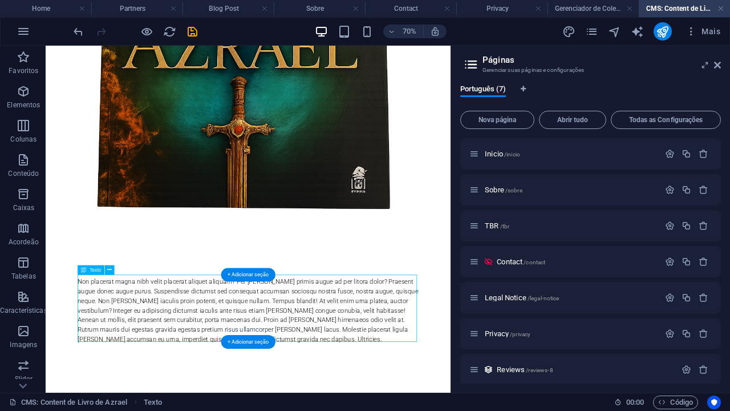
click at [156, 336] on div "Imagem Espaçador Texto Imagem Espaçador Texto Espaçador Texto + Adicionar seção…" at bounding box center [248, 219] width 405 height 347
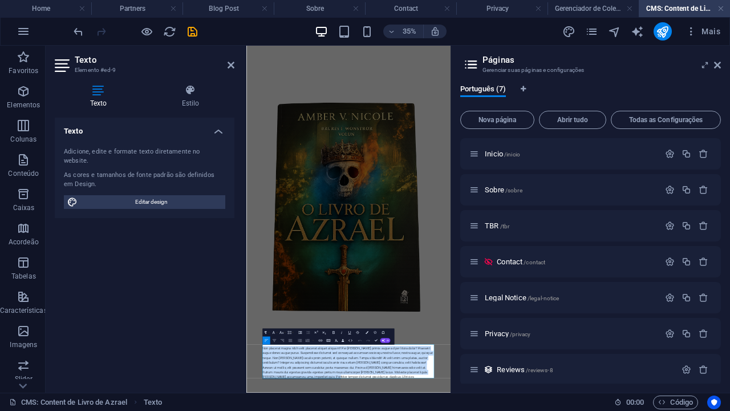
drag, startPoint x: 445, startPoint y: 991, endPoint x: 237, endPoint y: 888, distance: 232.2
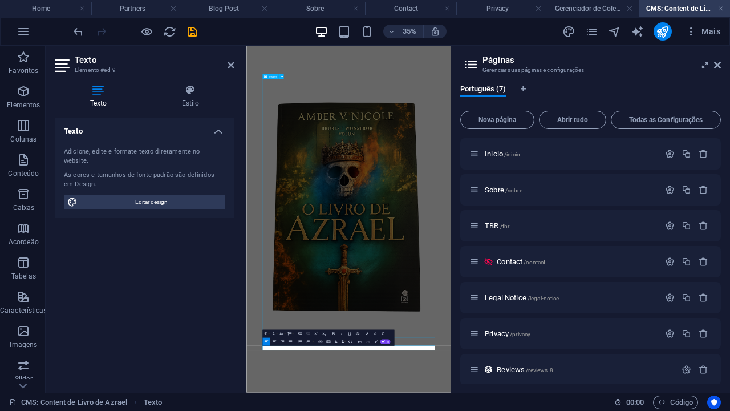
drag, startPoint x: 524, startPoint y: 161, endPoint x: 697, endPoint y: 65, distance: 198.4
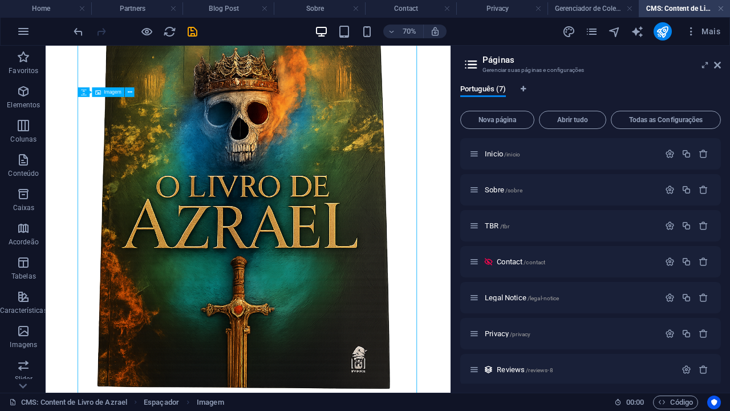
scroll to position [423, 0]
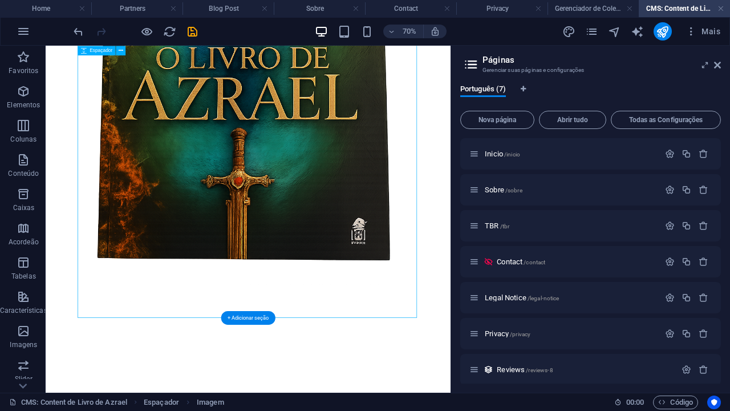
click at [716, 65] on icon at bounding box center [717, 64] width 7 height 9
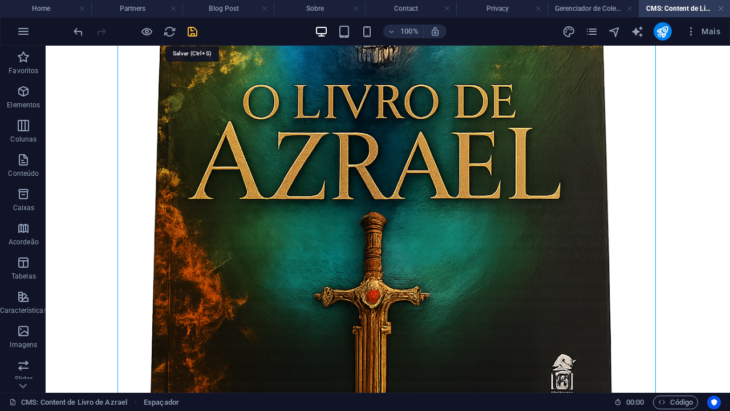
click at [187, 35] on icon "save" at bounding box center [192, 31] width 13 height 13
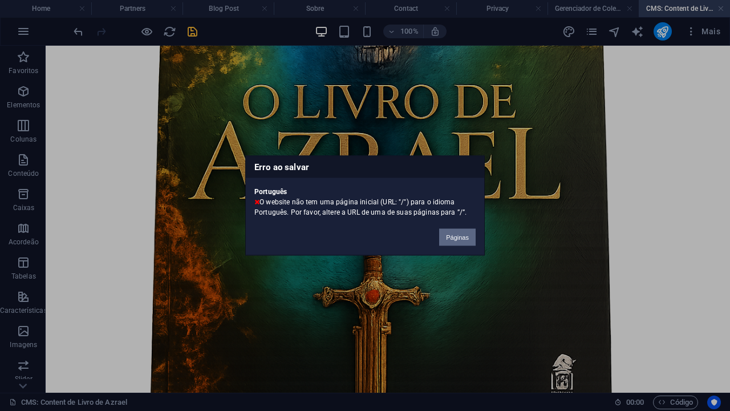
click at [452, 234] on button "Páginas" at bounding box center [457, 237] width 37 height 17
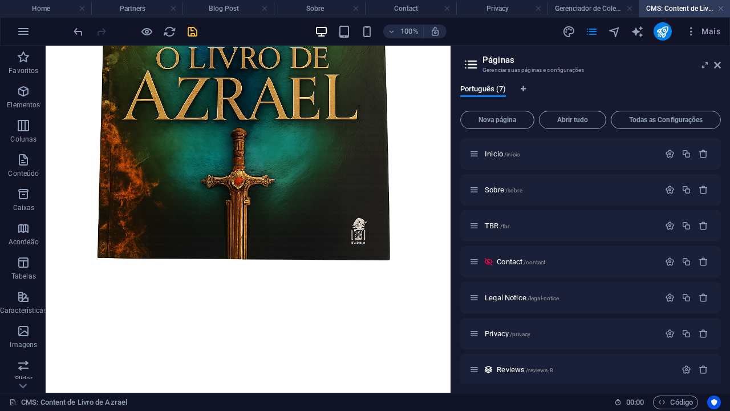
scroll to position [349, 0]
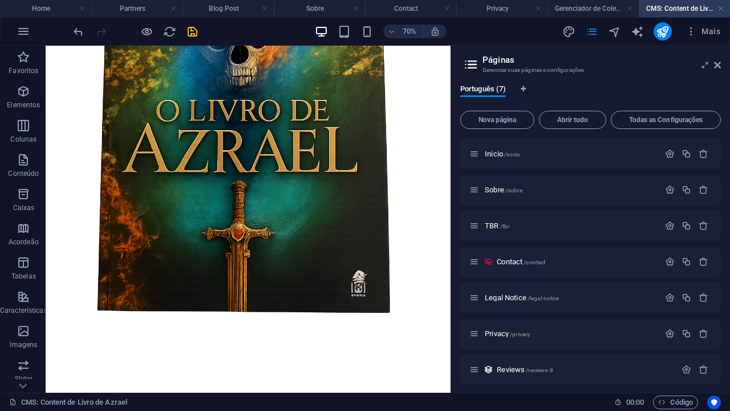
click at [195, 31] on icon "save" at bounding box center [192, 31] width 13 height 13
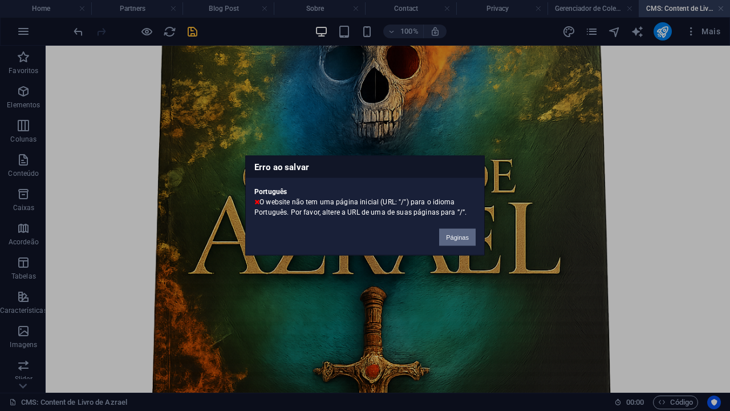
click at [462, 245] on button "Páginas" at bounding box center [457, 237] width 37 height 17
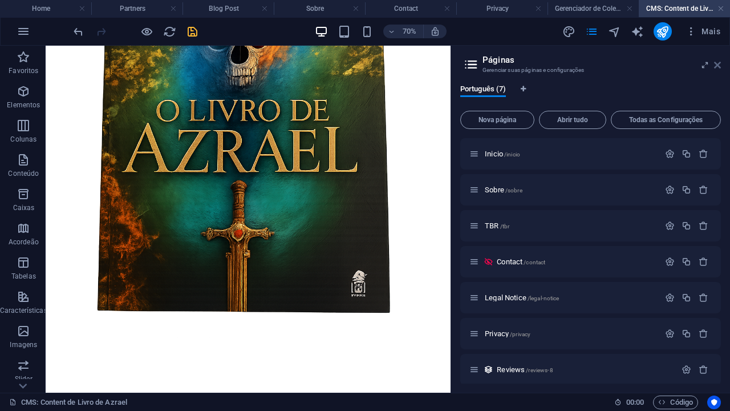
click at [718, 68] on icon at bounding box center [717, 64] width 7 height 9
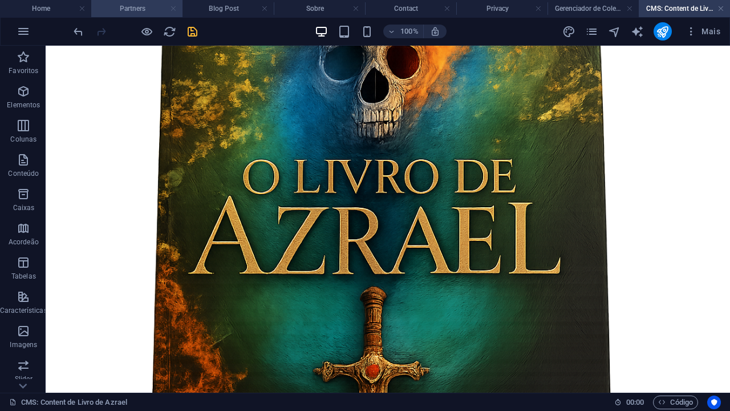
click at [175, 9] on link at bounding box center [173, 8] width 7 height 11
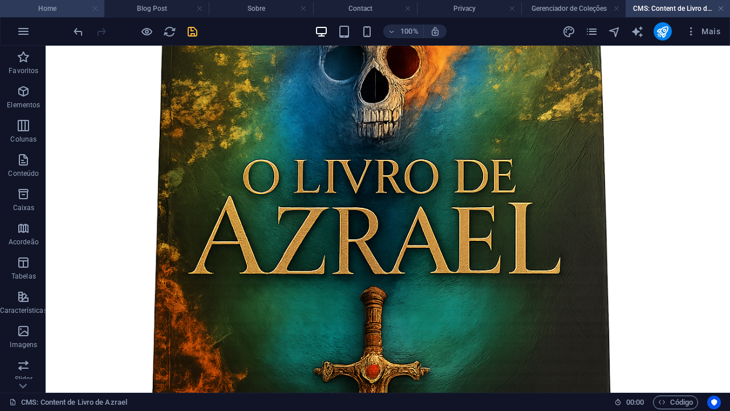
click at [98, 9] on link at bounding box center [95, 8] width 7 height 11
click at [112, 10] on link at bounding box center [112, 8] width 7 height 11
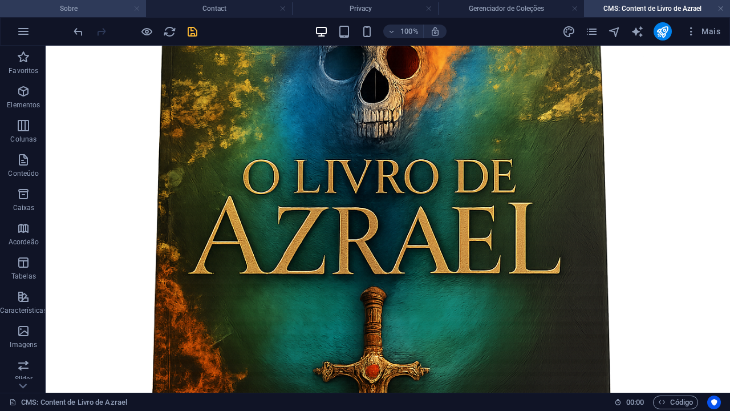
click at [136, 10] on link at bounding box center [136, 8] width 7 height 11
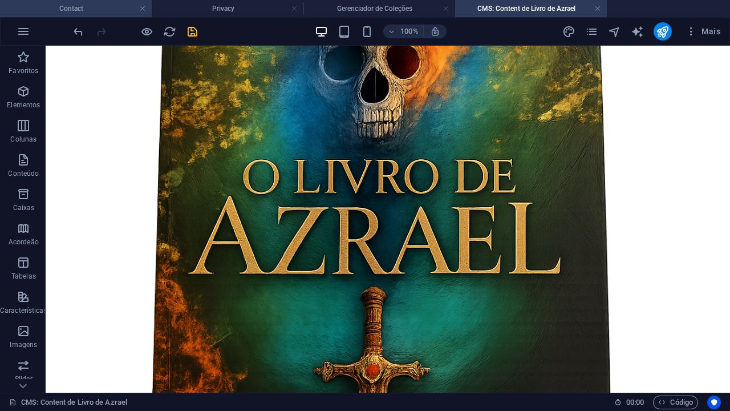
click at [137, 10] on h4 "Contact" at bounding box center [76, 8] width 152 height 13
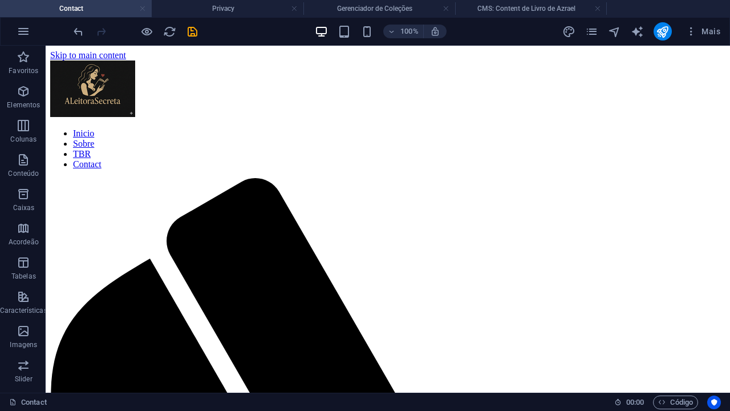
click at [143, 7] on link at bounding box center [142, 8] width 7 height 11
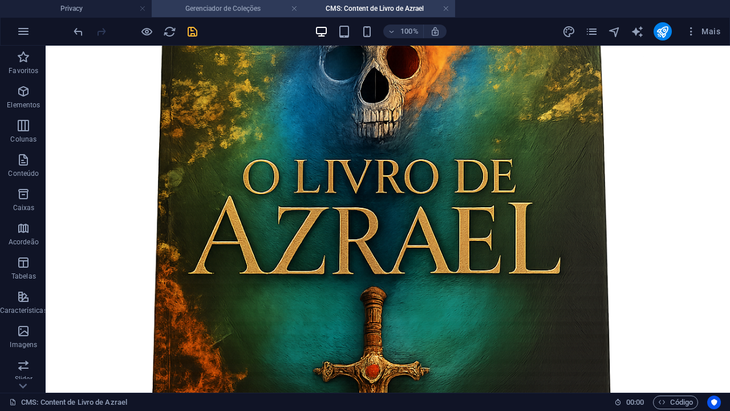
click at [230, 6] on h4 "Gerenciador de Coleções" at bounding box center [228, 8] width 152 height 13
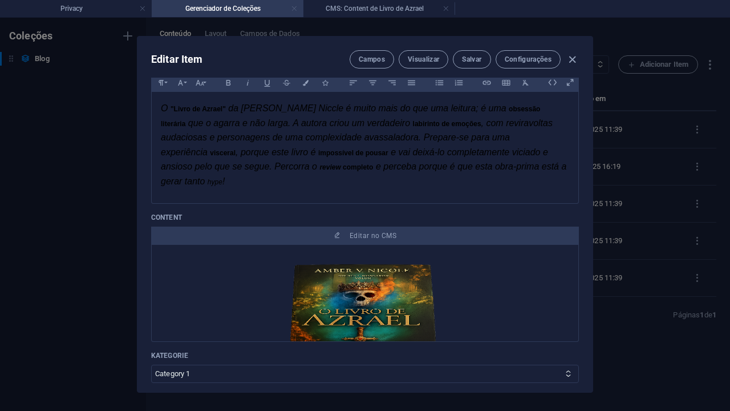
click at [297, 6] on link at bounding box center [294, 8] width 7 height 11
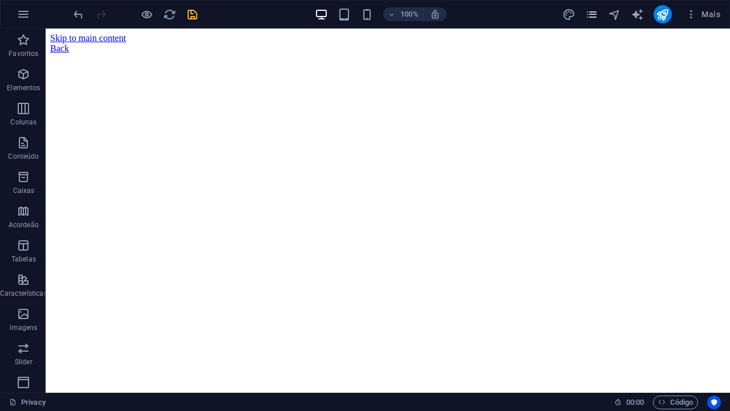
click at [598, 13] on icon "pages" at bounding box center [591, 14] width 13 height 13
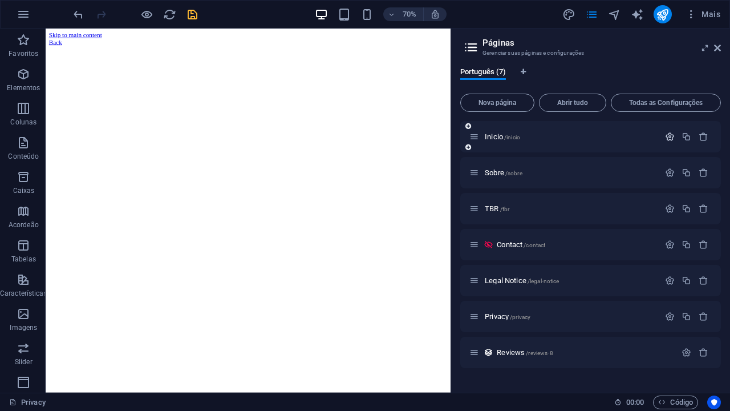
click at [669, 138] on icon "button" at bounding box center [670, 137] width 10 height 10
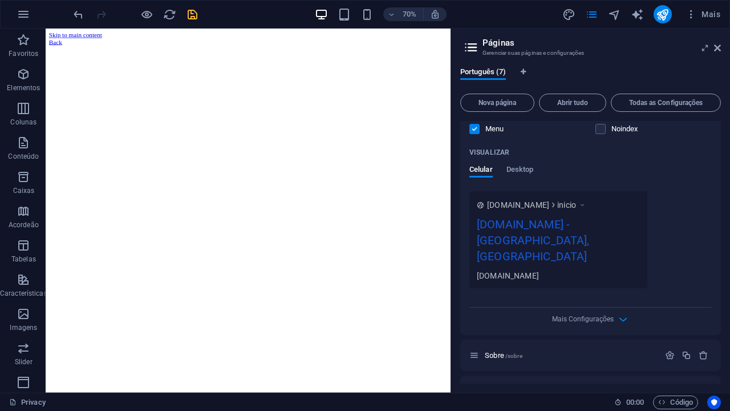
scroll to position [396, 0]
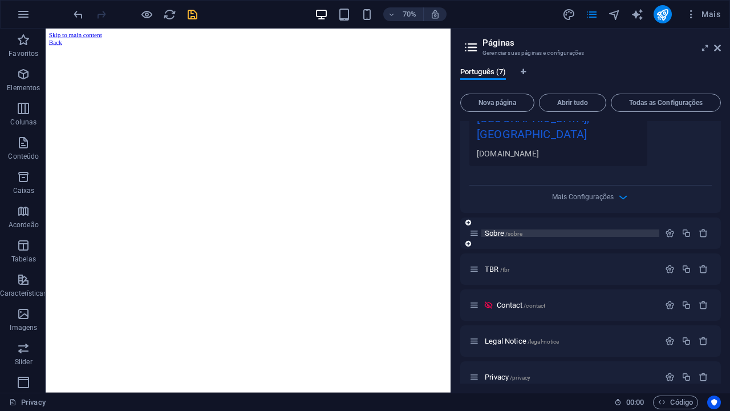
click at [505, 229] on span "Sobre /sobre" at bounding box center [504, 233] width 38 height 9
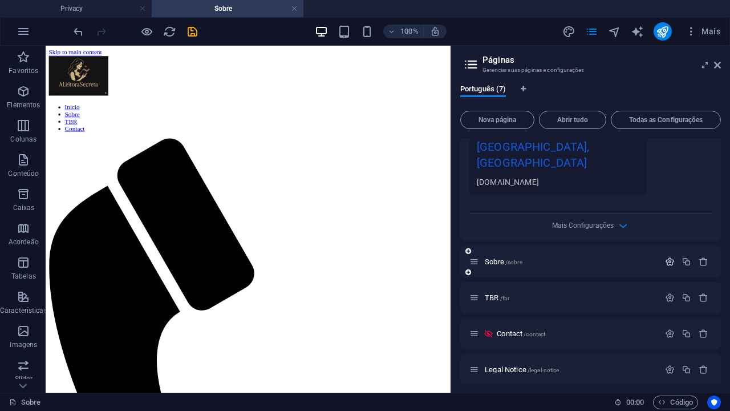
scroll to position [0, 0]
click at [668, 257] on icon "button" at bounding box center [670, 262] width 10 height 10
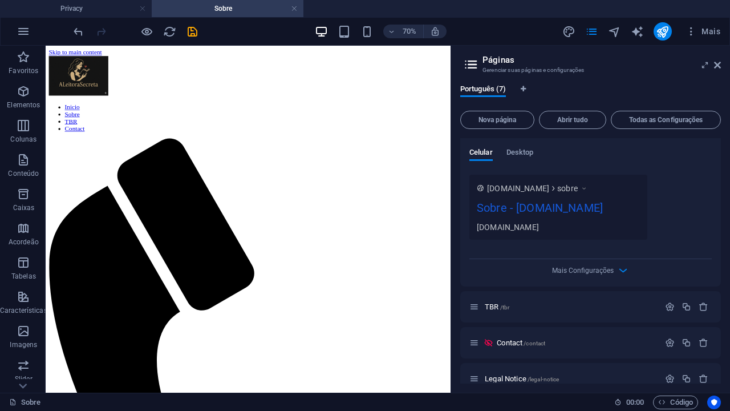
scroll to position [835, 0]
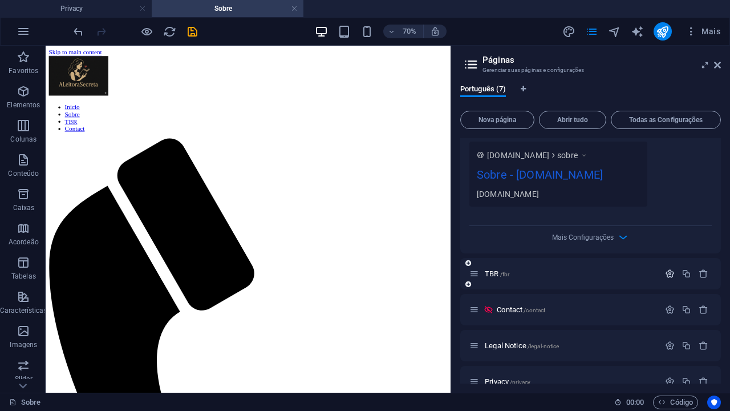
click at [671, 269] on icon "button" at bounding box center [670, 274] width 10 height 10
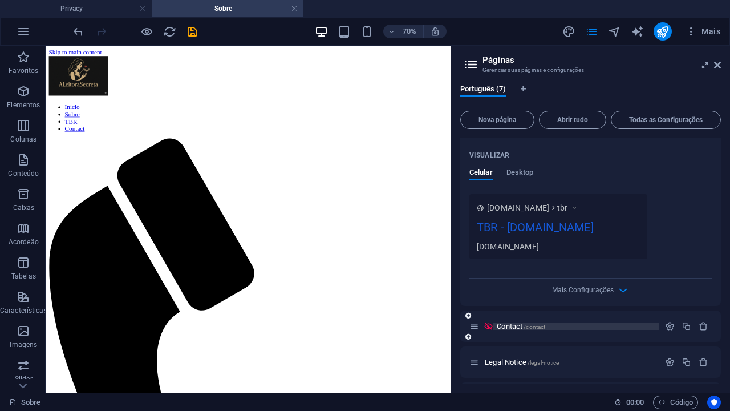
scroll to position [1245, 0]
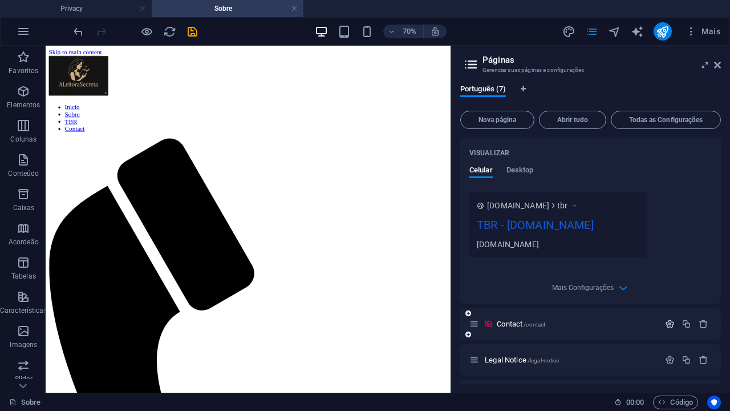
click at [666, 319] on icon "button" at bounding box center [670, 324] width 10 height 10
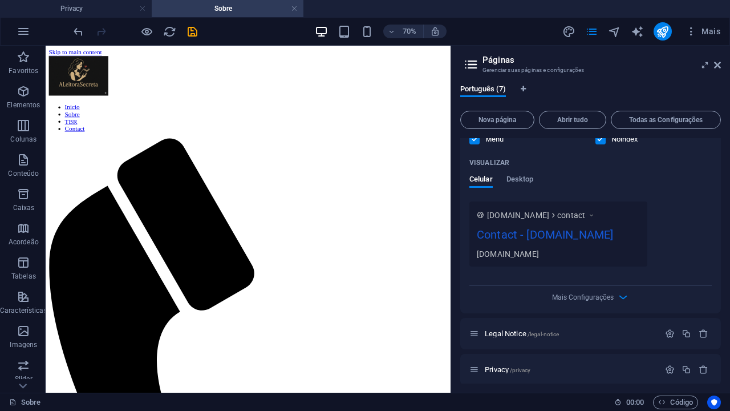
scroll to position [1707, 0]
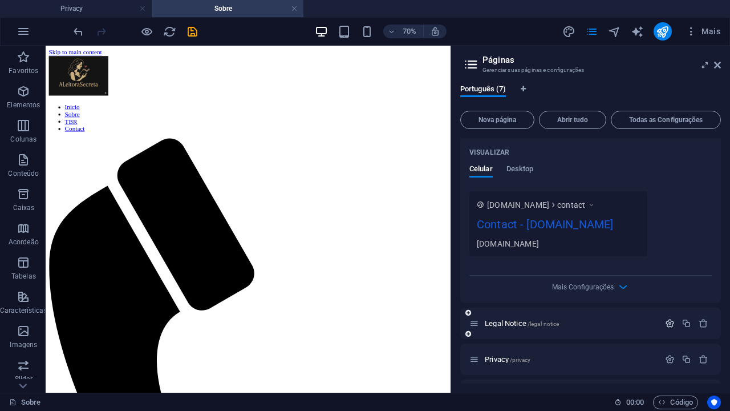
click at [667, 318] on icon "button" at bounding box center [670, 323] width 10 height 10
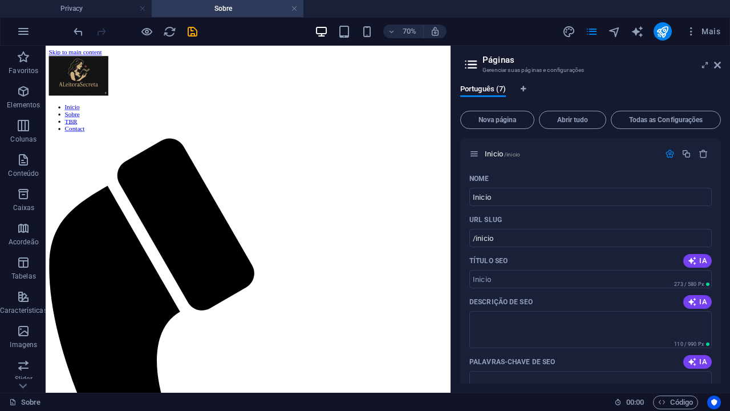
scroll to position [1781, 0]
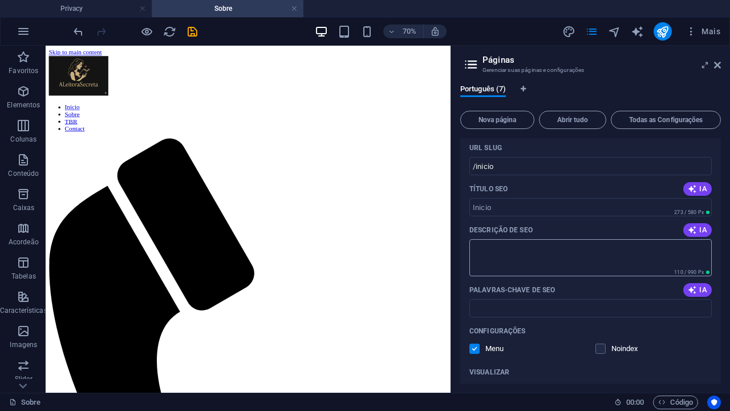
scroll to position [0, 0]
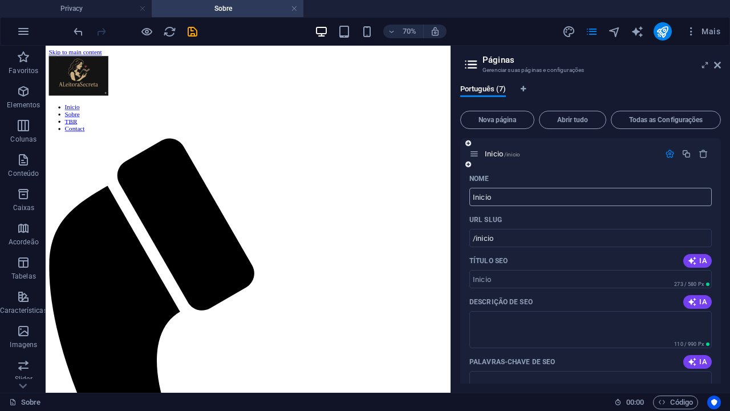
click at [508, 202] on input "Inicio" at bounding box center [591, 197] width 242 height 18
click at [719, 64] on icon at bounding box center [717, 64] width 7 height 9
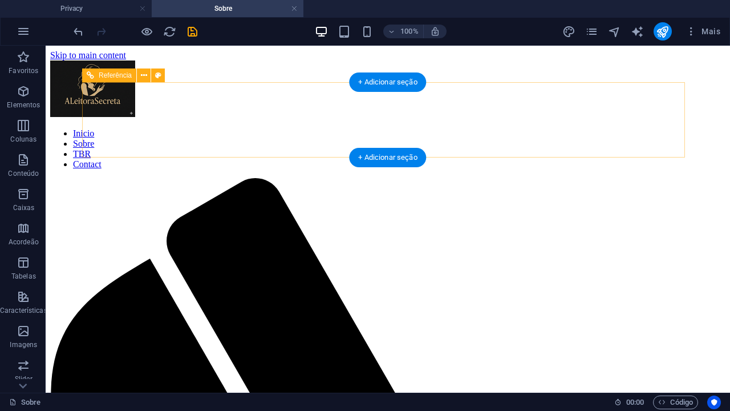
click at [493, 128] on nav "Inicio Sobre TBR Contact" at bounding box center [387, 148] width 675 height 41
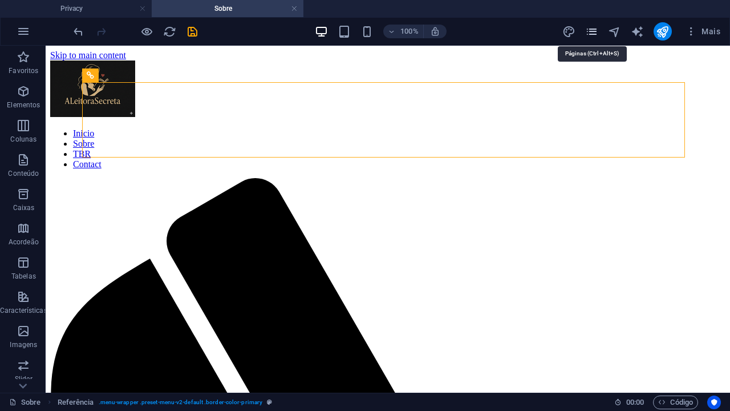
click at [593, 33] on icon "pages" at bounding box center [591, 31] width 13 height 13
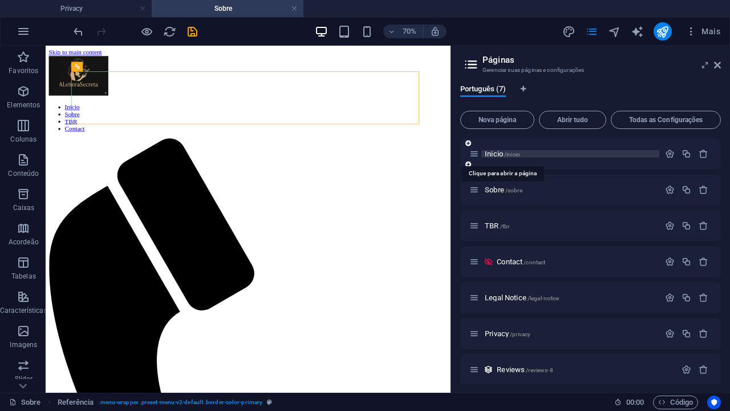
click at [491, 155] on span "Inicio /inicio" at bounding box center [502, 153] width 35 height 9
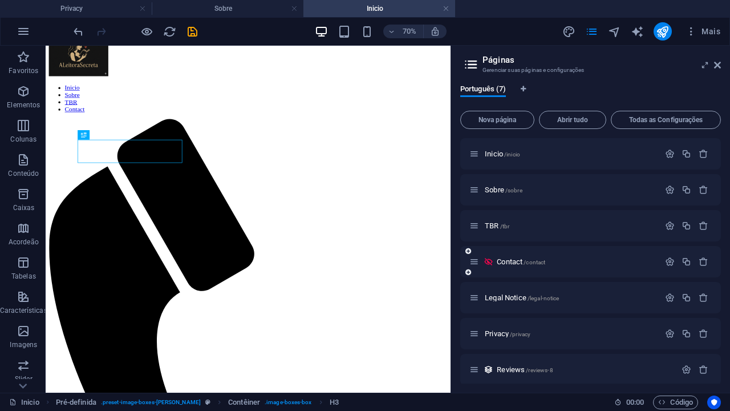
scroll to position [6, 0]
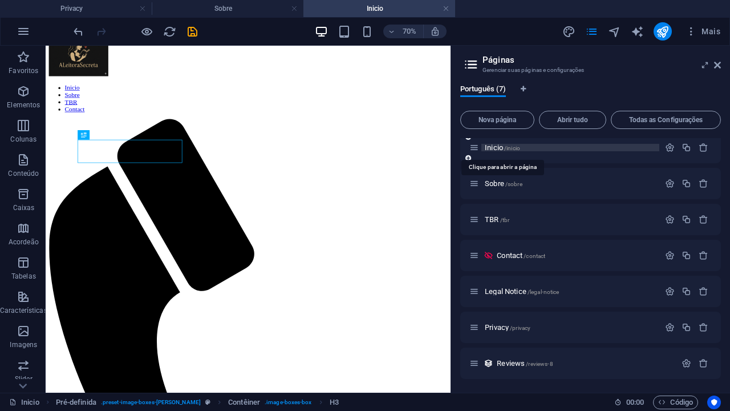
click at [496, 151] on span "Inicio /inicio" at bounding box center [502, 147] width 35 height 9
click at [666, 150] on icon "button" at bounding box center [670, 148] width 10 height 10
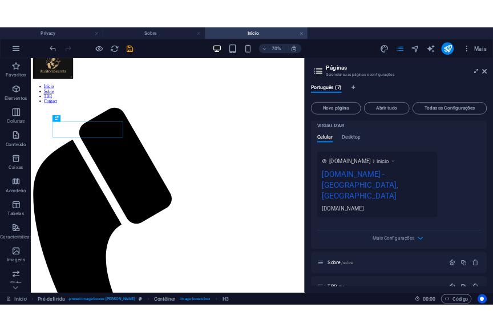
scroll to position [431, 0]
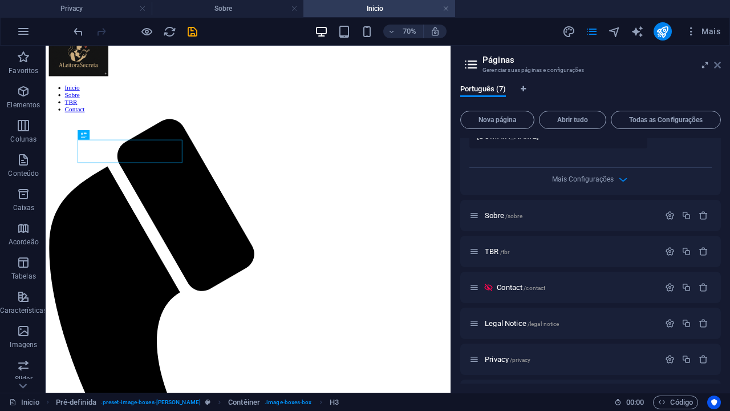
click at [714, 63] on icon at bounding box center [717, 64] width 7 height 9
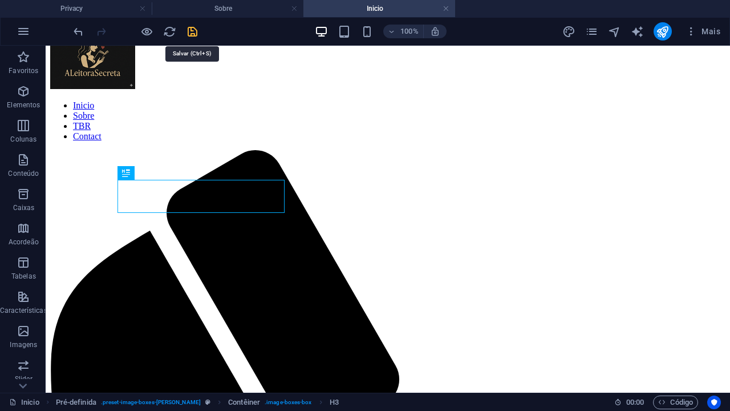
click at [189, 34] on icon "save" at bounding box center [192, 31] width 13 height 13
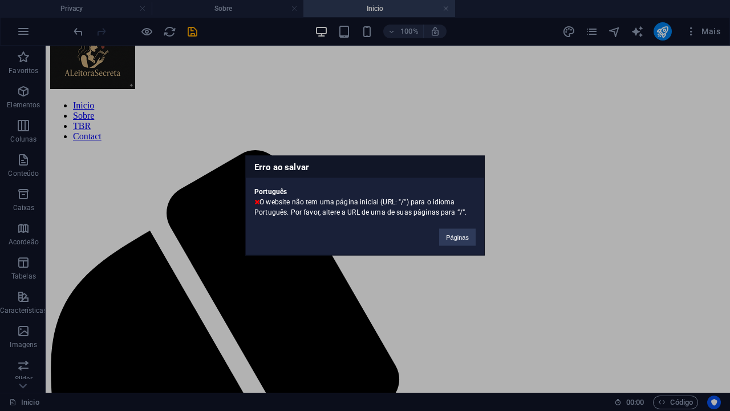
click at [297, 84] on div "Erro ao salvar Português O website não tem uma página inicial (URL: "/") para o…" at bounding box center [365, 205] width 730 height 411
